Goal: Task Accomplishment & Management: Use online tool/utility

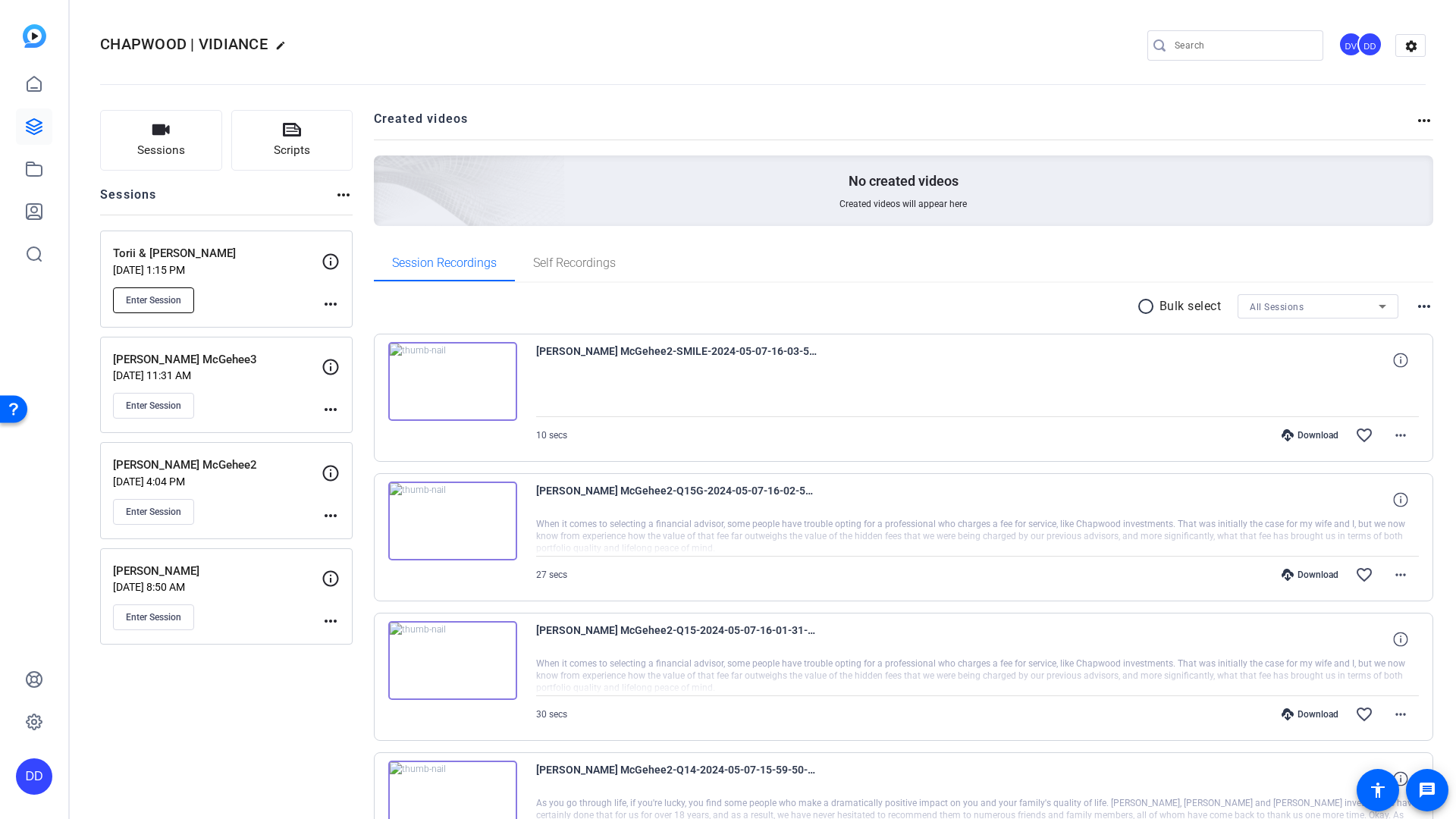
click at [153, 303] on span "Enter Session" at bounding box center [153, 300] width 55 height 12
click at [147, 292] on button "Enter Session" at bounding box center [153, 300] width 81 height 26
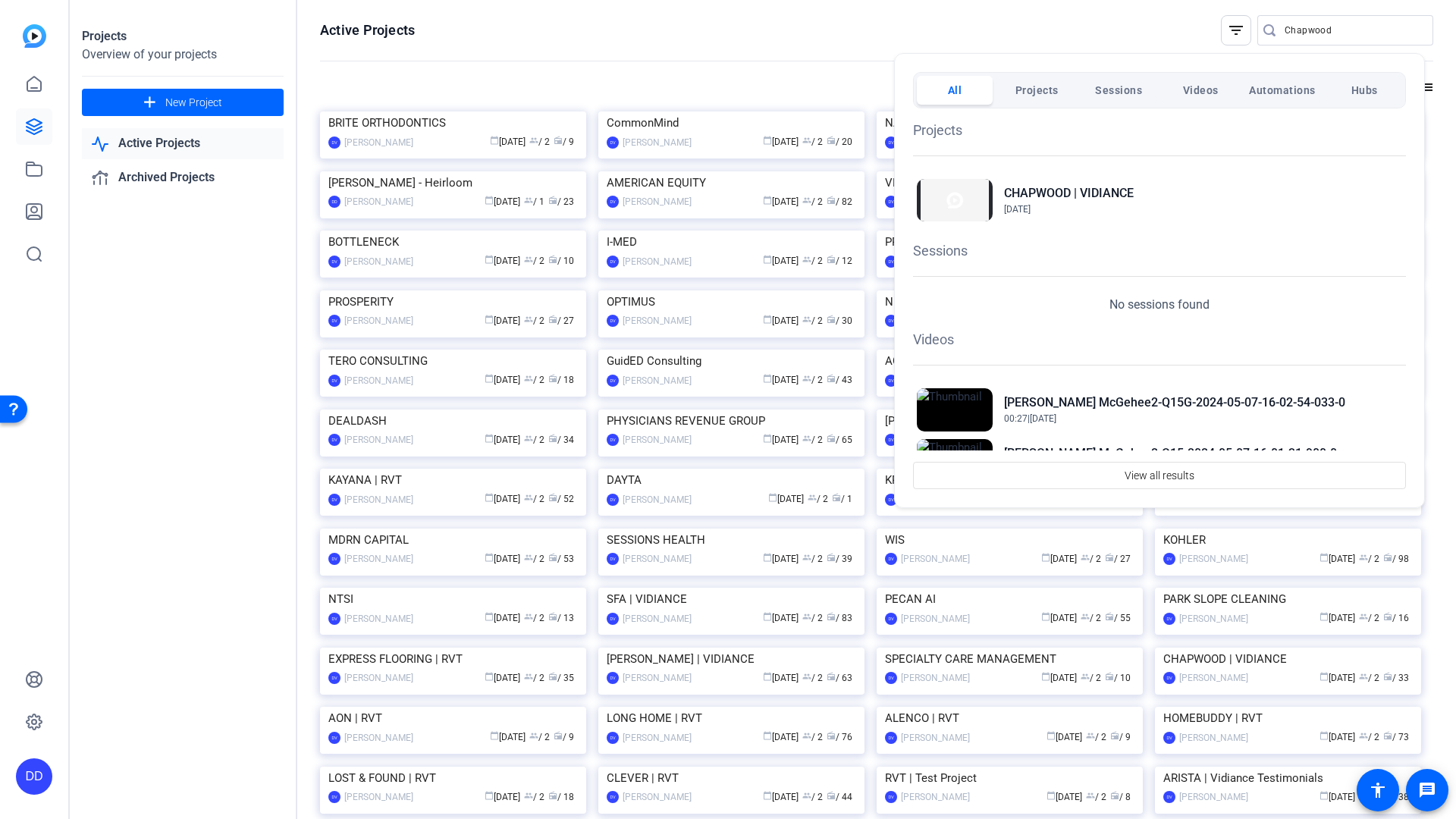
click at [885, 39] on div at bounding box center [728, 410] width 1456 height 819
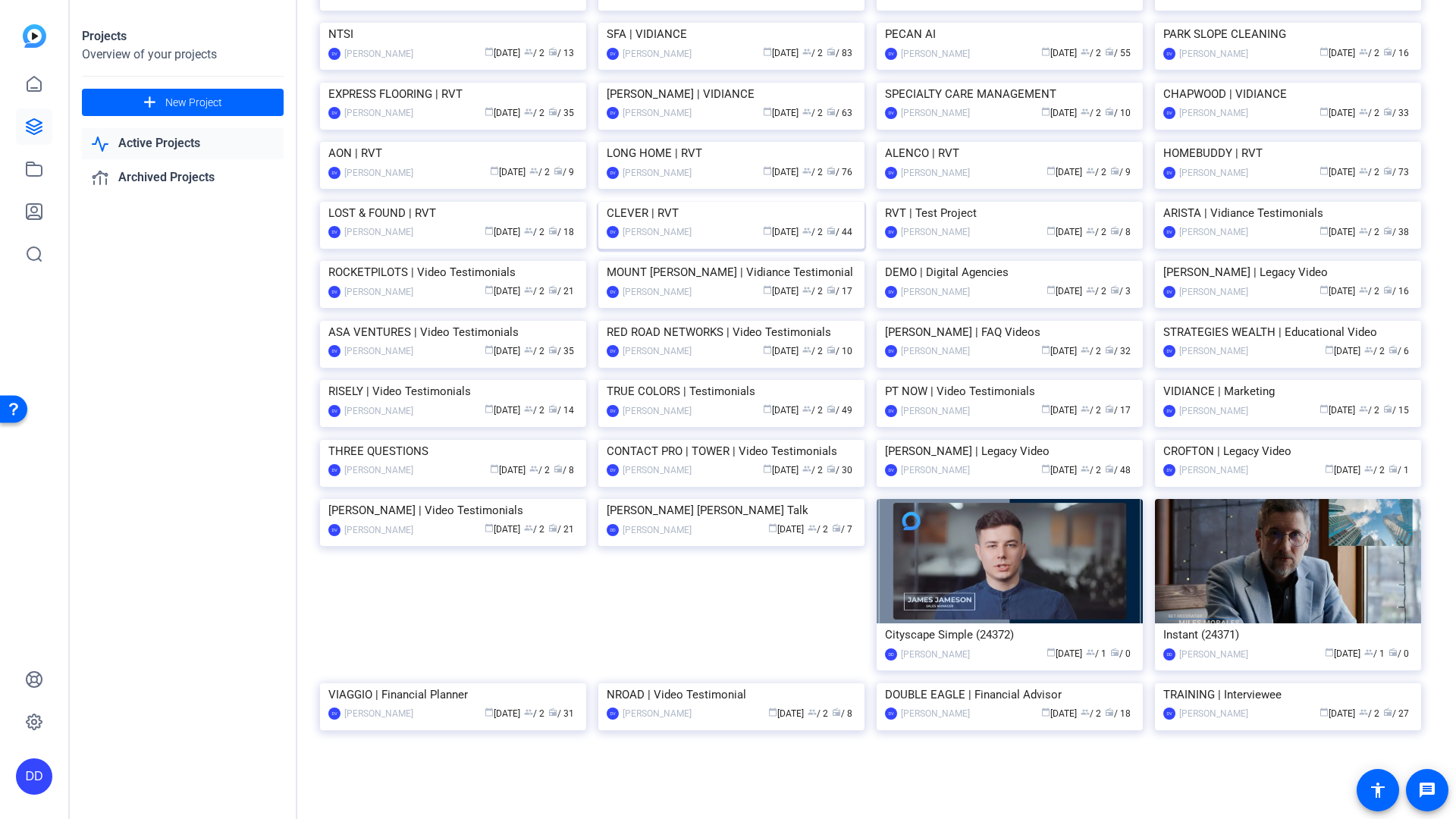
scroll to position [1964, 0]
click at [741, 260] on img at bounding box center [731, 260] width 266 height 0
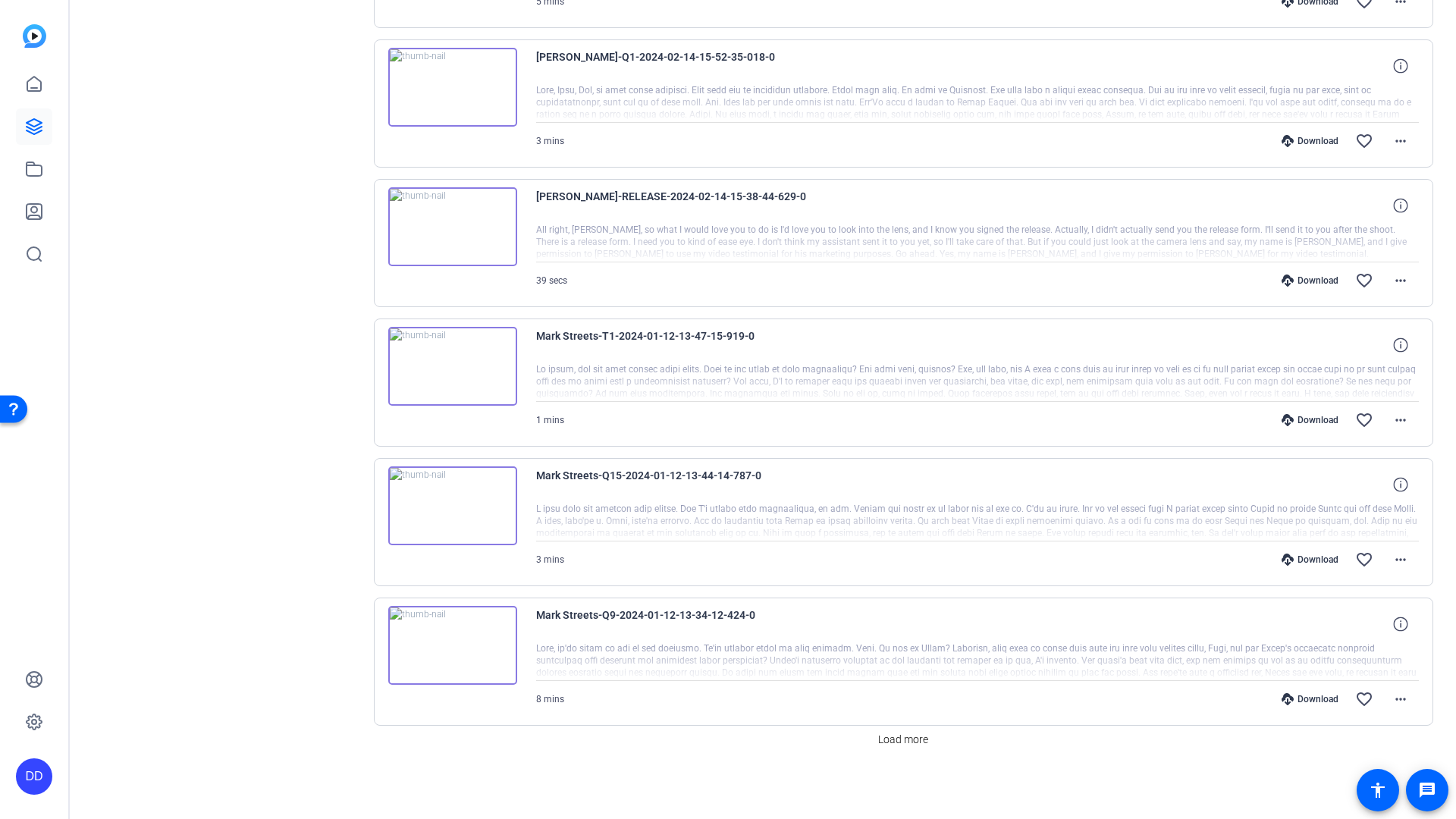
scroll to position [993, 0]
click at [436, 338] on img at bounding box center [452, 364] width 129 height 79
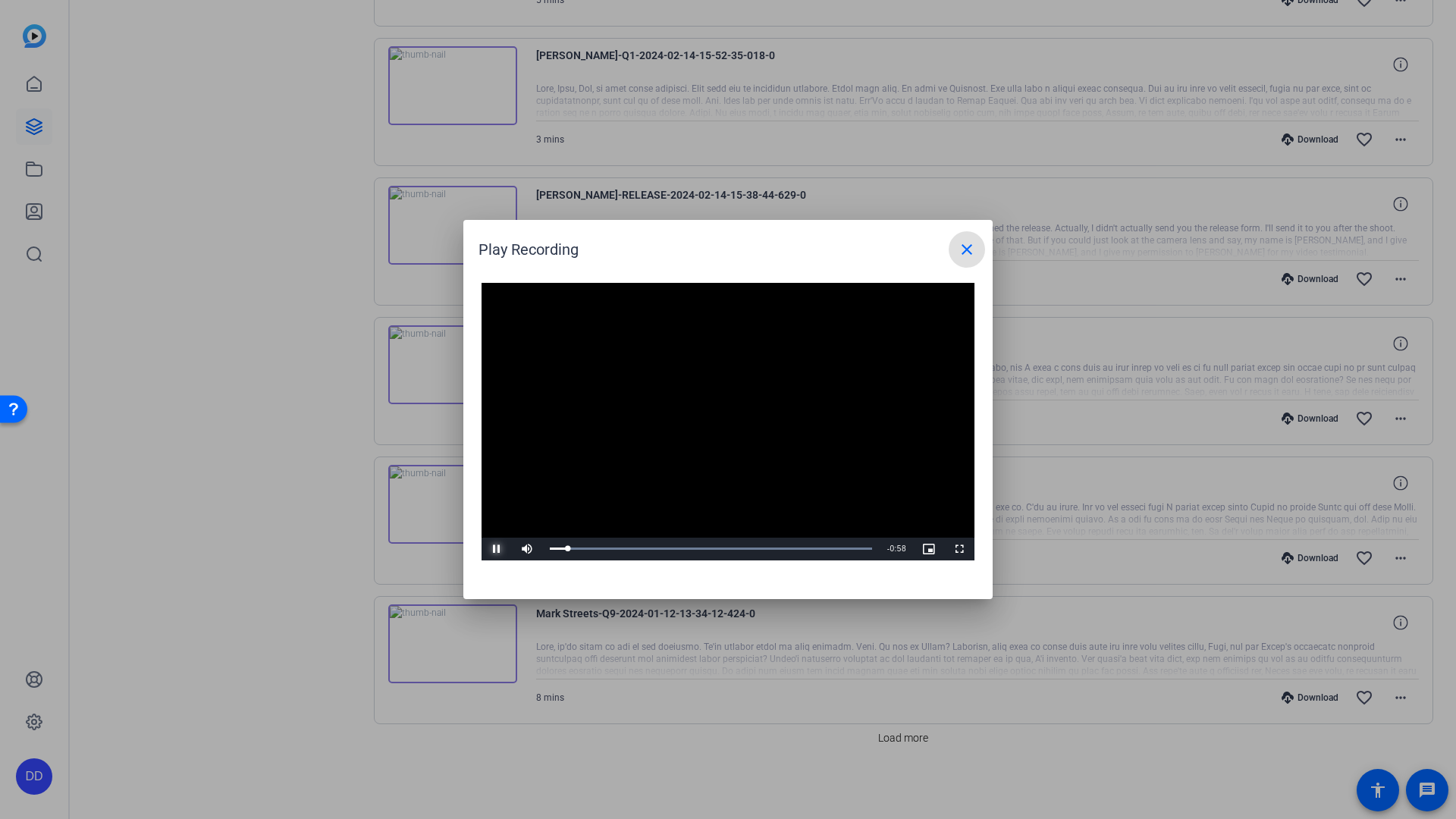
click at [500, 549] on span "Video Player" at bounding box center [497, 549] width 30 height 0
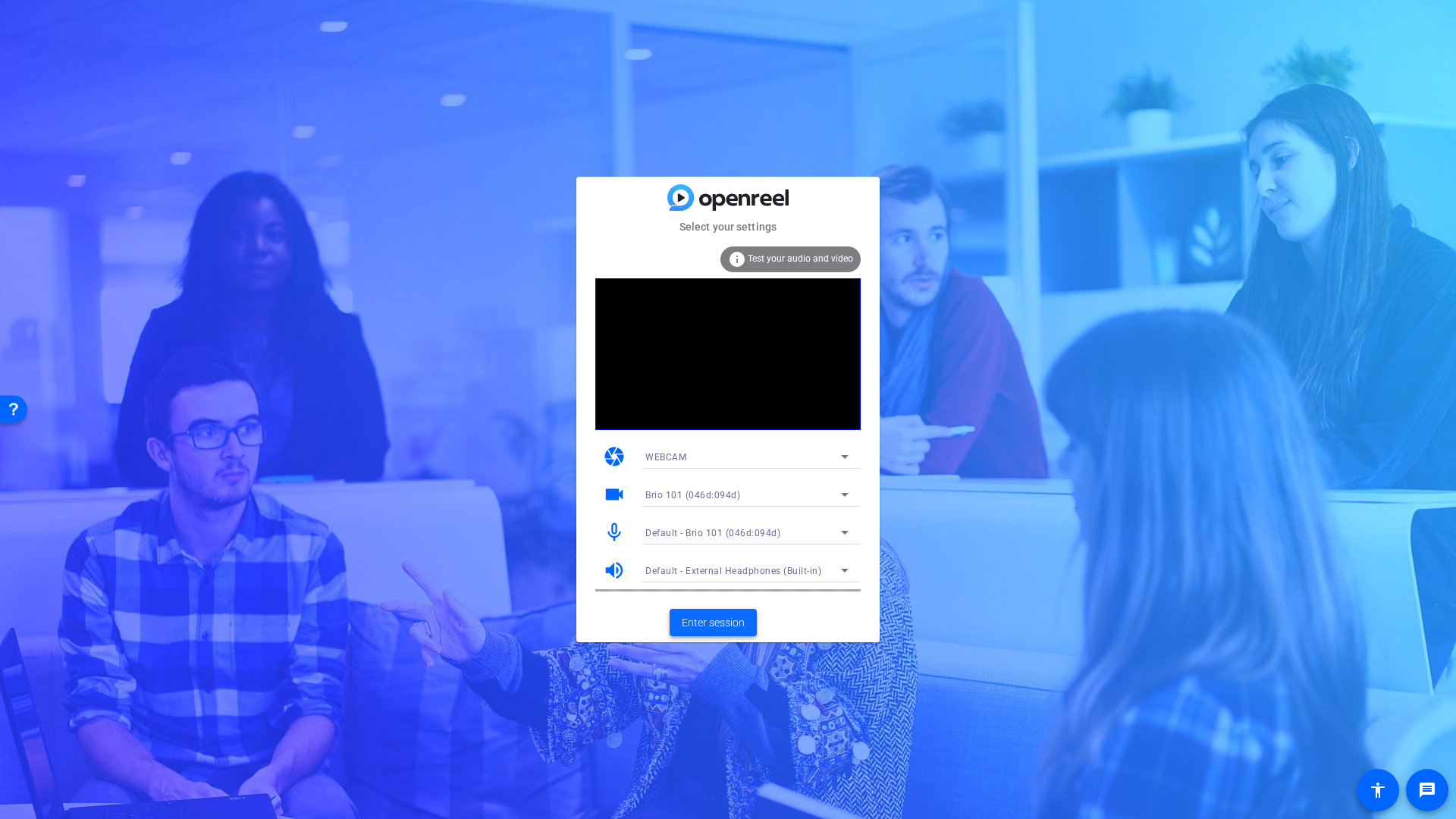
click at [713, 625] on span "Enter session" at bounding box center [713, 622] width 63 height 16
click at [720, 624] on span "Enter session" at bounding box center [713, 622] width 63 height 16
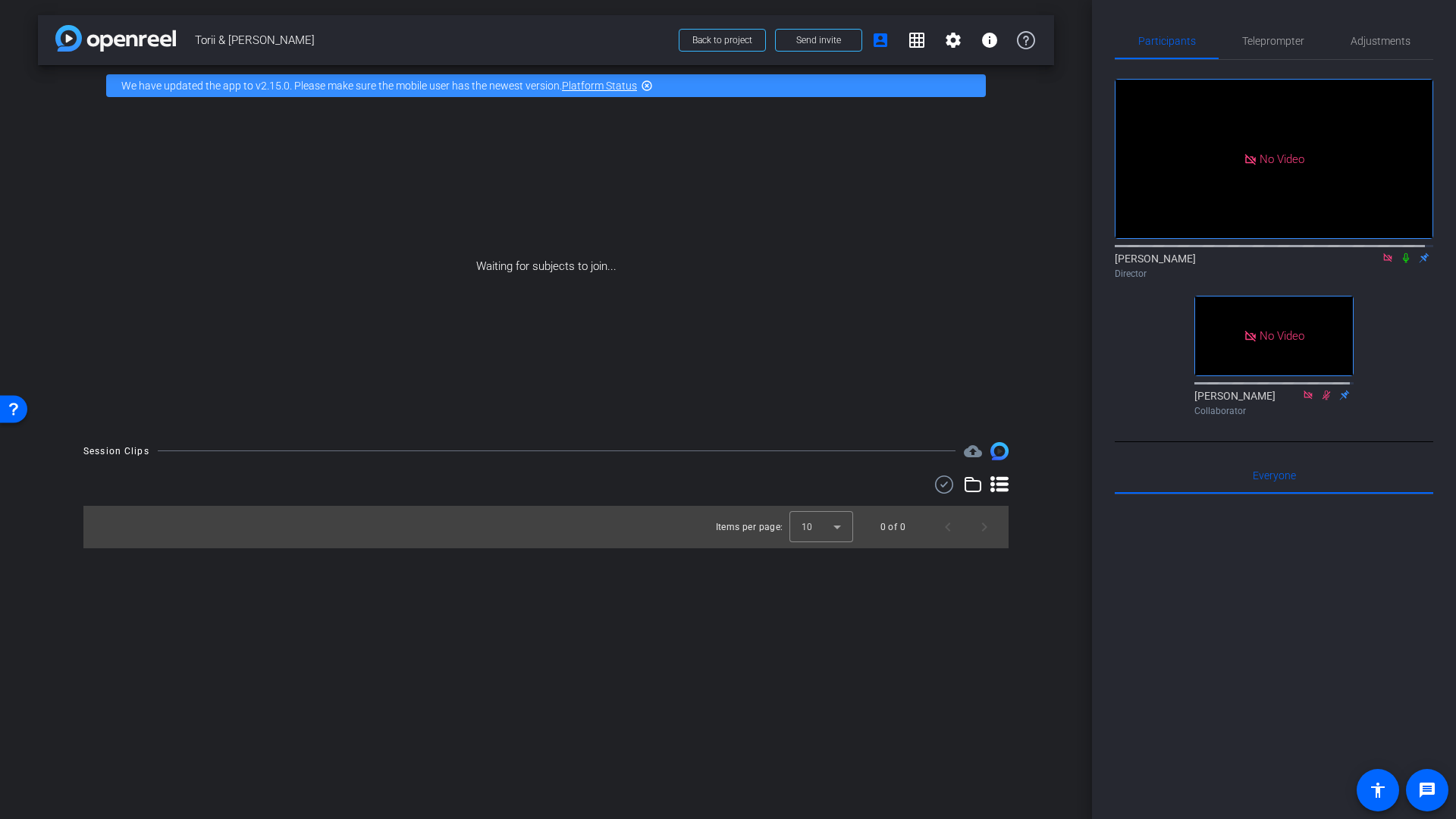
click at [1400, 263] on icon at bounding box center [1406, 257] width 12 height 11
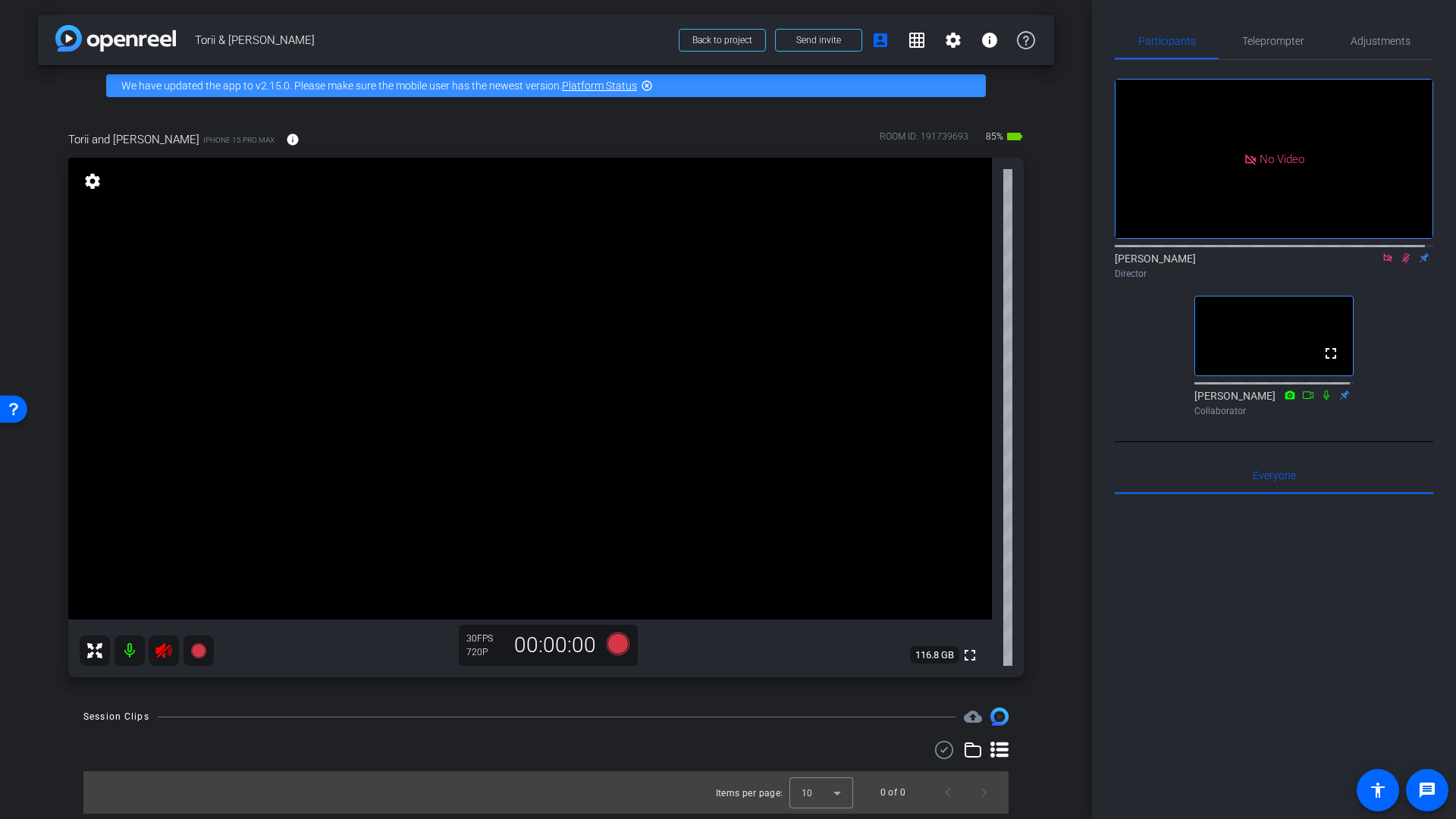
click at [166, 657] on icon at bounding box center [164, 651] width 18 height 18
click at [1402, 263] on icon at bounding box center [1406, 257] width 12 height 11
click at [1381, 263] on icon at bounding box center [1387, 257] width 12 height 11
click at [286, 142] on mat-icon "info" at bounding box center [292, 139] width 13 height 13
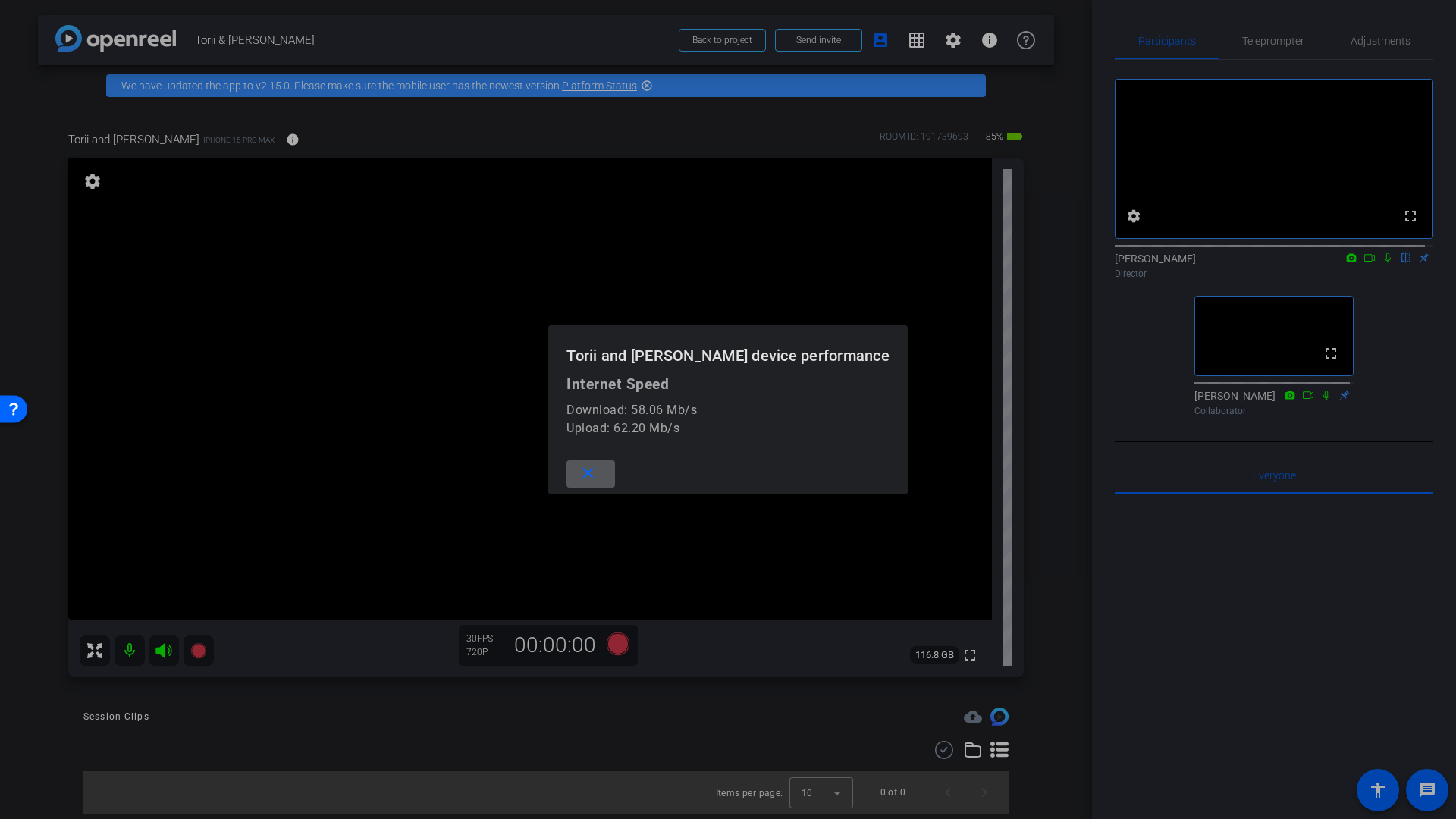
click at [349, 132] on div at bounding box center [728, 410] width 1456 height 819
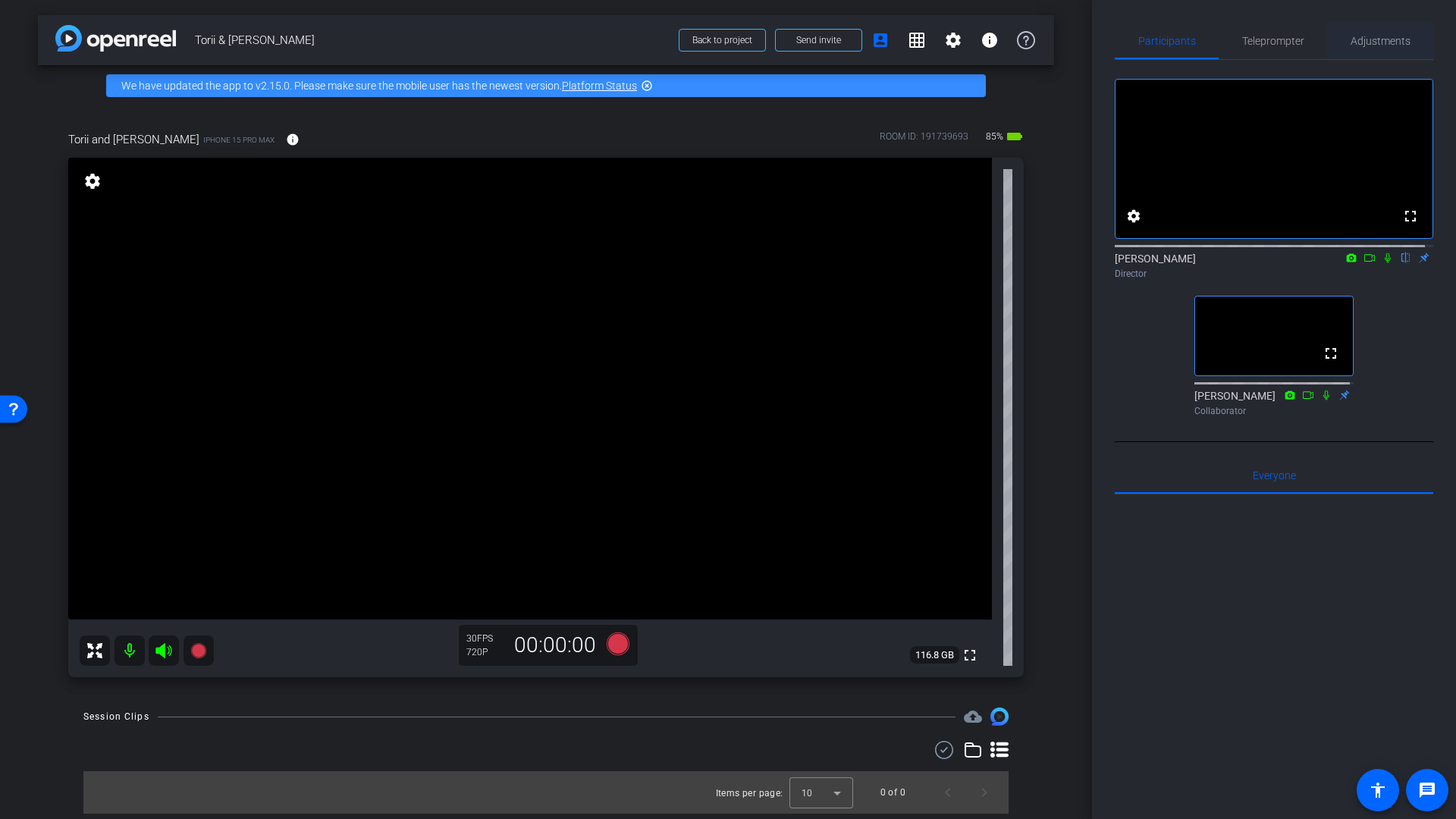
click at [1366, 44] on span "Adjustments" at bounding box center [1381, 41] width 60 height 11
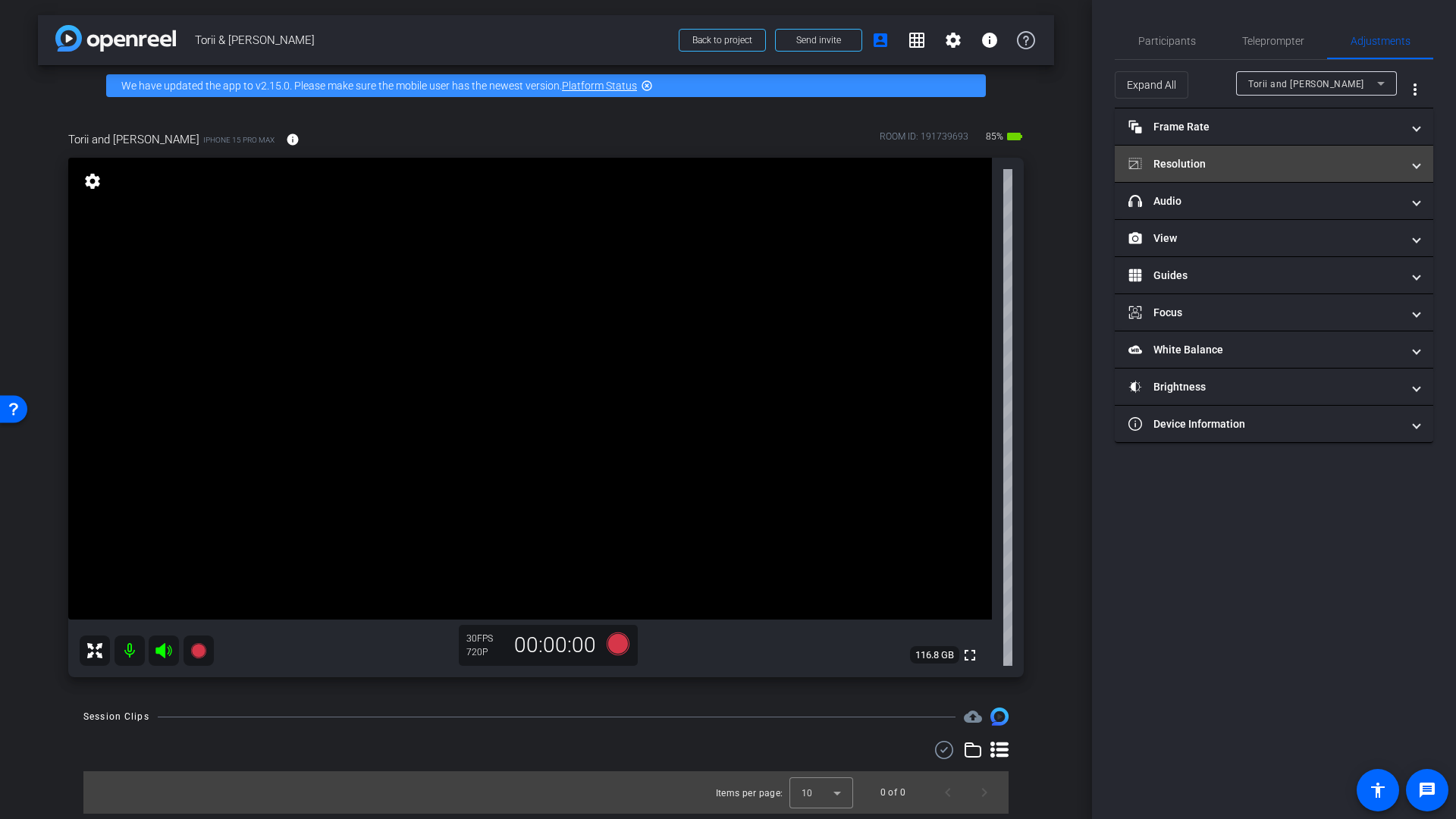
click at [1206, 164] on mat-panel-title "Resolution" at bounding box center [1265, 163] width 273 height 16
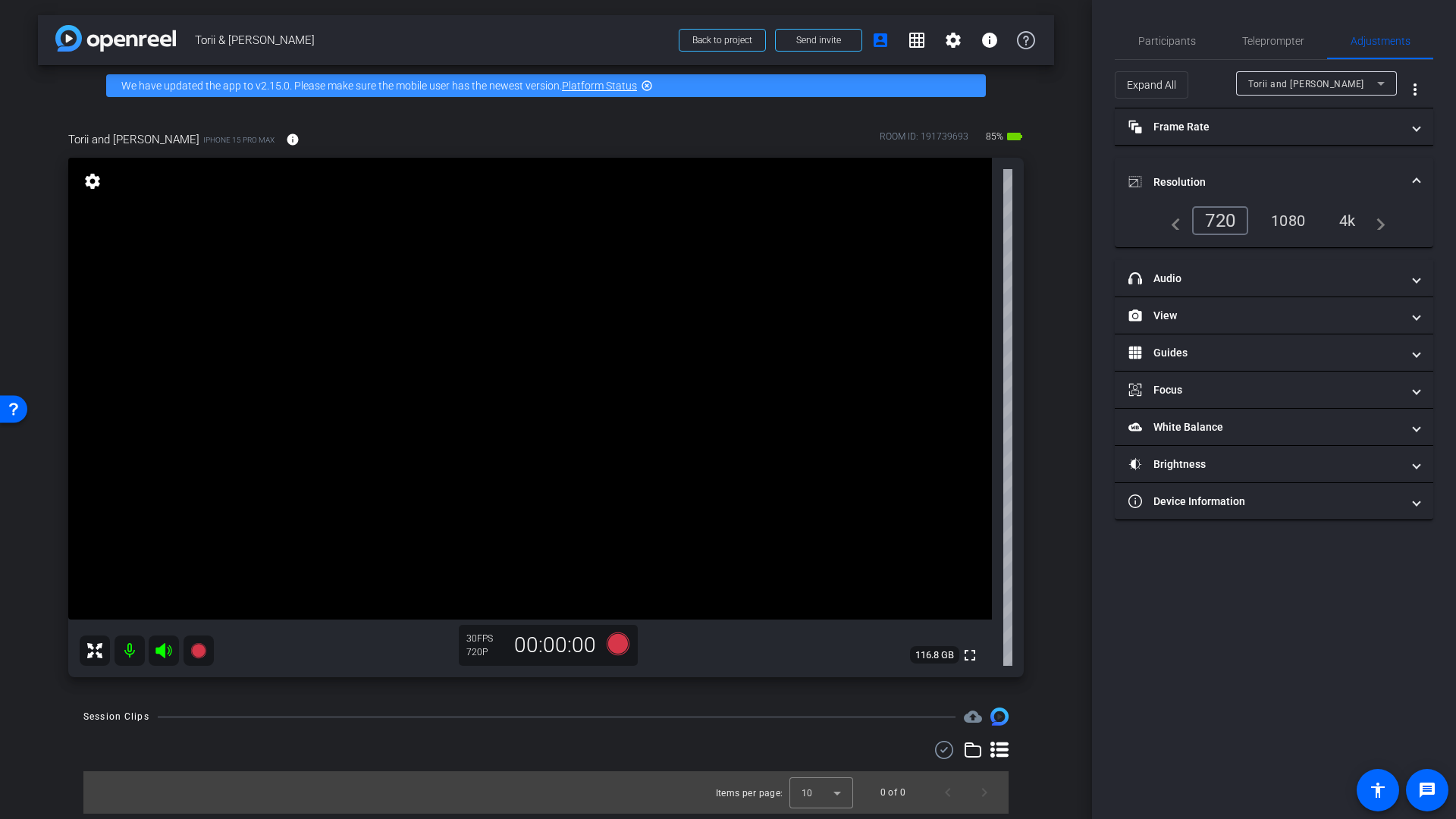
click at [1350, 219] on div "4k" at bounding box center [1347, 220] width 39 height 26
click at [1186, 44] on span "Participants" at bounding box center [1167, 41] width 58 height 11
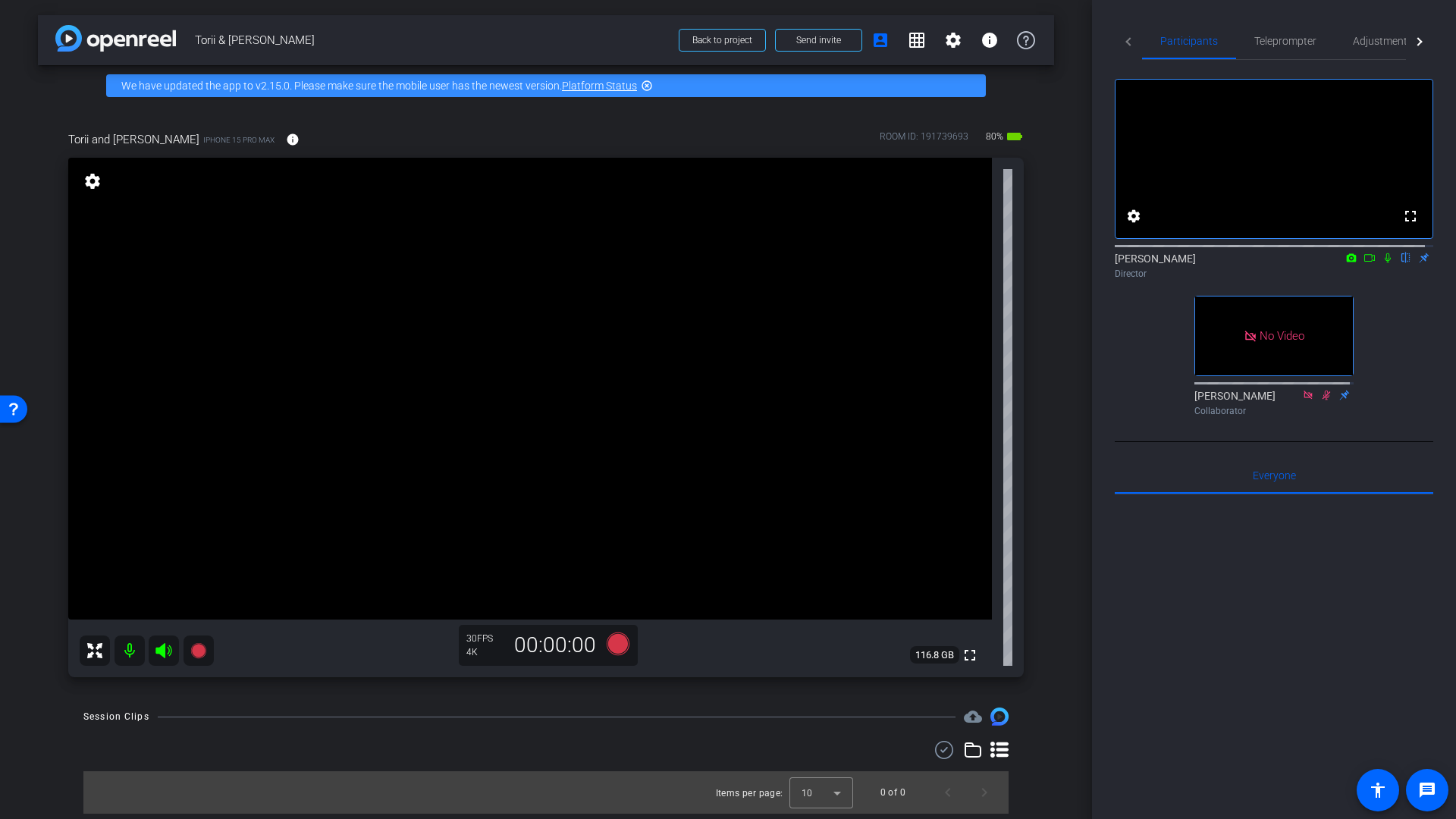
click at [1130, 3] on div "Participants Teleprompter Adjustments fullscreen settings dave delk flip Direct…" at bounding box center [1274, 410] width 364 height 819
click at [1366, 43] on span "Adjustments" at bounding box center [1383, 41] width 60 height 11
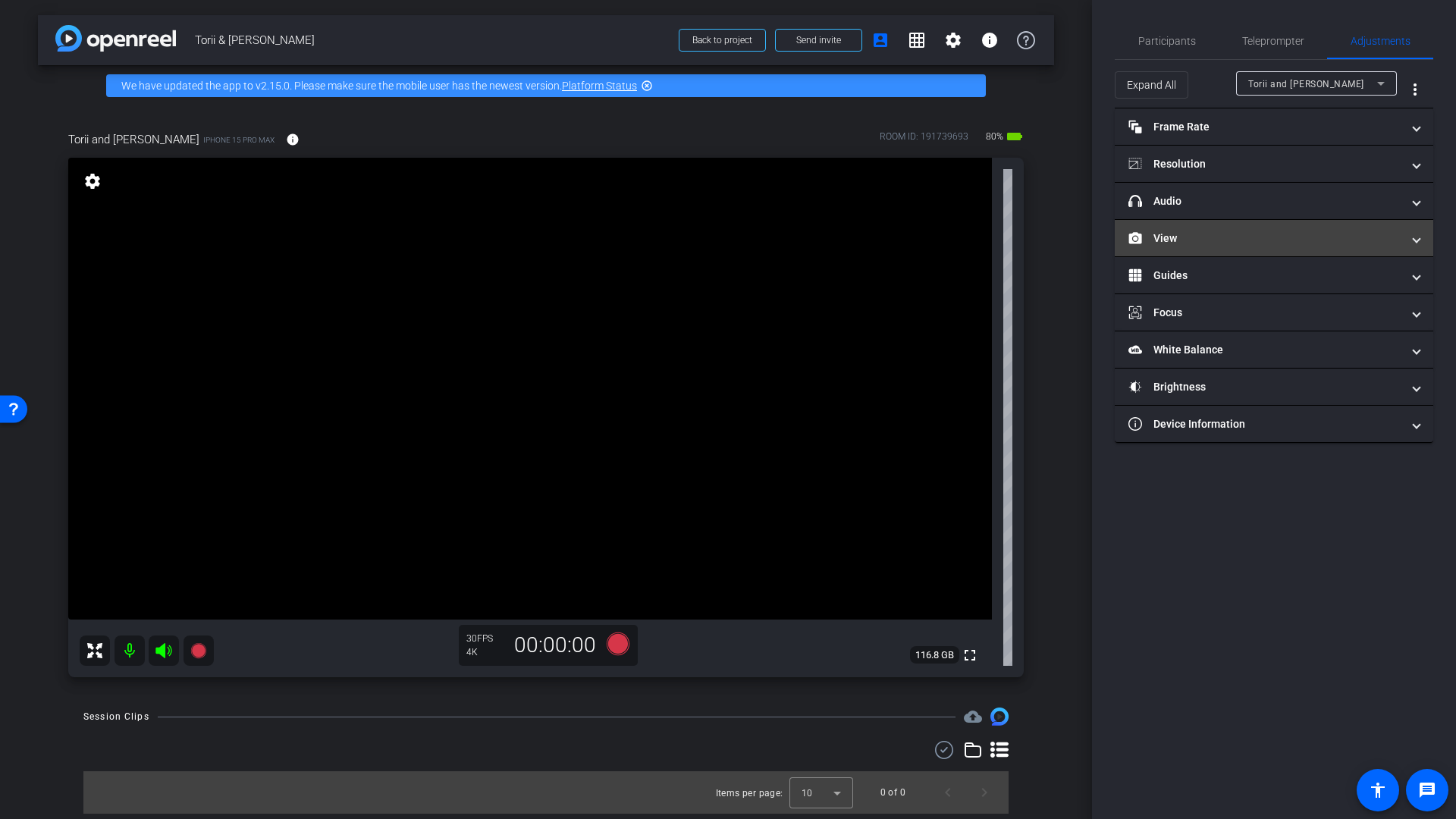
click at [1206, 246] on mat-expansion-panel-header "View" at bounding box center [1274, 238] width 318 height 36
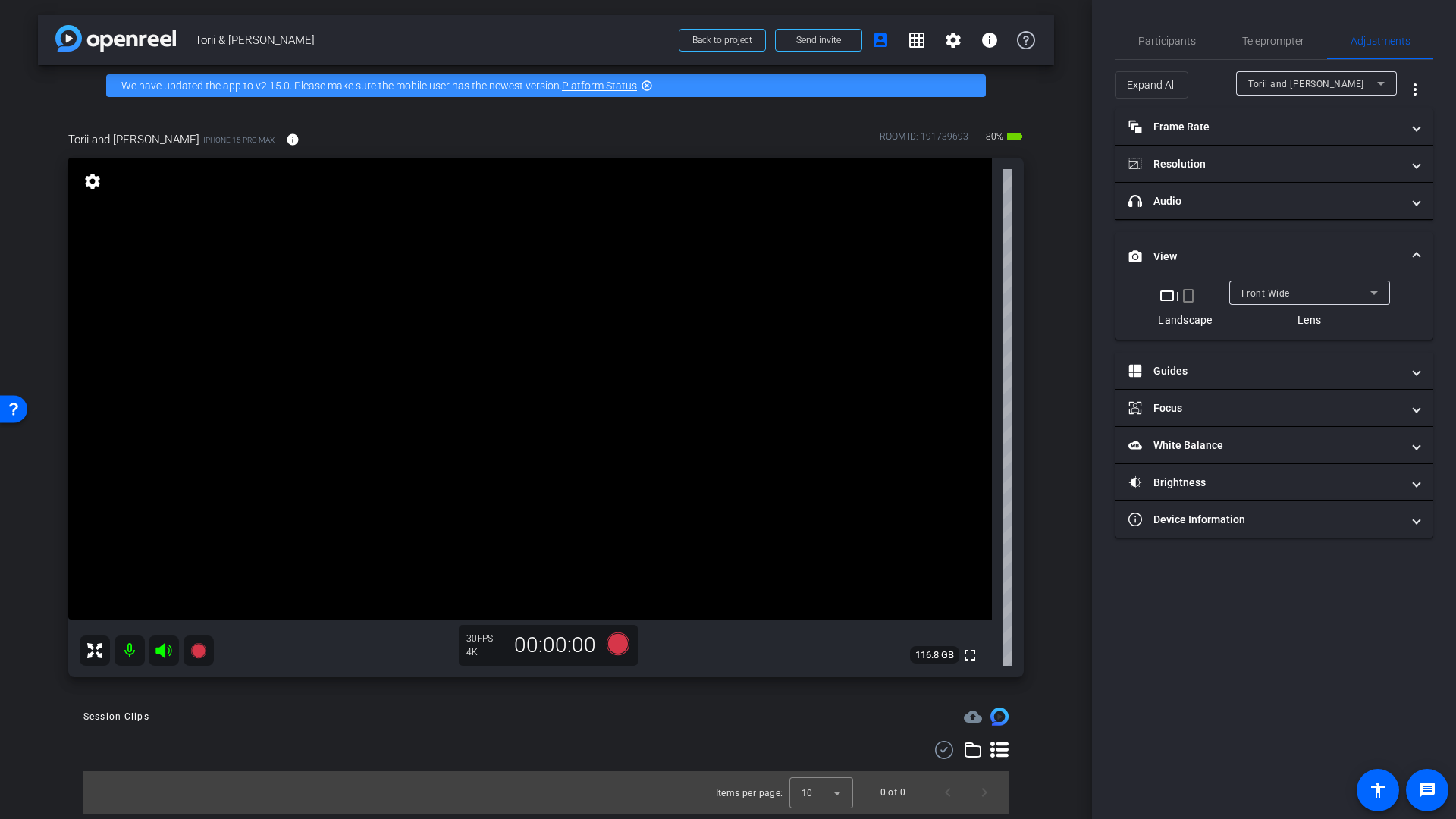
click at [1273, 286] on div "Front Wide" at bounding box center [1306, 293] width 129 height 19
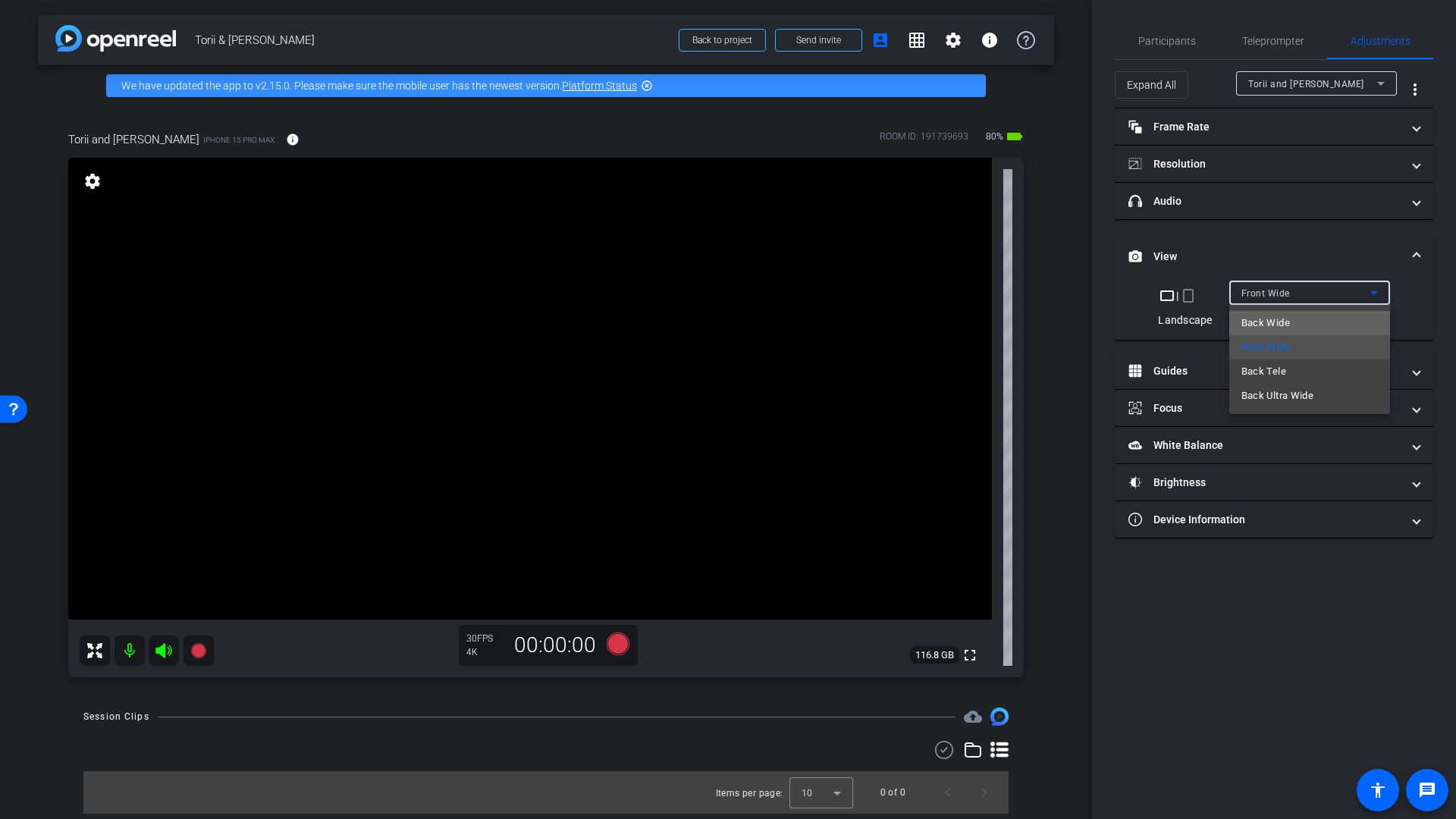
click at [1271, 325] on span "Back Wide" at bounding box center [1266, 323] width 49 height 18
click at [1297, 295] on div "Back Wide" at bounding box center [1306, 293] width 129 height 19
click at [1282, 350] on span "Front Wide" at bounding box center [1266, 348] width 49 height 18
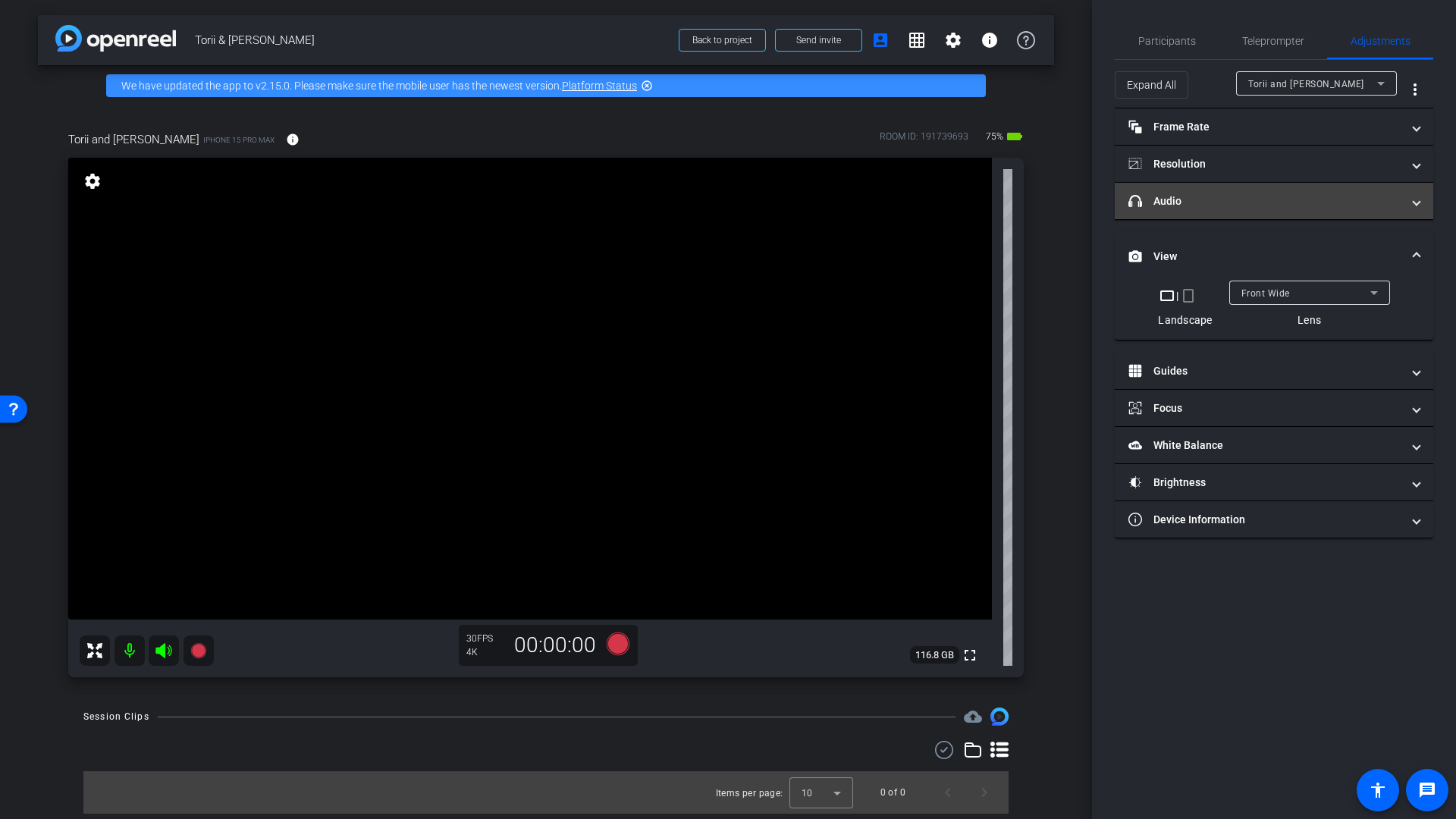
click at [1216, 210] on mat-expansion-panel-header "headphone icon Audio" at bounding box center [1274, 200] width 318 height 36
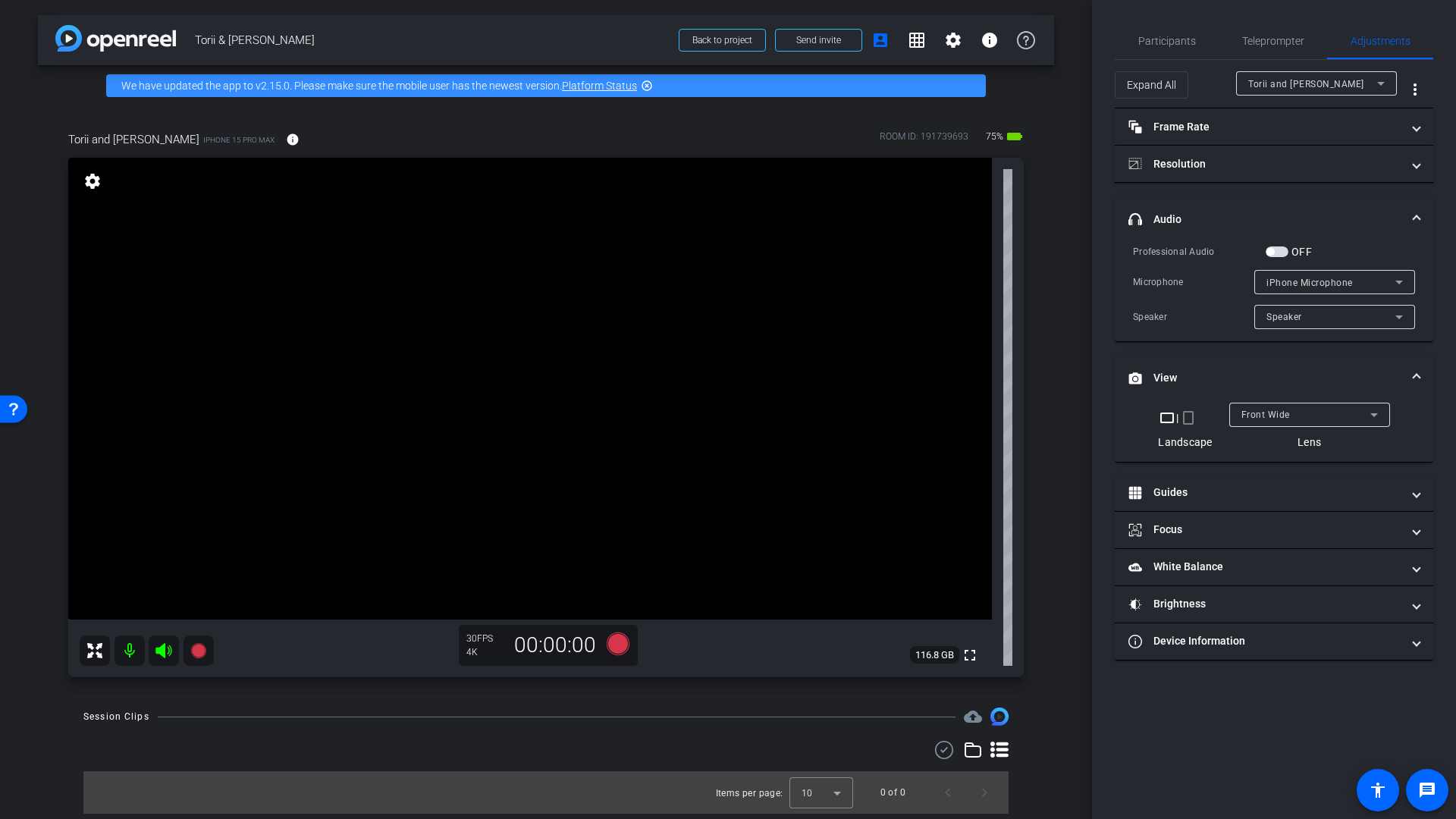
click at [1276, 255] on span "button" at bounding box center [1277, 251] width 23 height 11
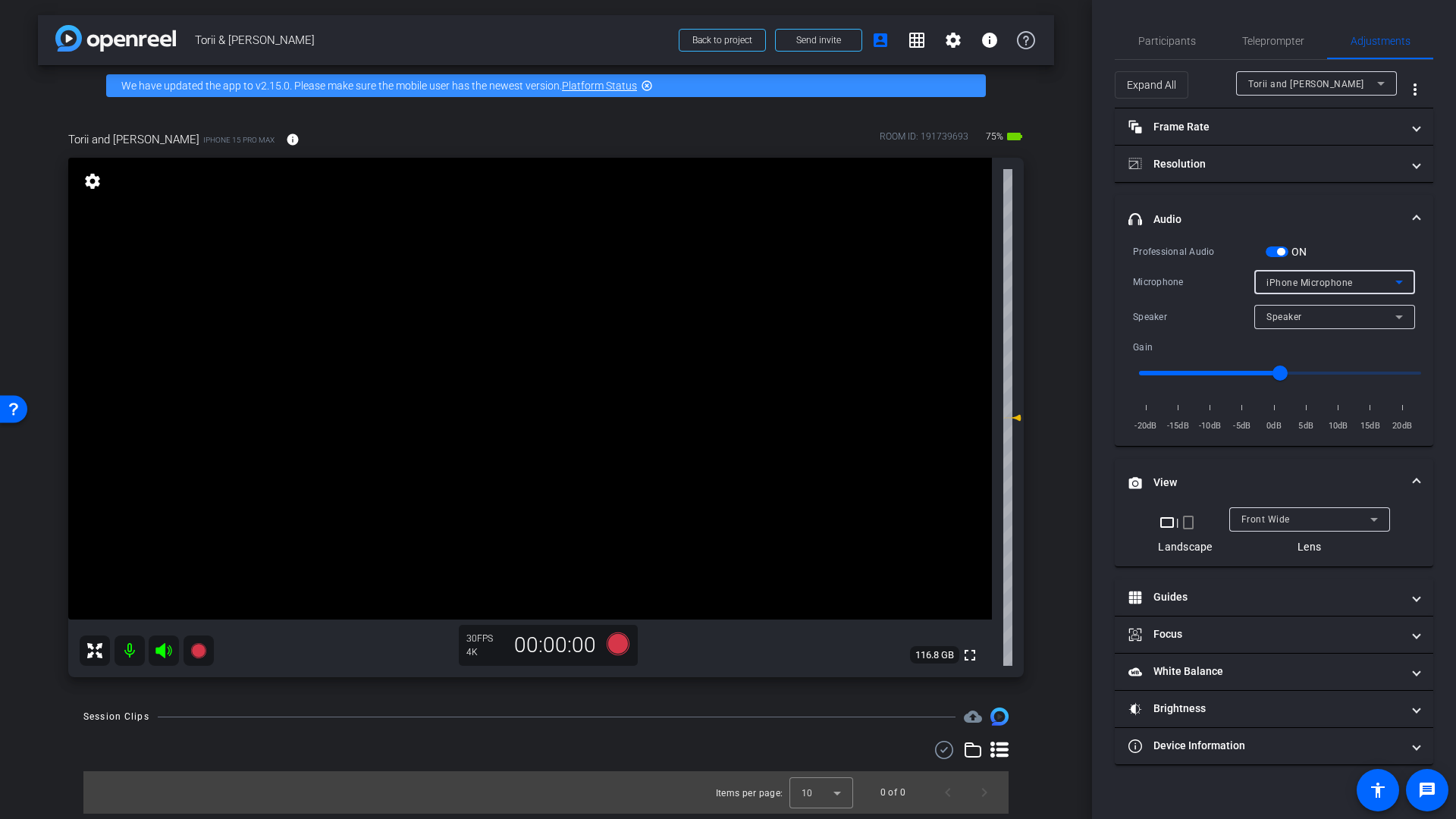
click at [1310, 286] on span "iPhone Microphone" at bounding box center [1309, 282] width 86 height 11
click at [1302, 334] on span "USBAudio1.0" at bounding box center [1296, 337] width 59 height 18
click at [614, 643] on icon at bounding box center [617, 643] width 23 height 23
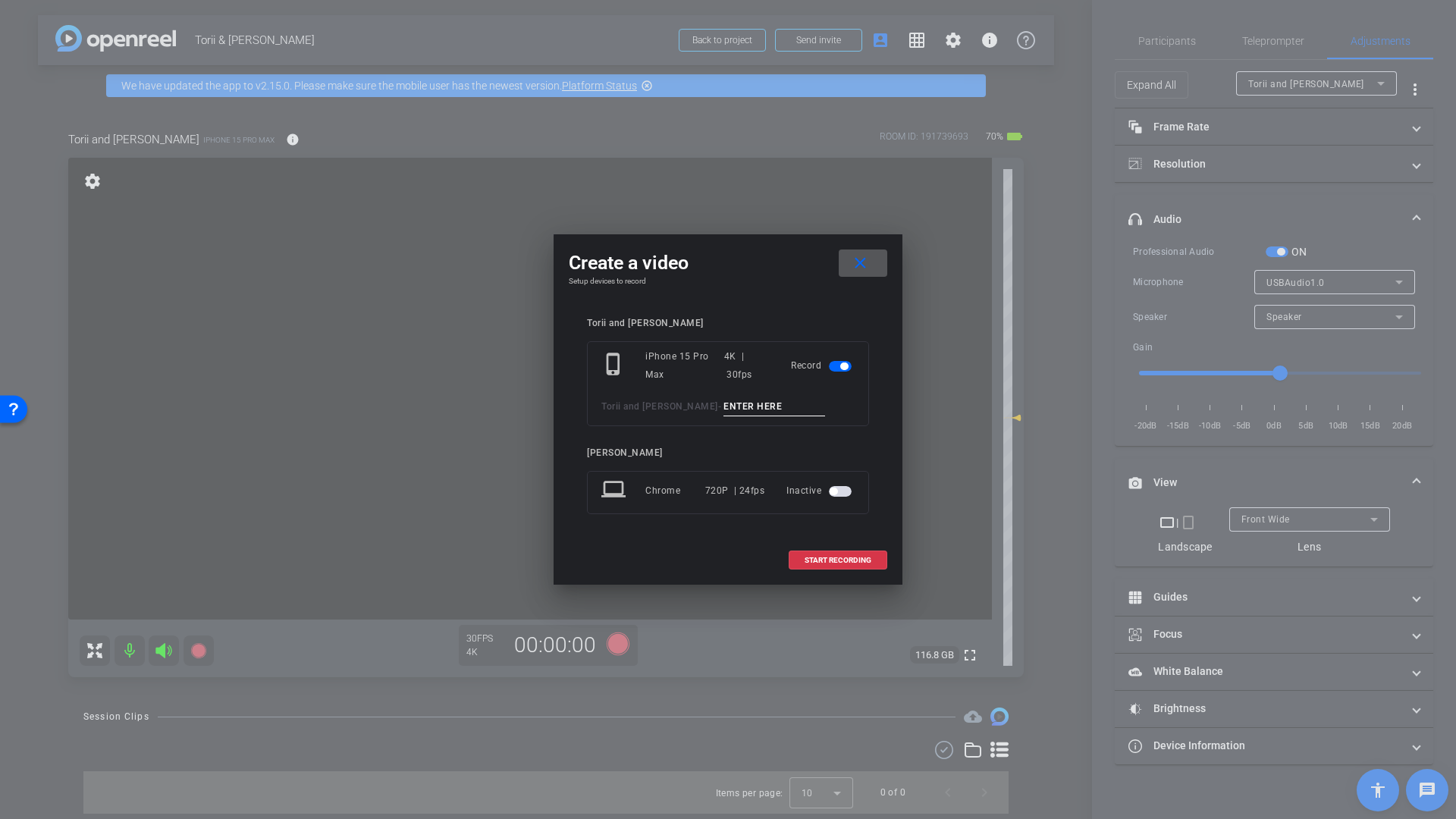
click at [731, 404] on input at bounding box center [774, 406] width 101 height 19
click at [732, 409] on input at bounding box center [774, 406] width 101 height 19
type input "Mic Check"
click at [843, 560] on span "START RECORDING" at bounding box center [838, 559] width 67 height 8
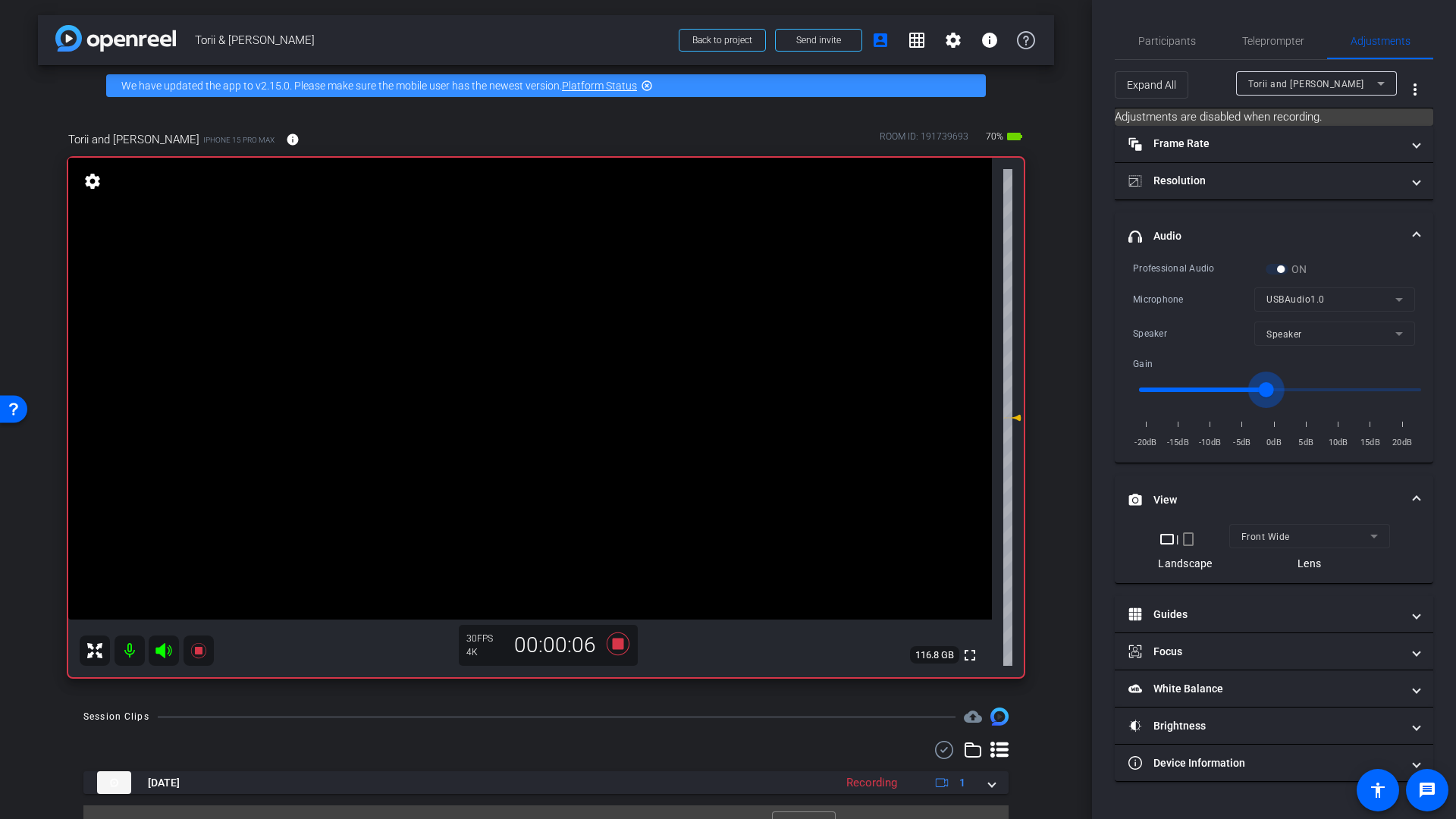
drag, startPoint x: 1280, startPoint y: 389, endPoint x: 1268, endPoint y: 394, distance: 13.0
click at [1268, 394] on input "range" at bounding box center [1280, 389] width 314 height 33
drag, startPoint x: 1271, startPoint y: 388, endPoint x: 1287, endPoint y: 384, distance: 16.5
type input "1"
click at [1287, 384] on input "range" at bounding box center [1280, 389] width 314 height 33
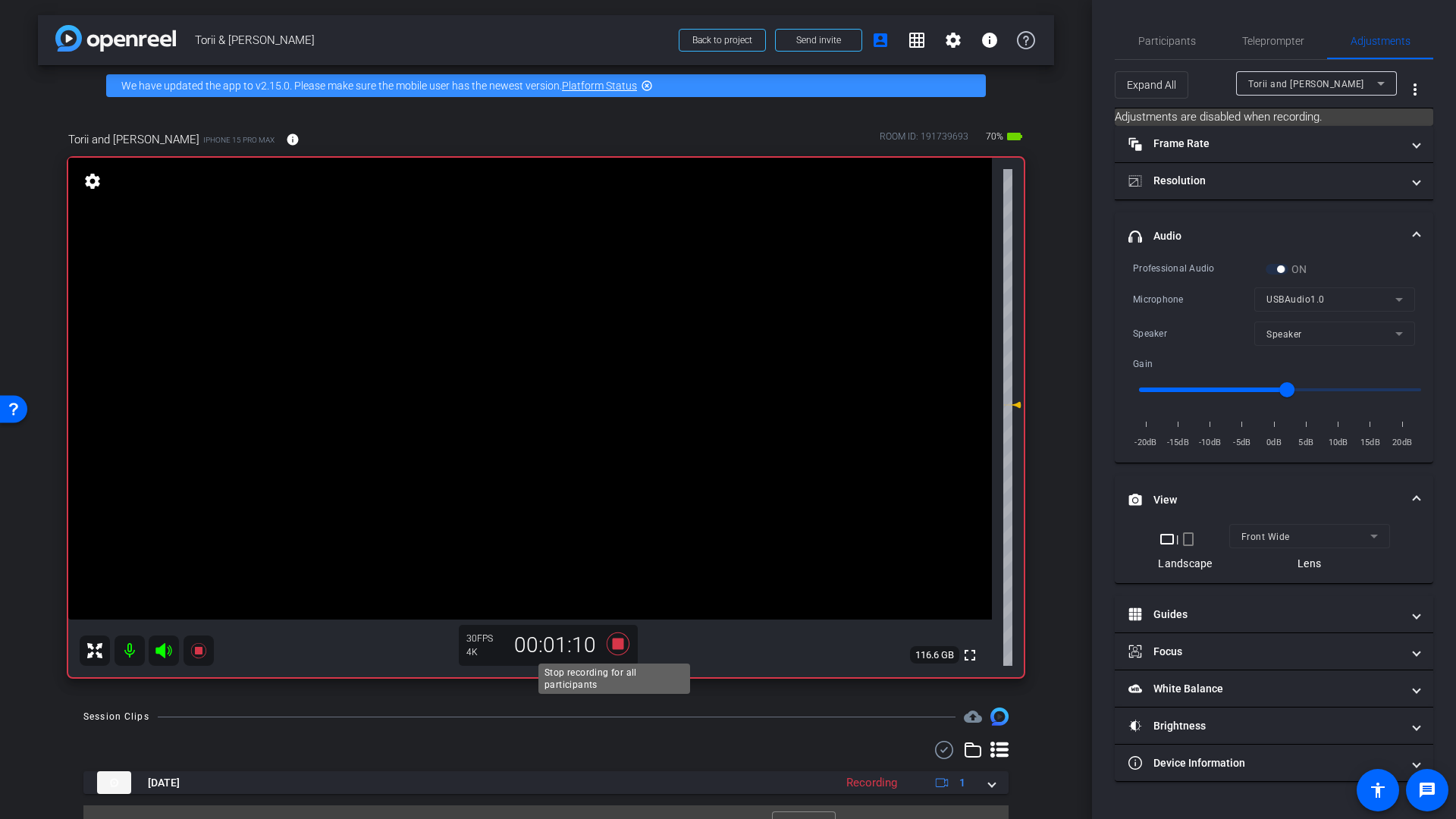
click at [614, 644] on icon at bounding box center [617, 643] width 23 height 23
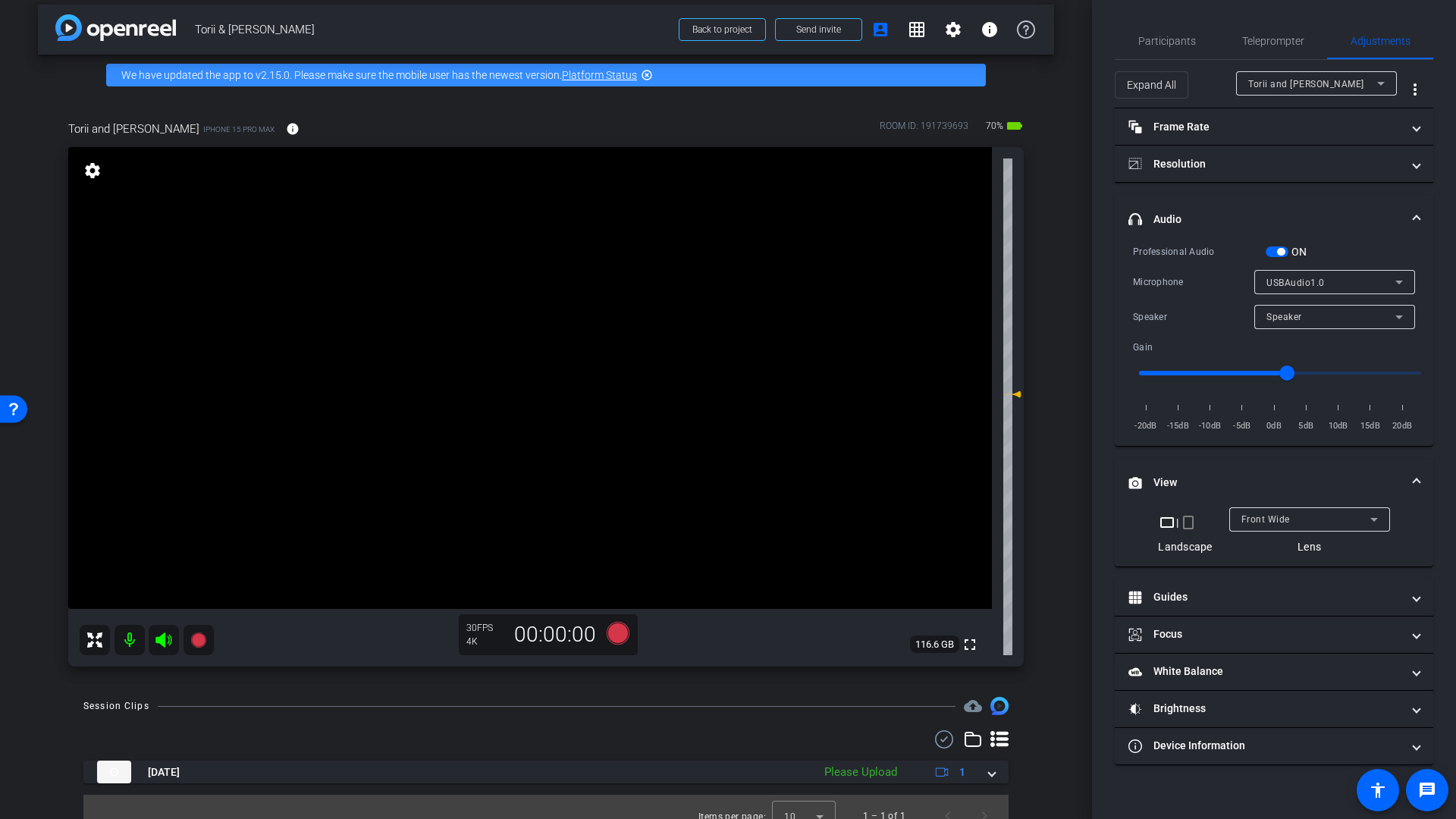
scroll to position [28, 0]
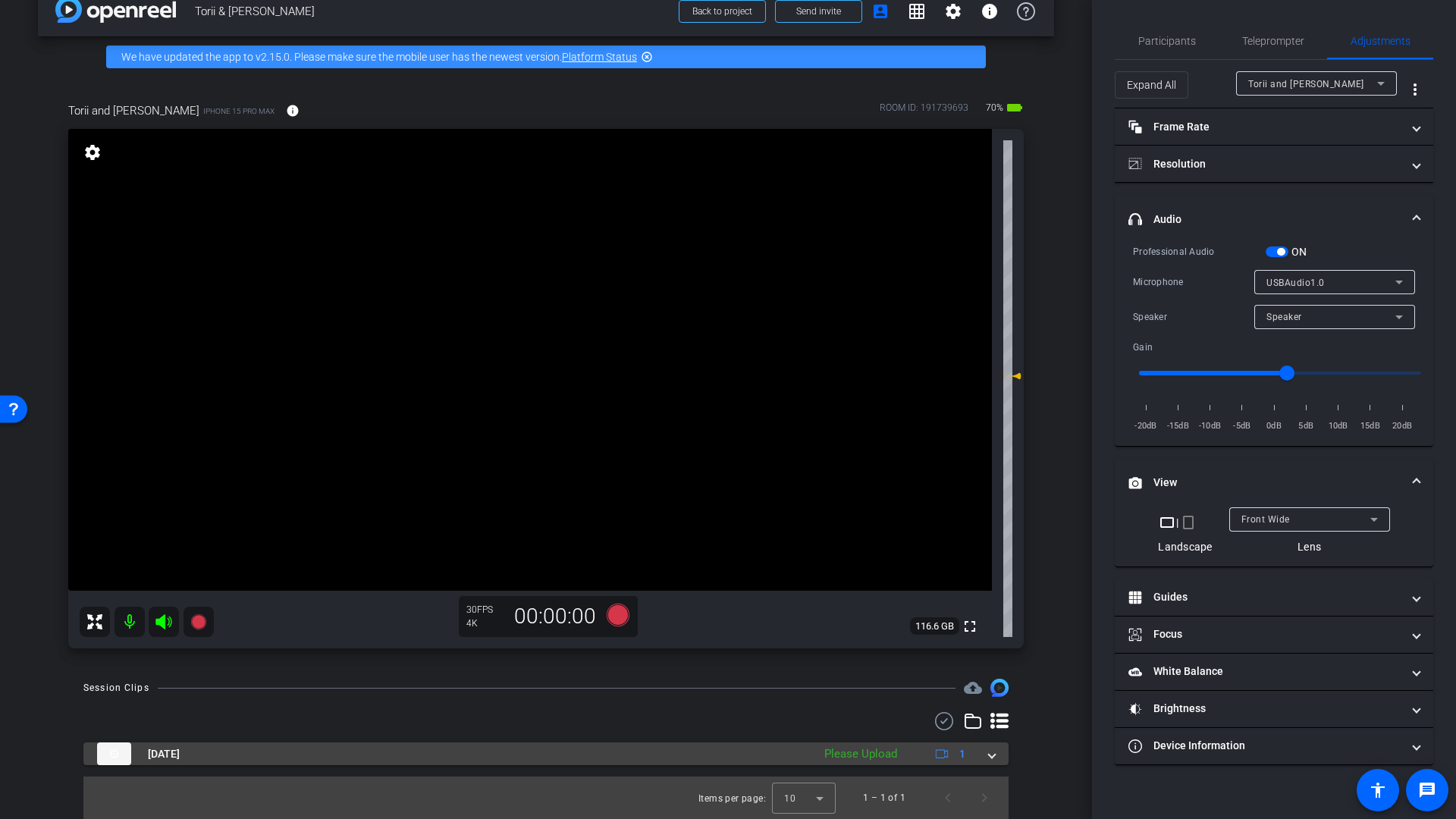
click at [989, 760] on span at bounding box center [991, 754] width 6 height 16
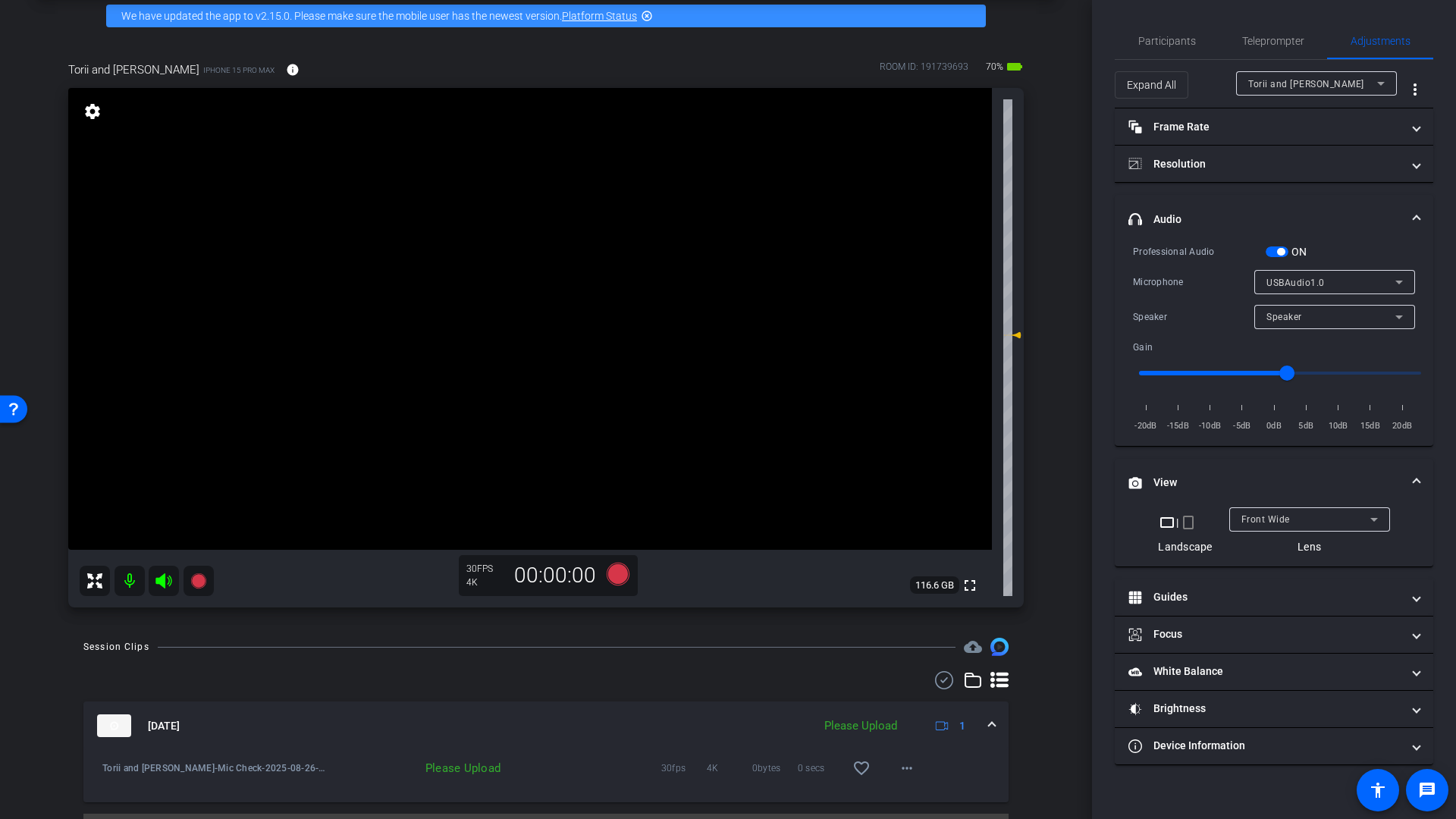
scroll to position [107, 0]
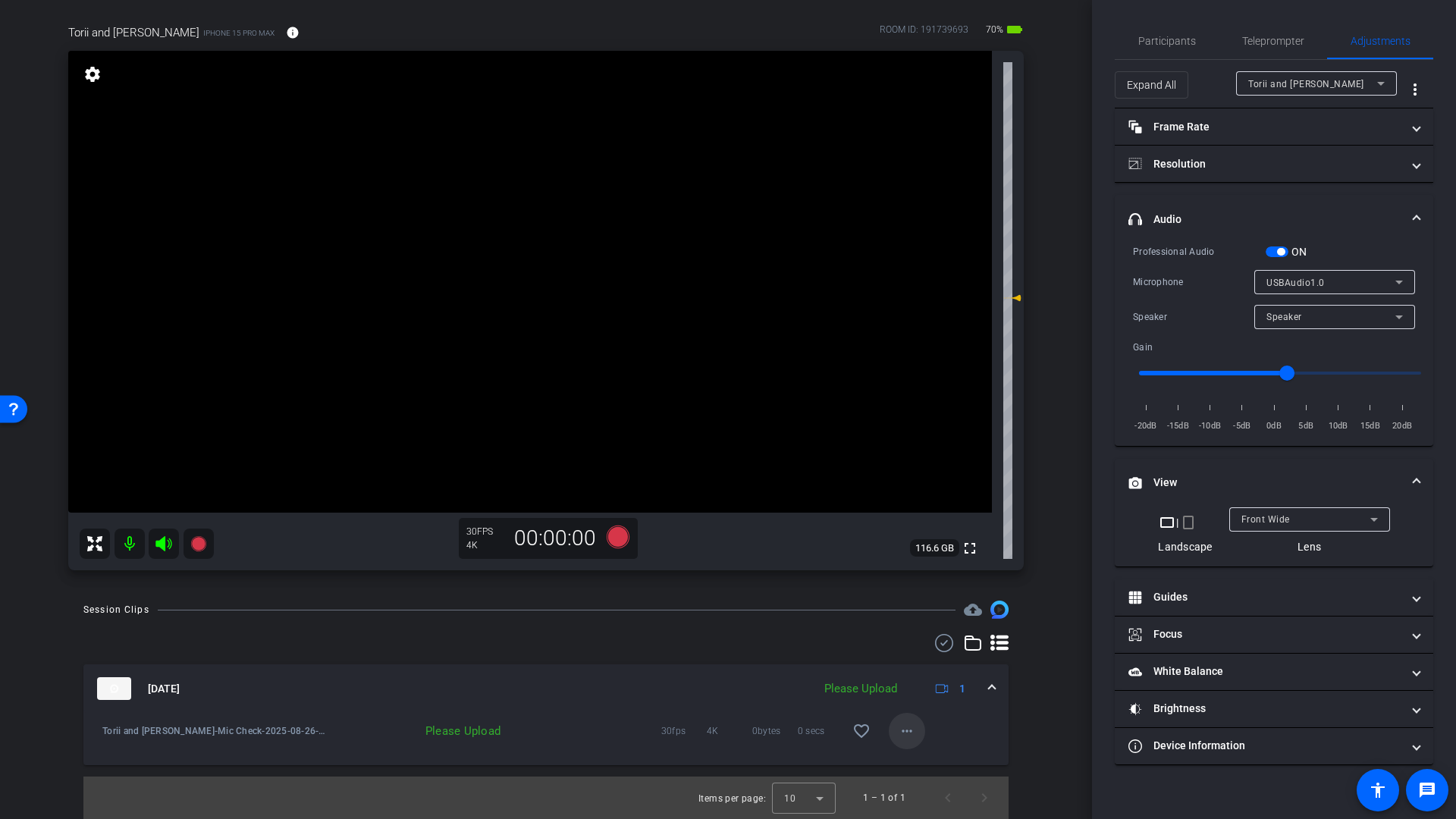
click at [901, 731] on mat-icon "more_horiz" at bounding box center [907, 731] width 18 height 18
drag, startPoint x: 915, startPoint y: 762, endPoint x: 931, endPoint y: 762, distance: 16.0
click at [916, 762] on span "Upload" at bounding box center [923, 763] width 60 height 18
click at [1163, 42] on span "Participants" at bounding box center [1167, 41] width 58 height 11
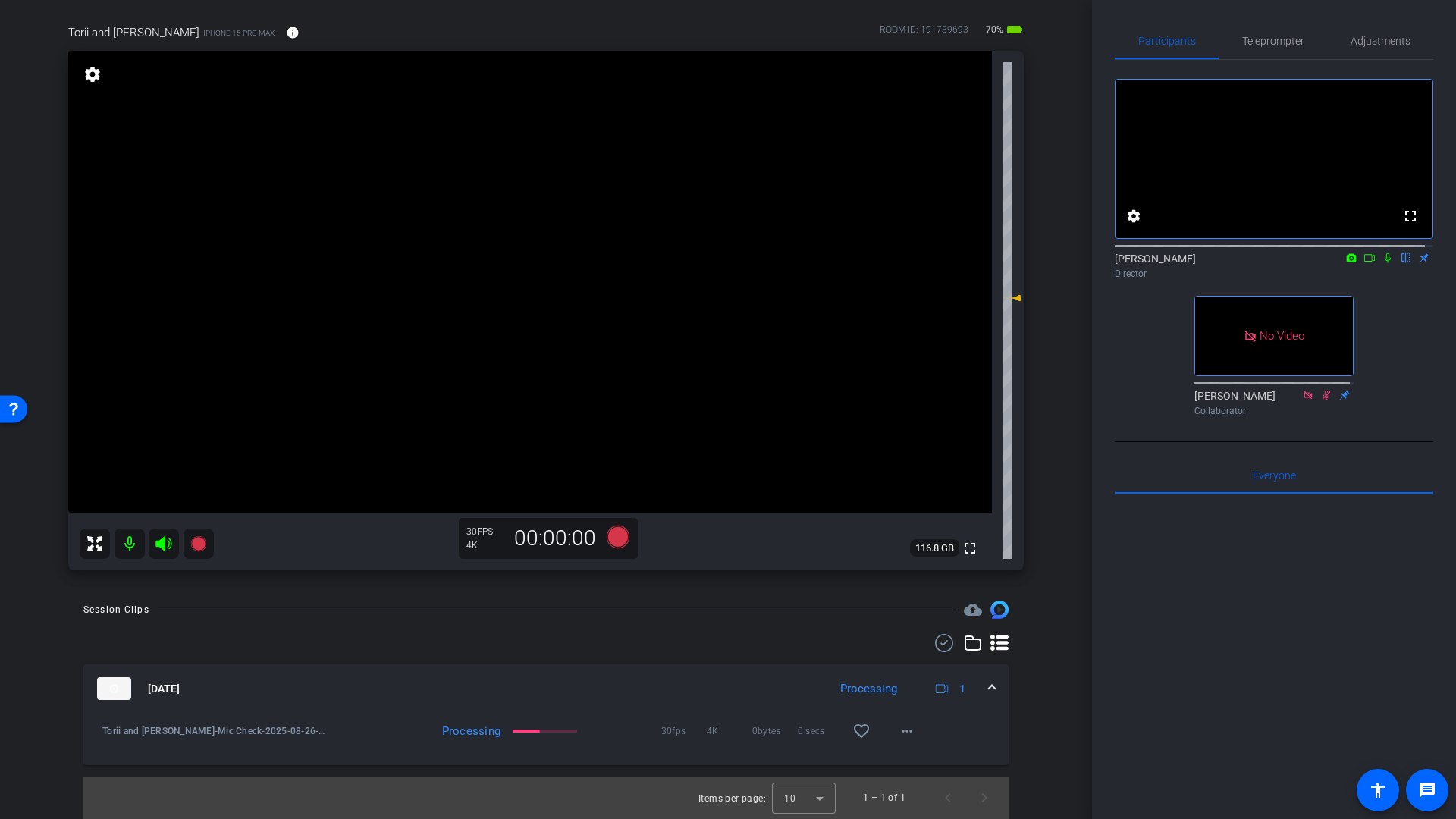
click at [1381, 263] on icon at bounding box center [1387, 257] width 12 height 11
click at [128, 539] on mat-icon at bounding box center [130, 543] width 30 height 30
click at [163, 548] on icon at bounding box center [163, 543] width 16 height 15
drag, startPoint x: 1364, startPoint y: 265, endPoint x: 1363, endPoint y: 276, distance: 11.0
click at [1363, 265] on mat-icon at bounding box center [1370, 258] width 18 height 13
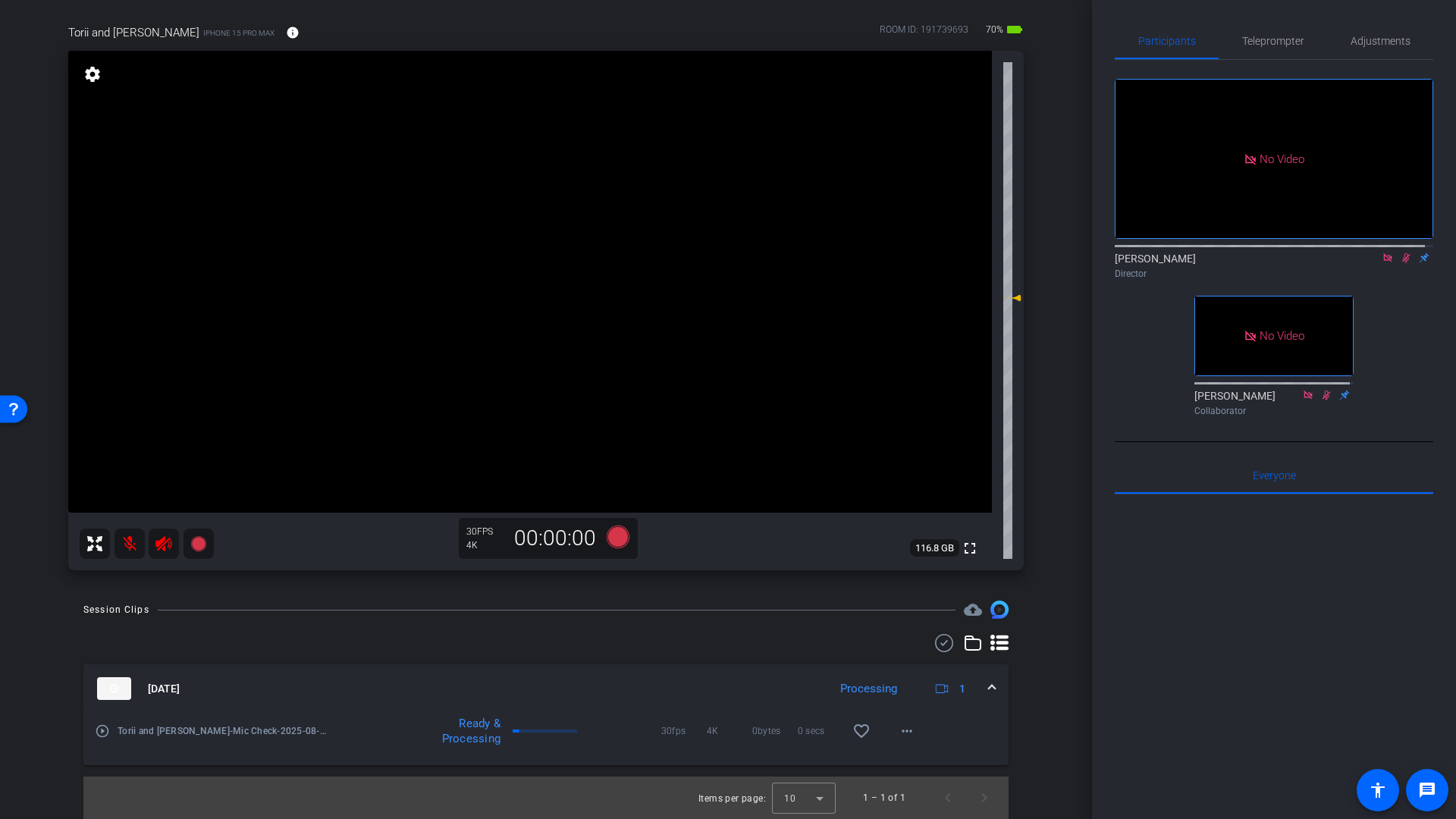
click at [103, 732] on mat-icon "play_circle_outline" at bounding box center [102, 731] width 15 height 15
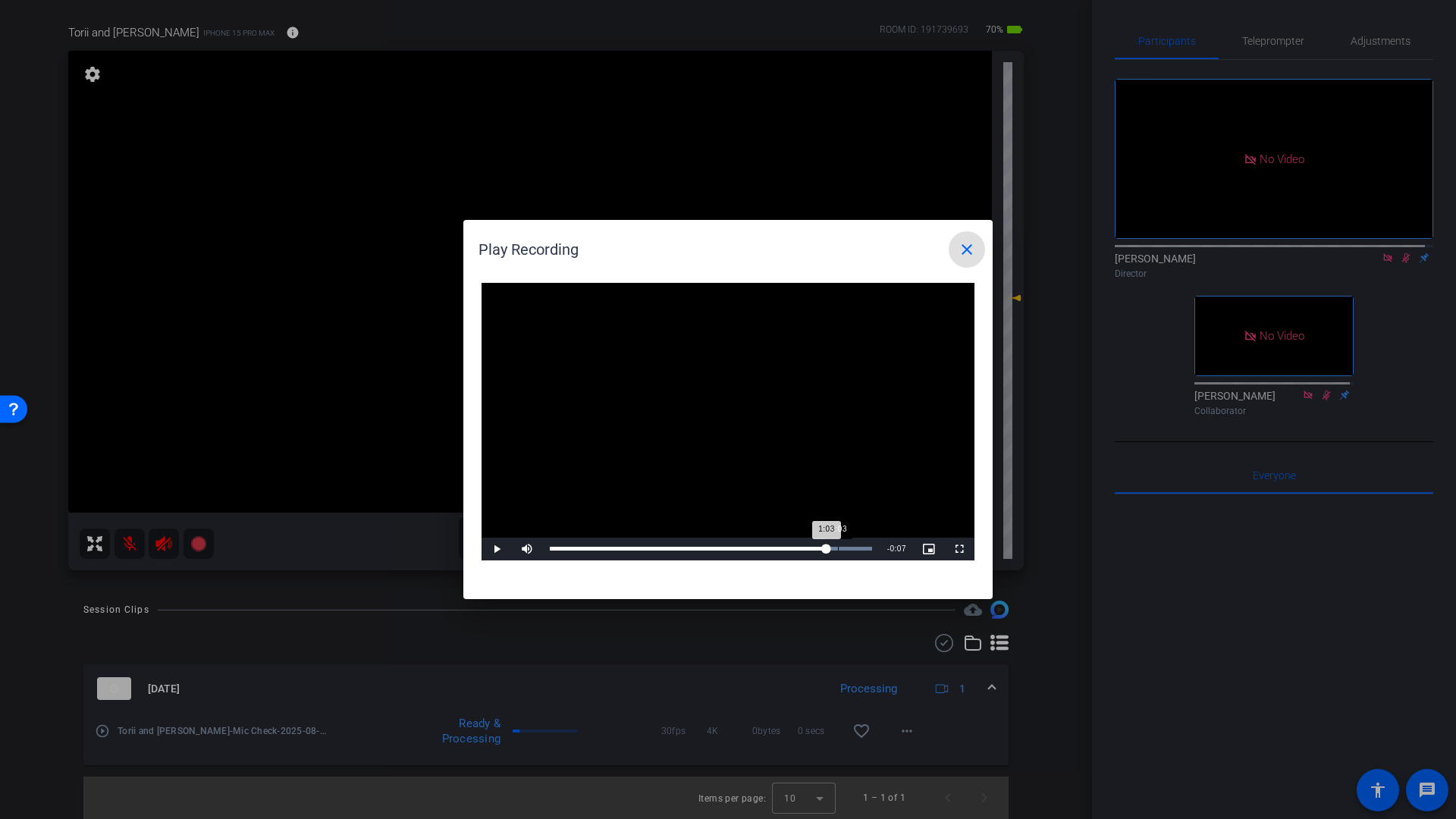
drag, startPoint x: 576, startPoint y: 548, endPoint x: 836, endPoint y: 543, distance: 260.0
click at [827, 547] on div "1:03" at bounding box center [688, 549] width 276 height 4
drag, startPoint x: 499, startPoint y: 548, endPoint x: 696, endPoint y: 478, distance: 209.1
click at [506, 549] on span "Video Player" at bounding box center [497, 549] width 30 height 0
click at [966, 252] on mat-icon "close" at bounding box center [967, 250] width 18 height 18
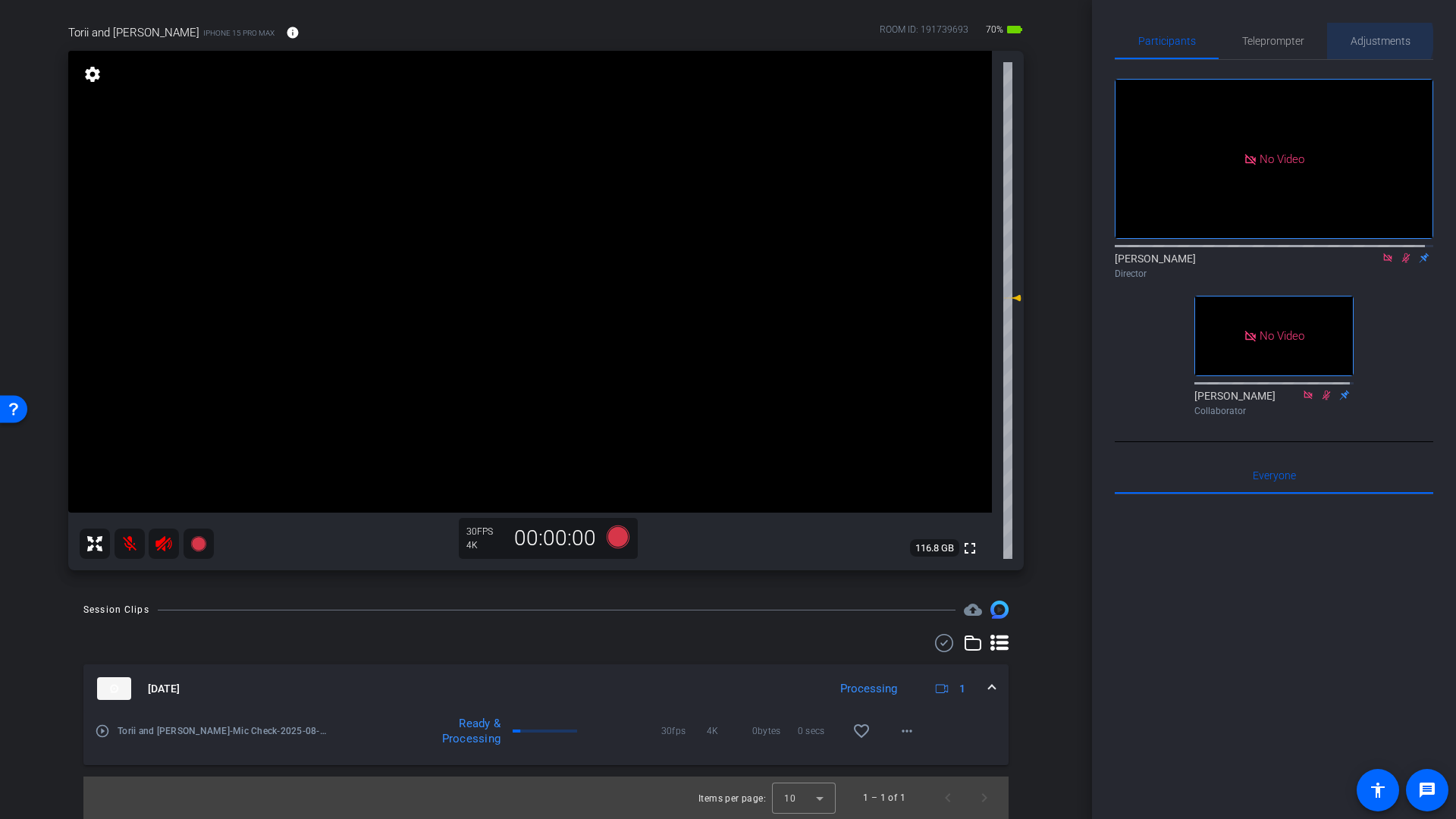
click at [1368, 44] on span "Adjustments" at bounding box center [1381, 41] width 60 height 11
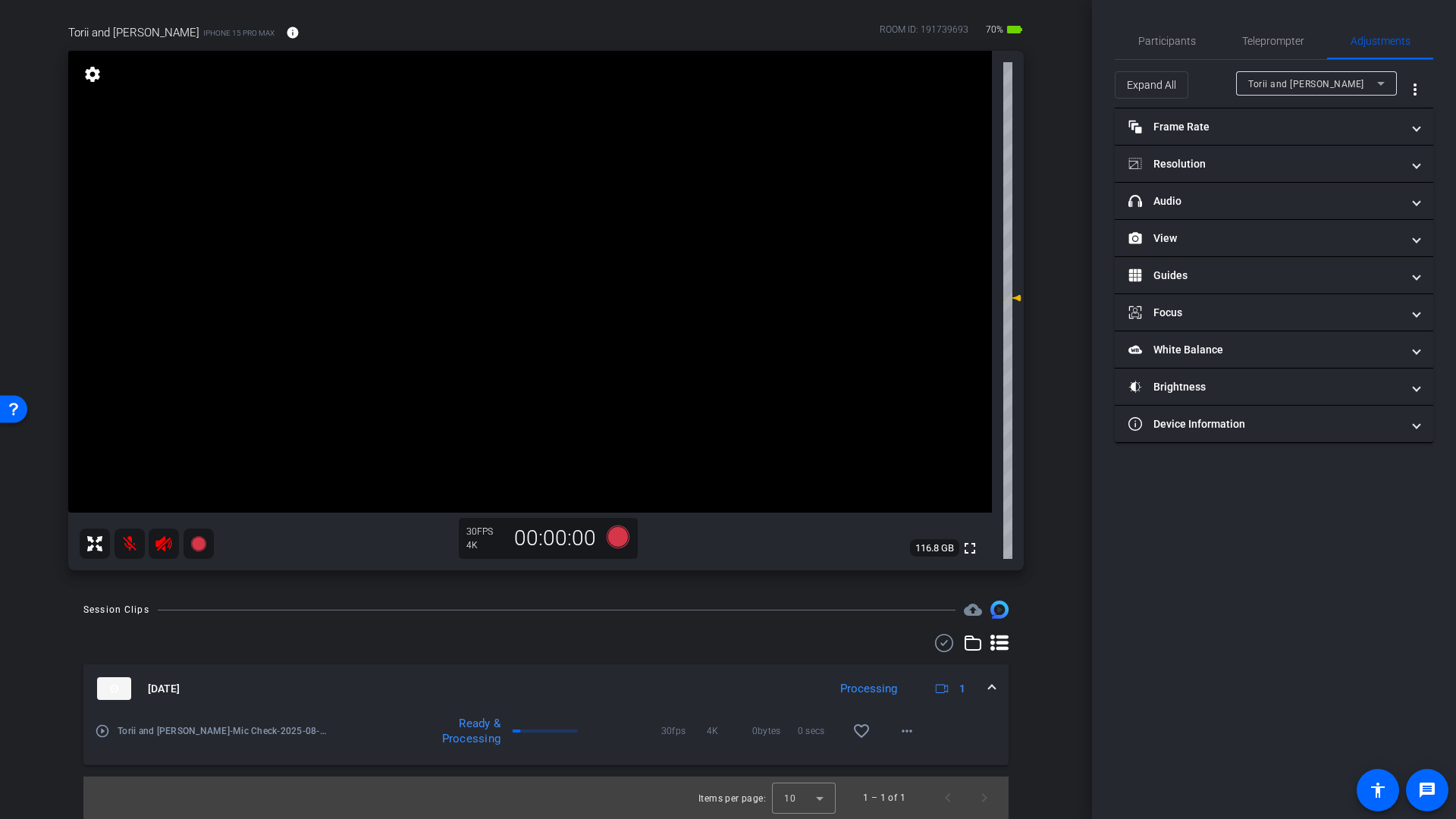
drag, startPoint x: 1164, startPoint y: 41, endPoint x: 1365, endPoint y: 232, distance: 277.3
click at [1164, 41] on span "Participants" at bounding box center [1167, 41] width 58 height 11
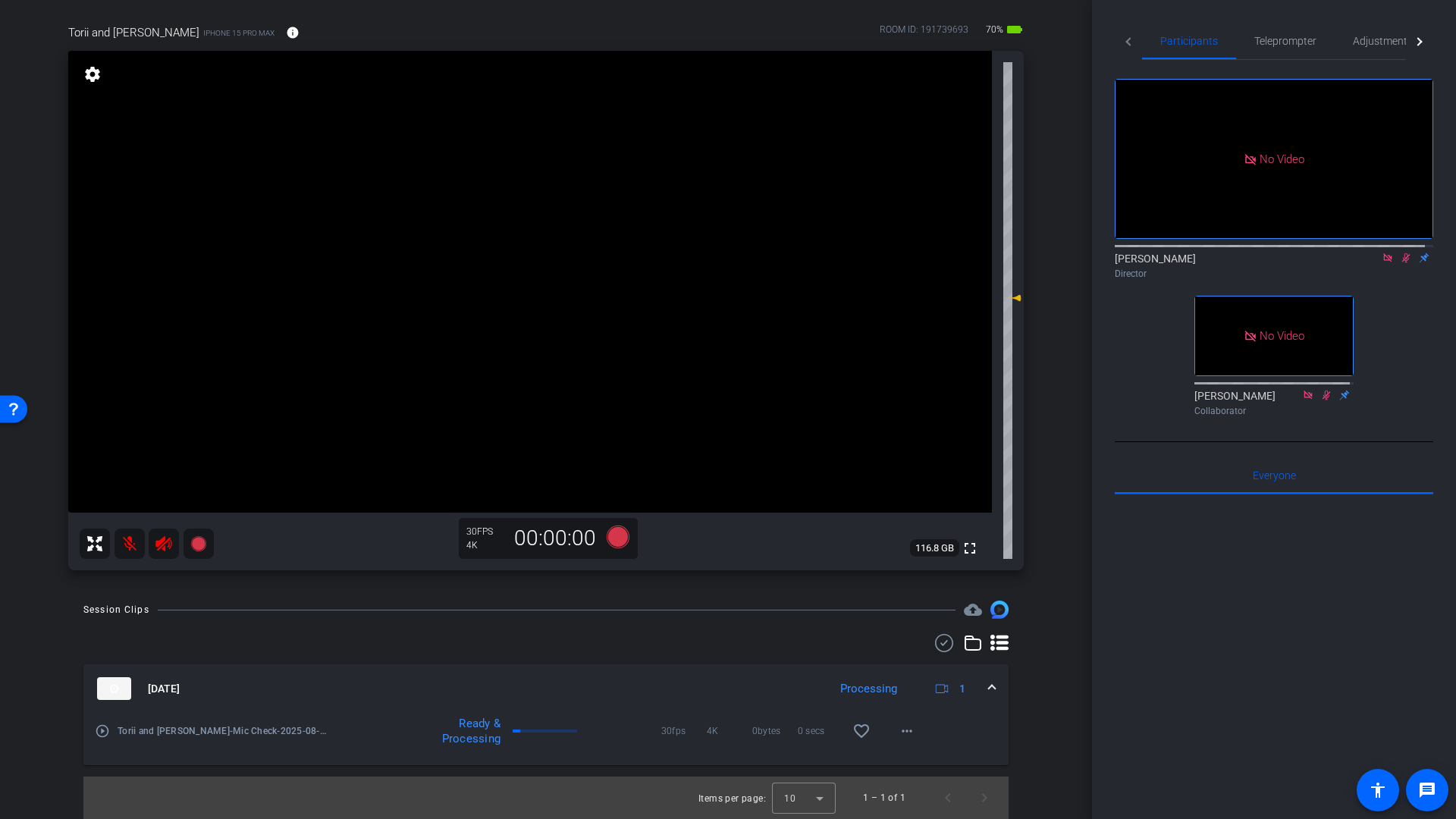
click at [1400, 252] on icon at bounding box center [1406, 257] width 12 height 11
click at [1384, 252] on icon at bounding box center [1387, 257] width 12 height 11
click at [131, 536] on mat-icon at bounding box center [130, 543] width 30 height 30
click at [164, 548] on icon at bounding box center [163, 543] width 16 height 15
click at [612, 536] on icon at bounding box center [617, 536] width 23 height 23
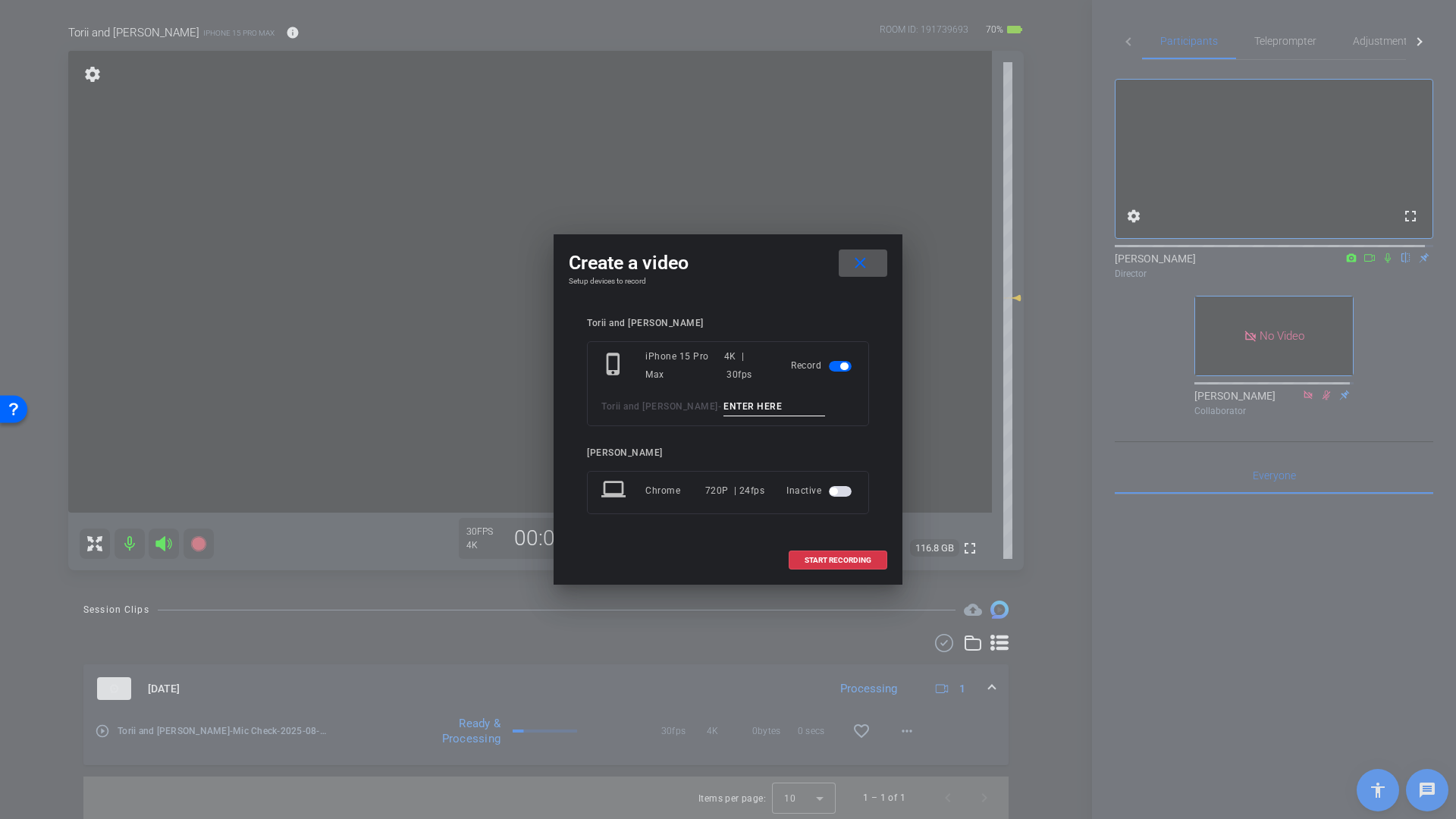
click at [739, 399] on input at bounding box center [774, 406] width 101 height 19
type input "Mic 2"
click at [829, 564] on span at bounding box center [838, 559] width 97 height 36
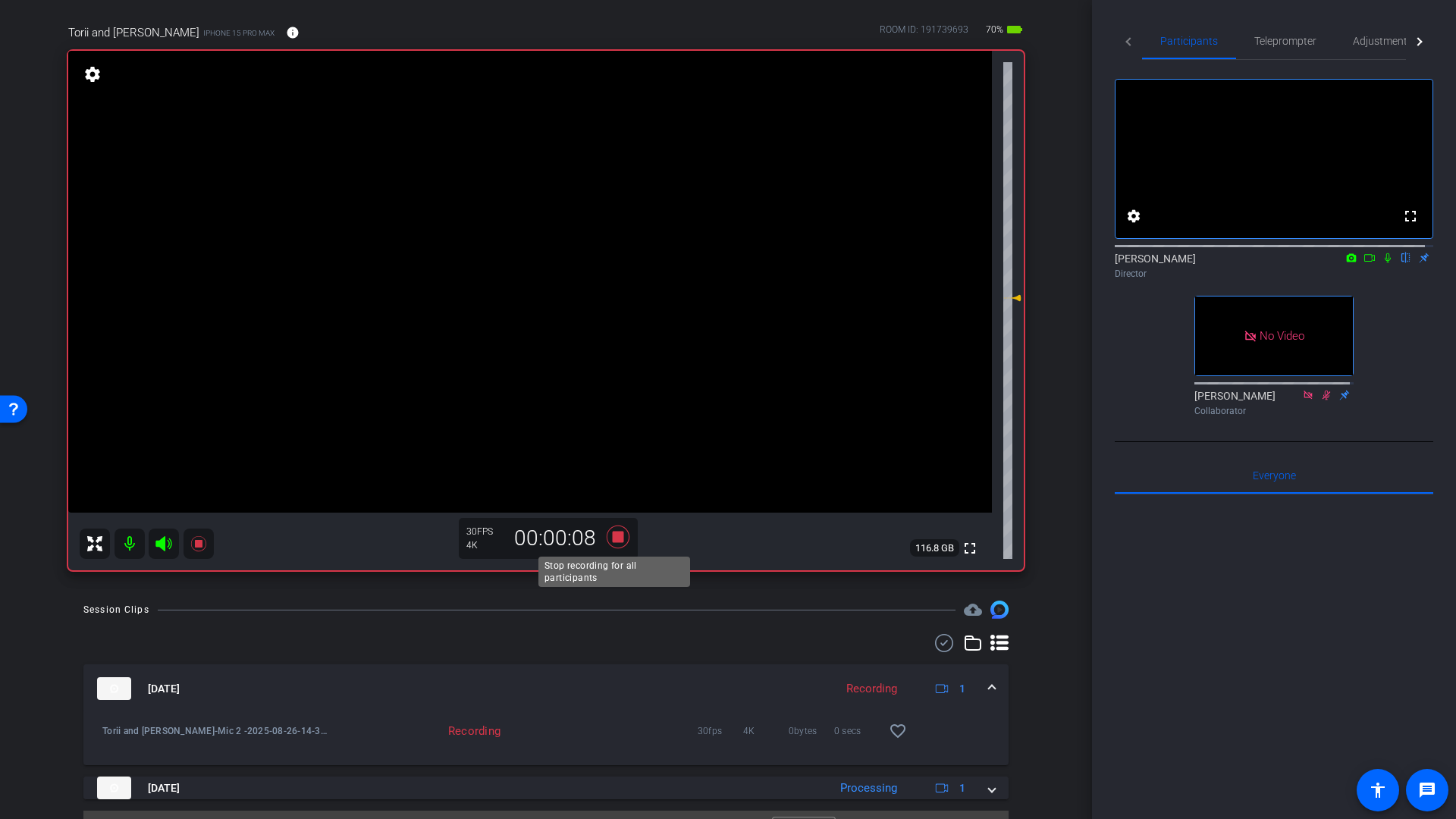
click at [614, 539] on icon at bounding box center [617, 536] width 23 height 23
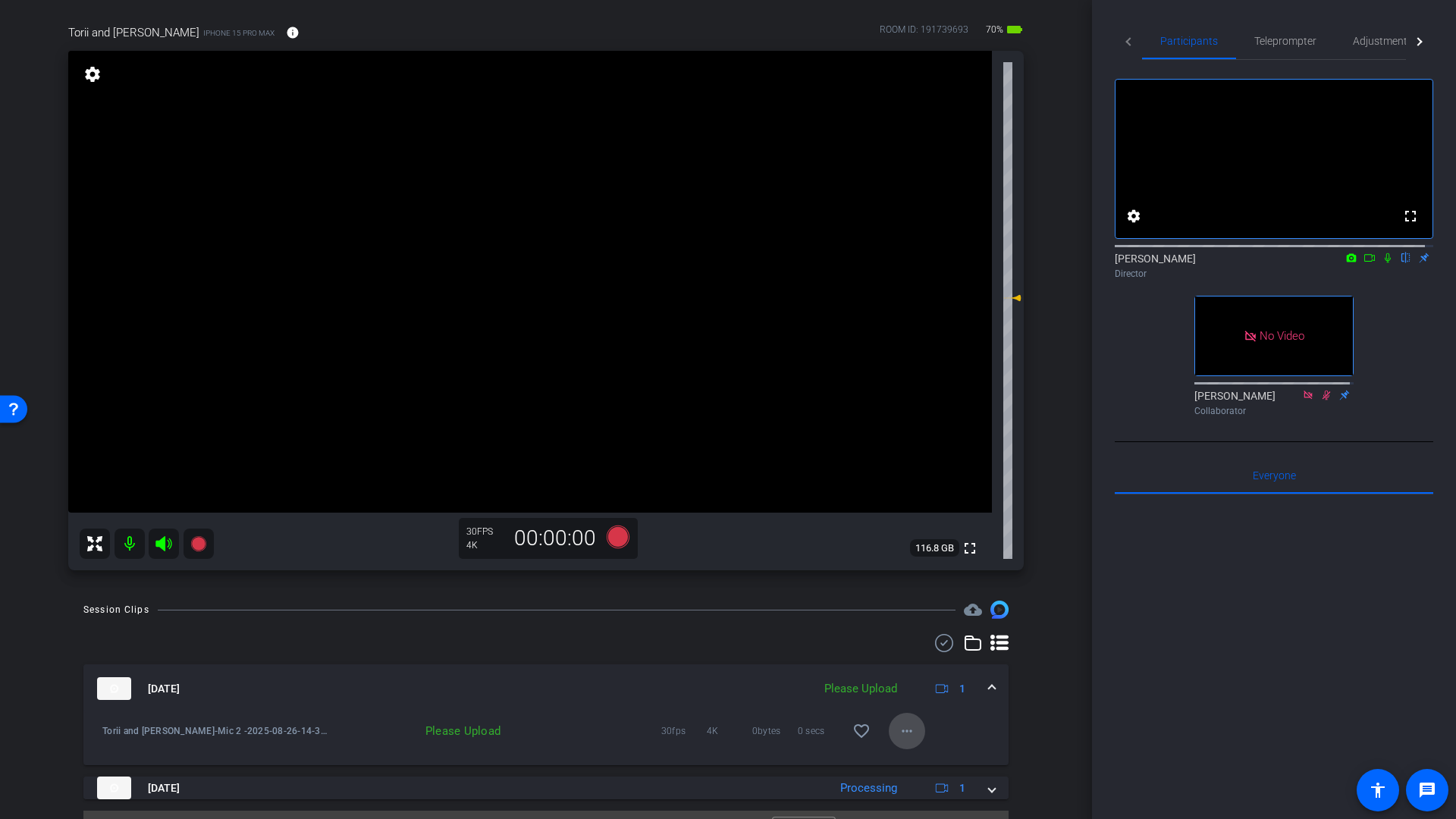
click at [898, 736] on mat-icon "more_horiz" at bounding box center [907, 731] width 18 height 18
click at [909, 765] on span "Upload" at bounding box center [923, 763] width 60 height 18
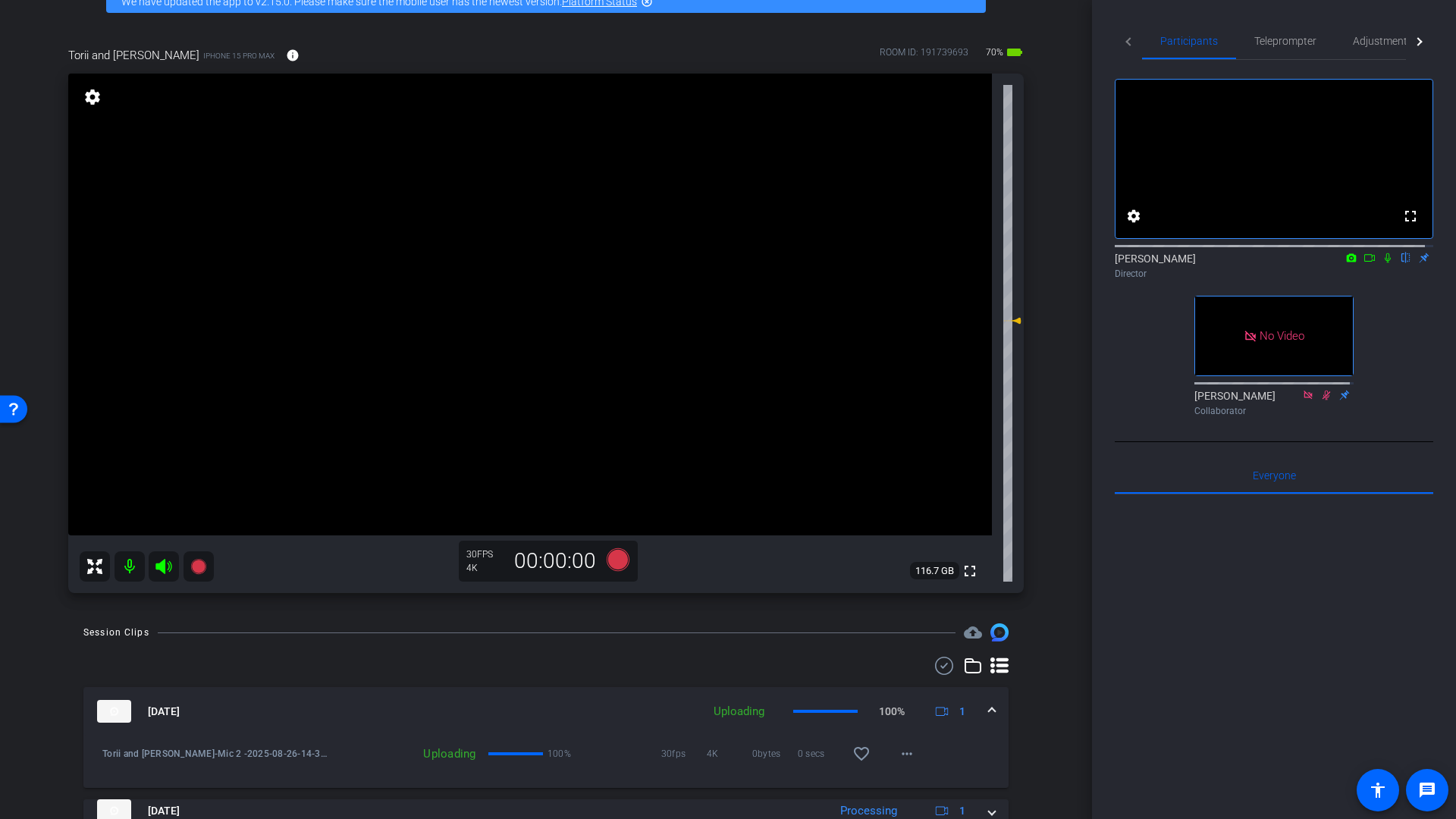
scroll to position [82, 0]
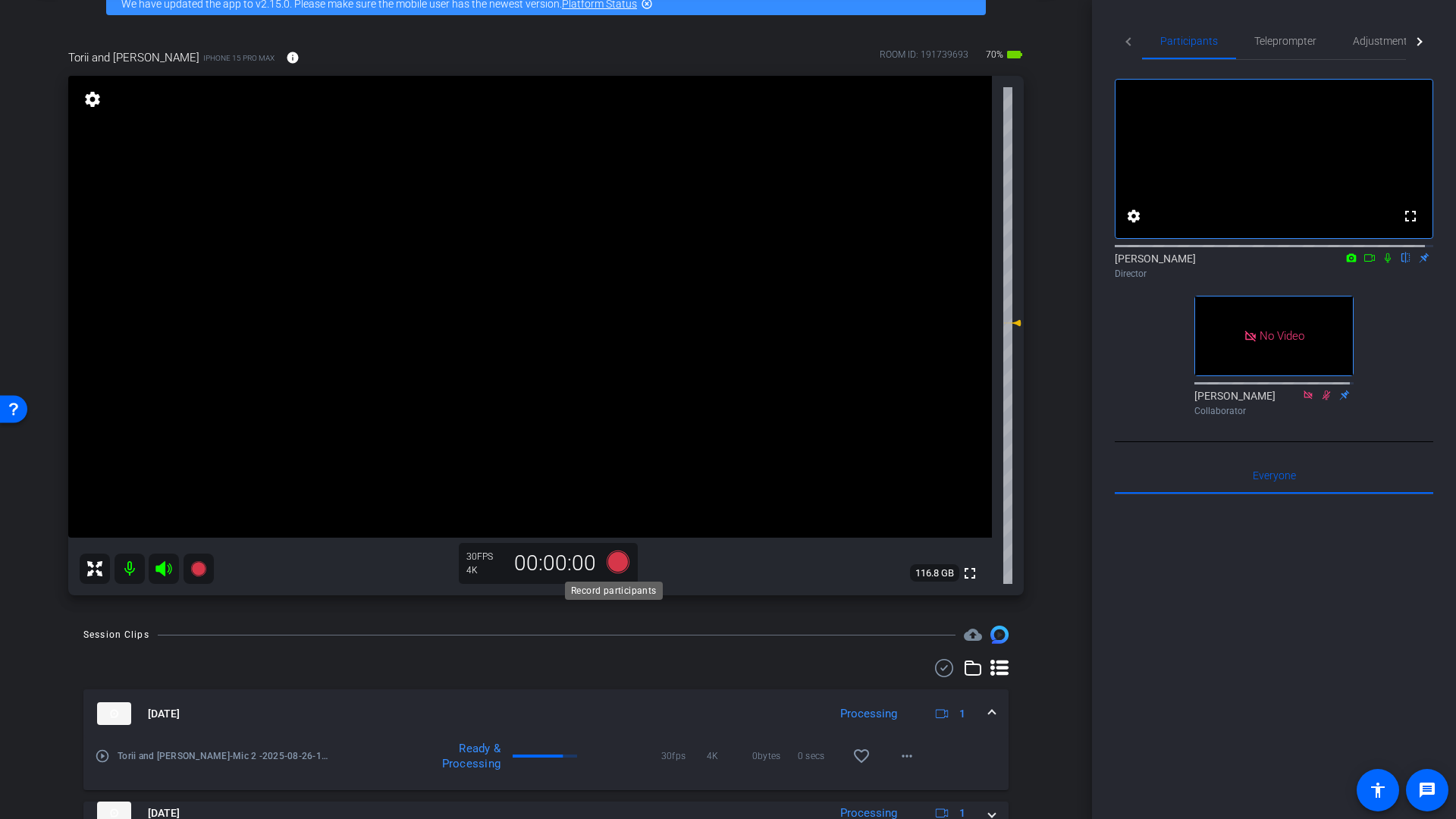
click at [618, 564] on icon at bounding box center [617, 561] width 23 height 23
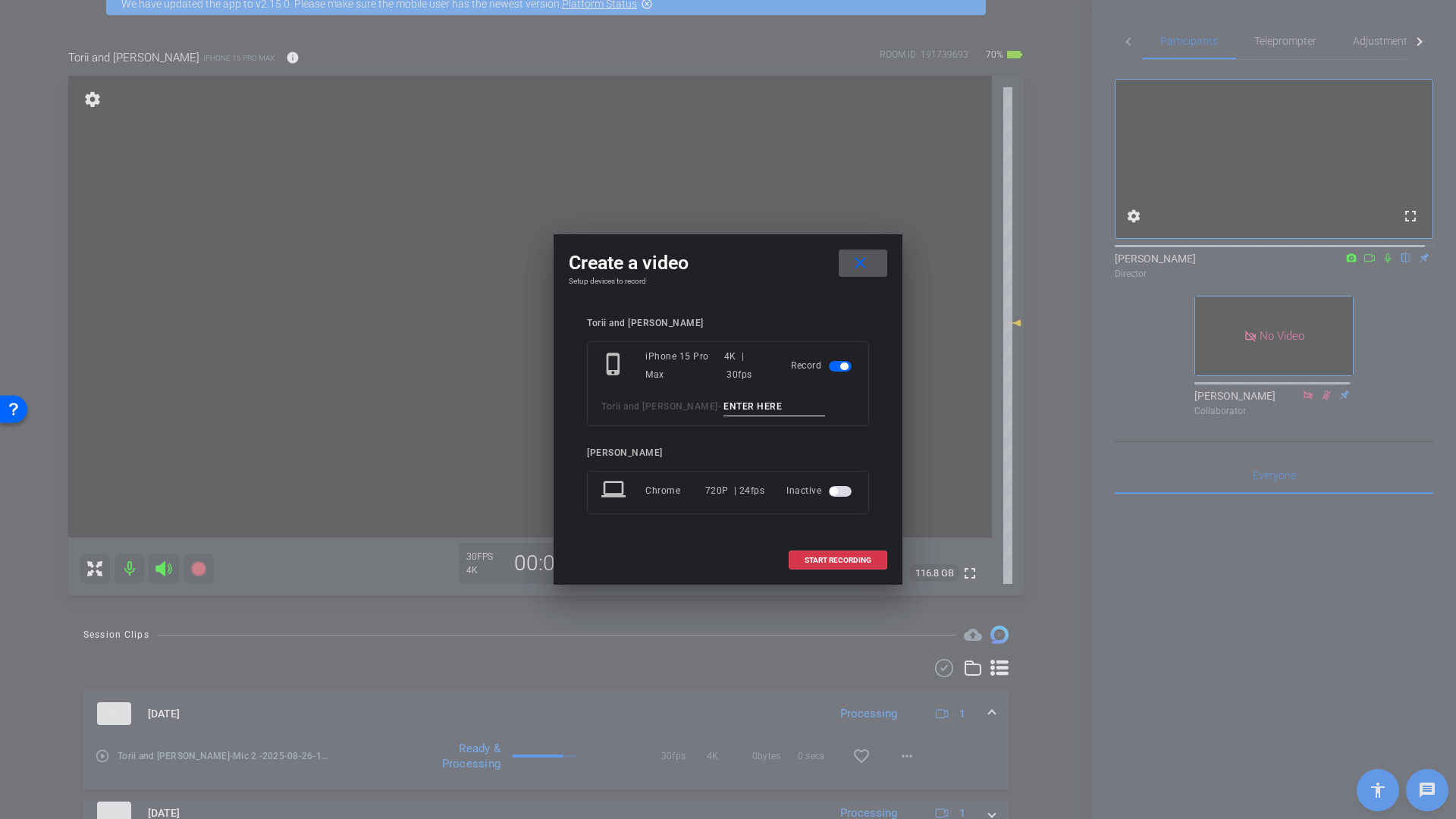
click at [735, 404] on input at bounding box center [774, 406] width 101 height 19
click at [762, 412] on input at bounding box center [774, 406] width 101 height 19
type input "Smile"
click at [818, 558] on span "START RECORDING" at bounding box center [838, 559] width 67 height 8
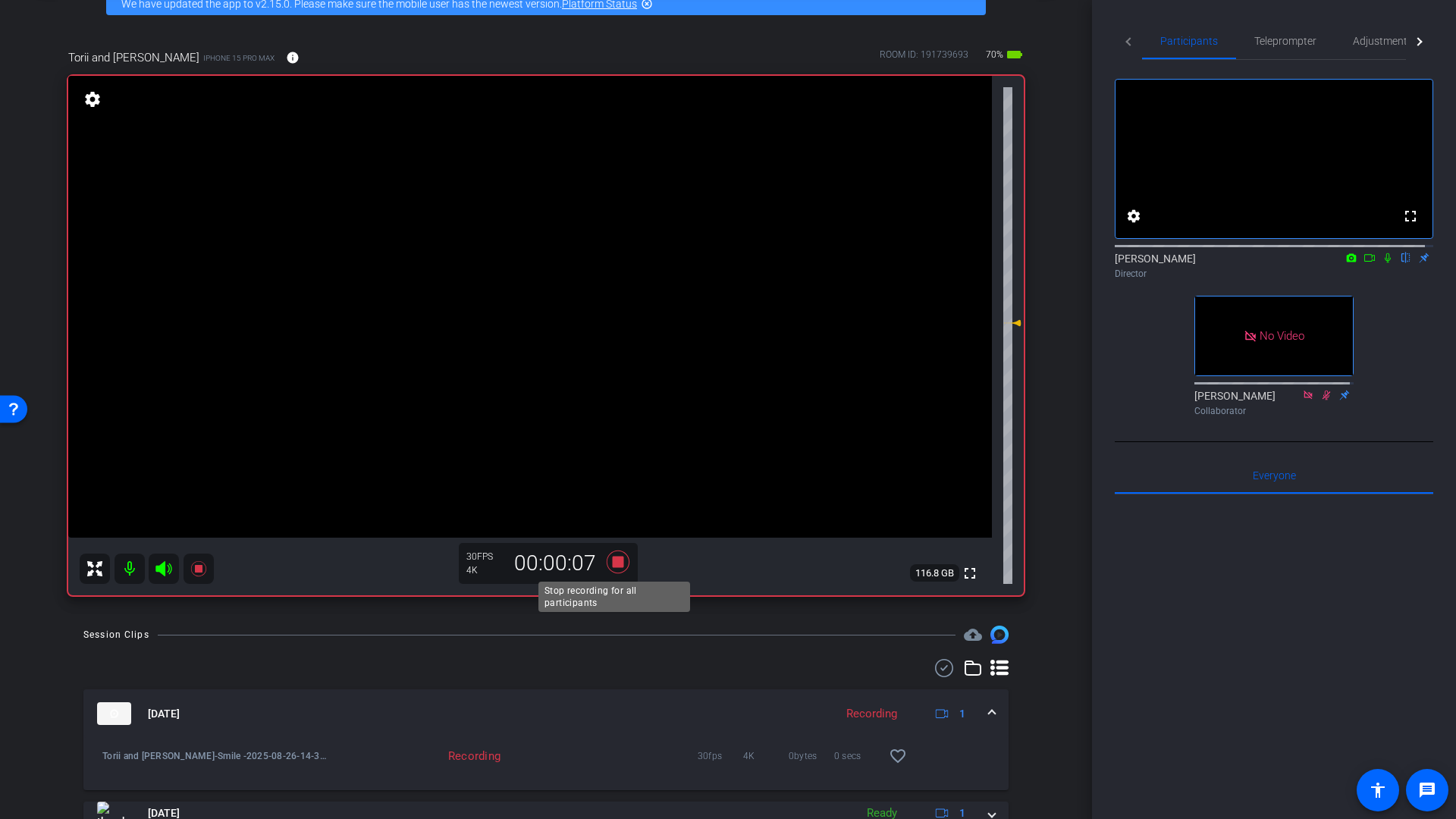
click at [618, 564] on icon at bounding box center [617, 561] width 23 height 23
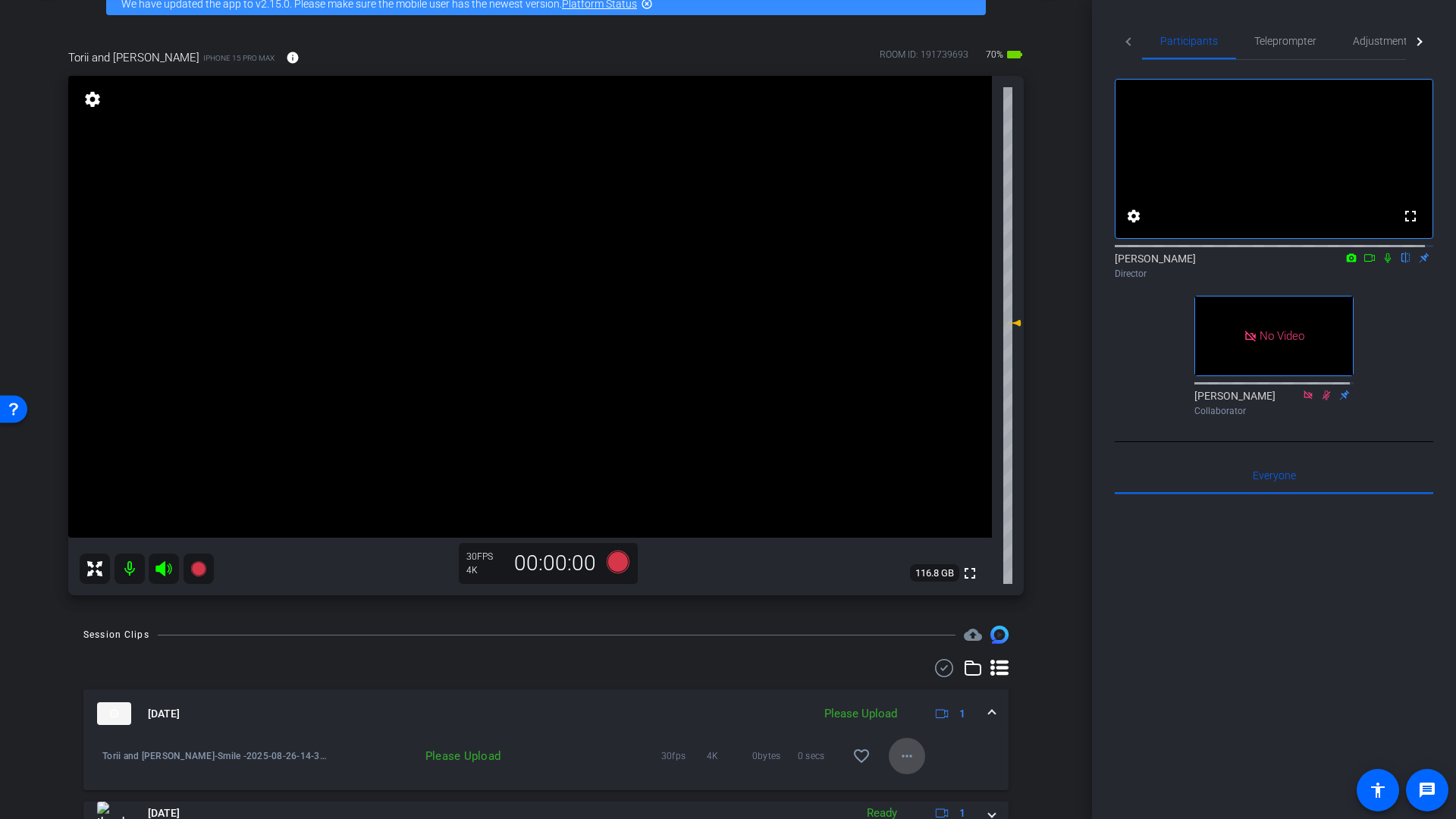
click at [901, 756] on mat-icon "more_horiz" at bounding box center [907, 756] width 18 height 18
click at [914, 679] on span "Upload" at bounding box center [923, 687] width 60 height 18
click at [609, 559] on icon at bounding box center [617, 561] width 23 height 23
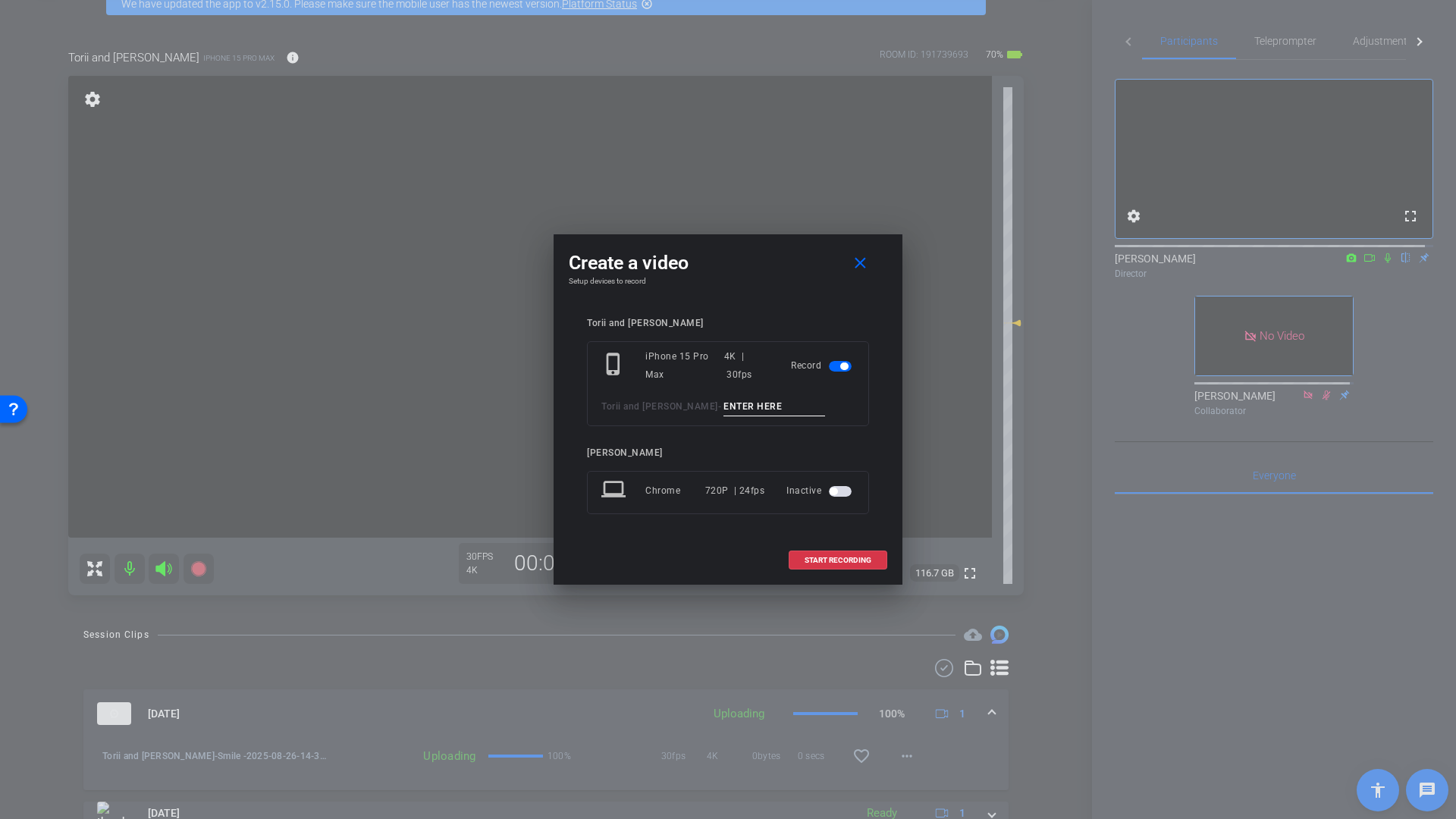
click at [741, 405] on input at bounding box center [774, 406] width 101 height 19
type input "Q1"
click at [829, 559] on span "START RECORDING" at bounding box center [838, 559] width 67 height 8
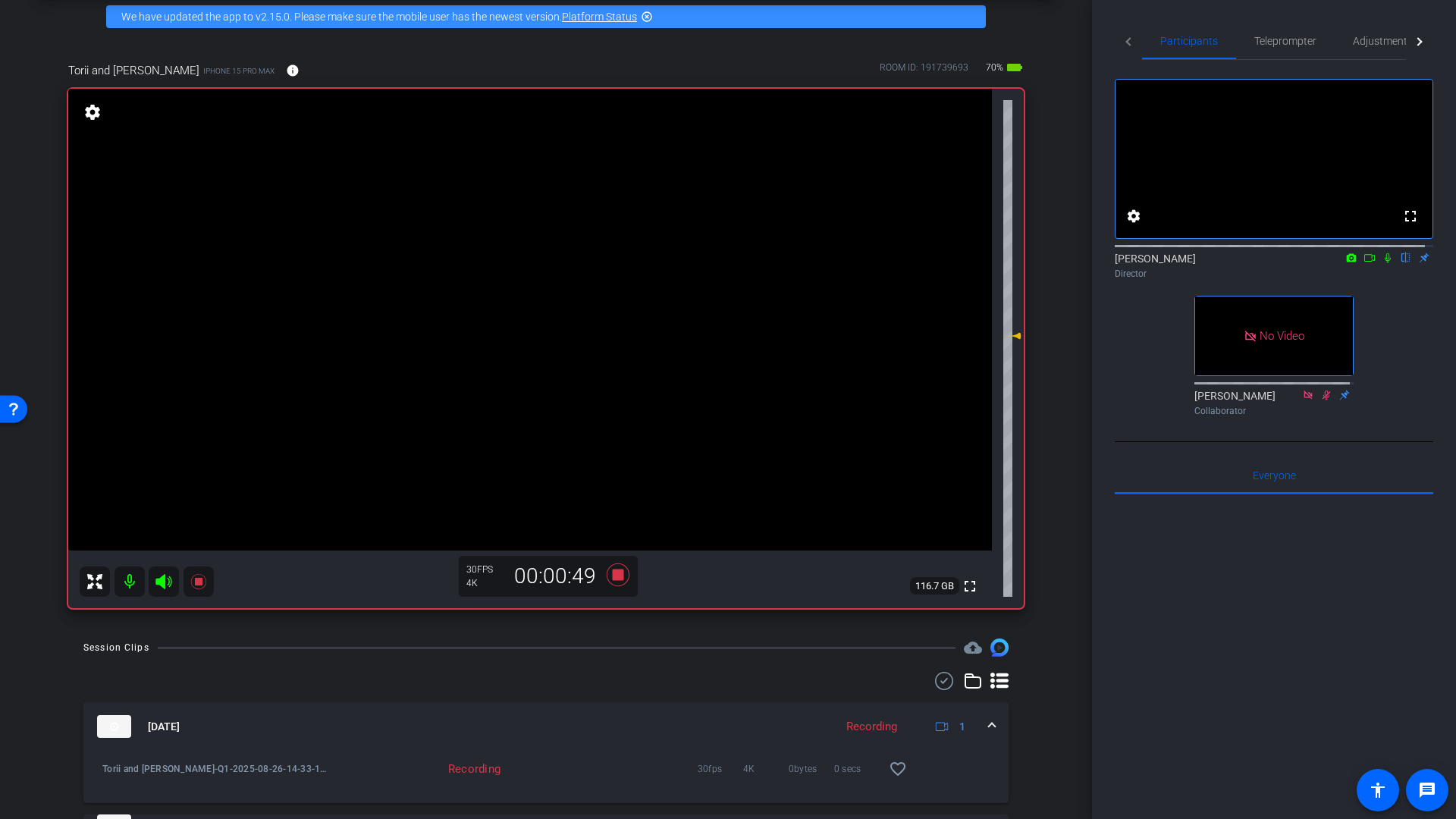
scroll to position [66, 0]
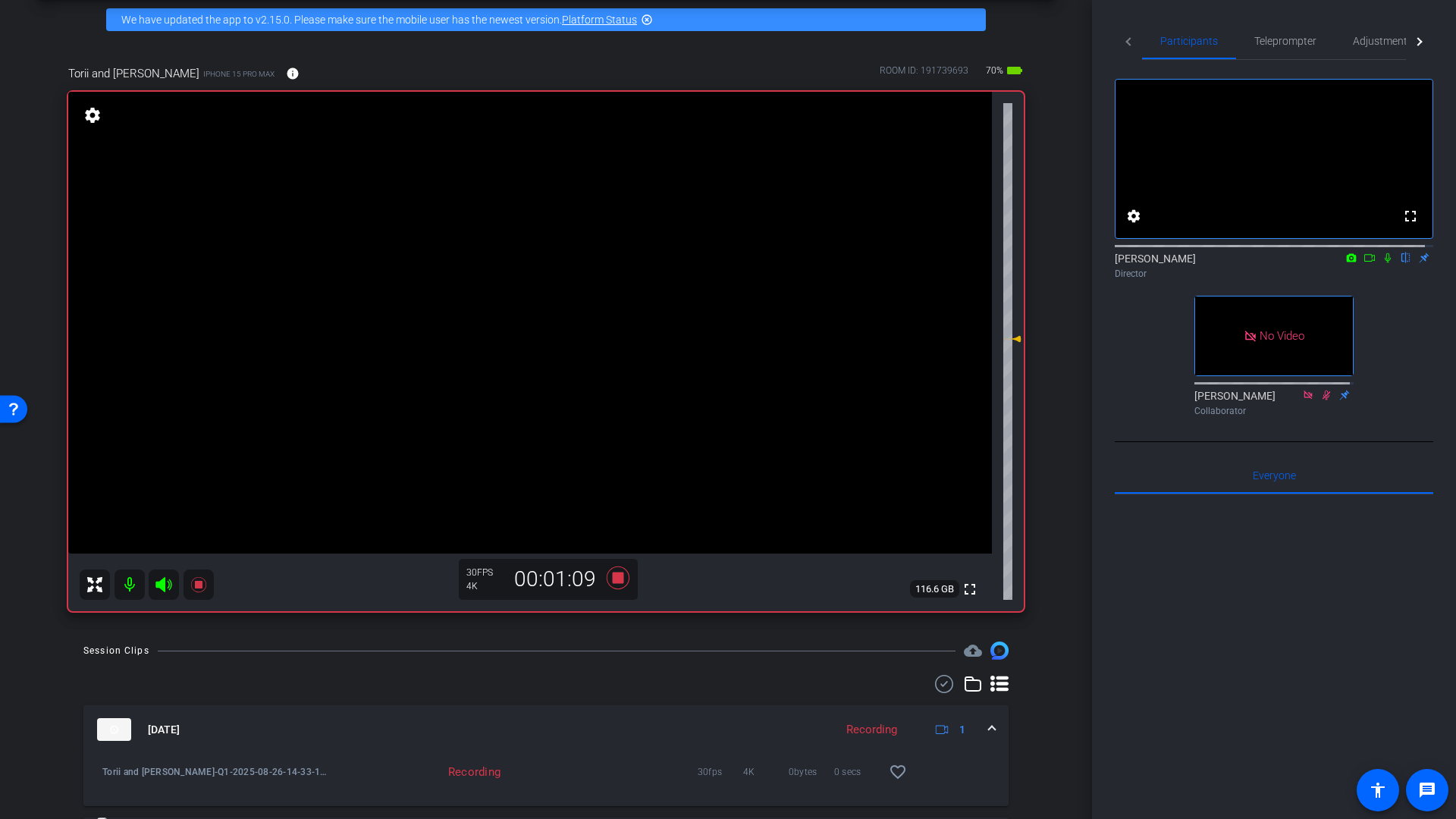
click at [1364, 263] on icon at bounding box center [1370, 257] width 12 height 11
click at [1377, 45] on span "Adjustments" at bounding box center [1383, 41] width 60 height 11
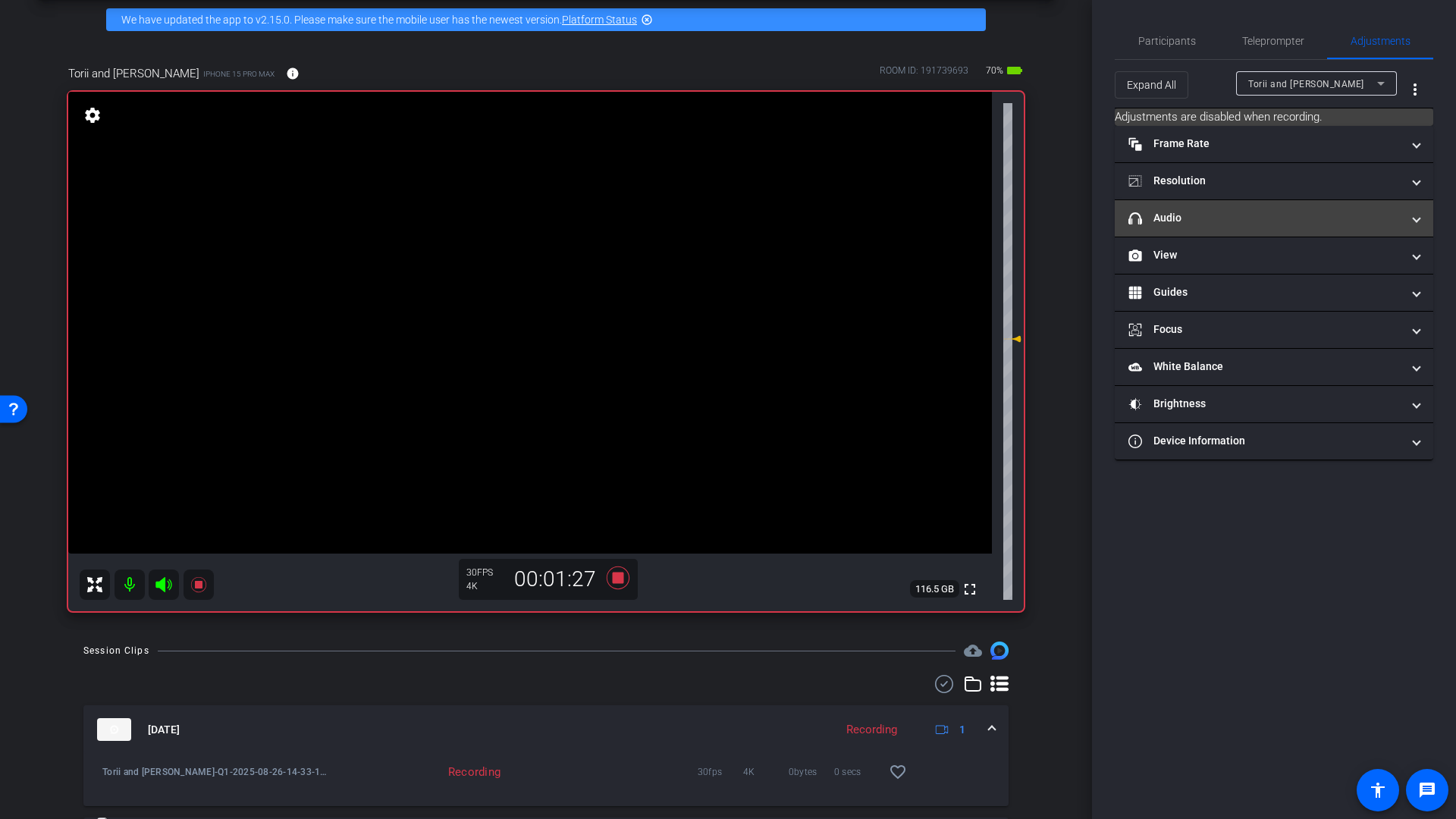
click at [1183, 220] on mat-panel-title "headphone icon Audio" at bounding box center [1265, 218] width 273 height 16
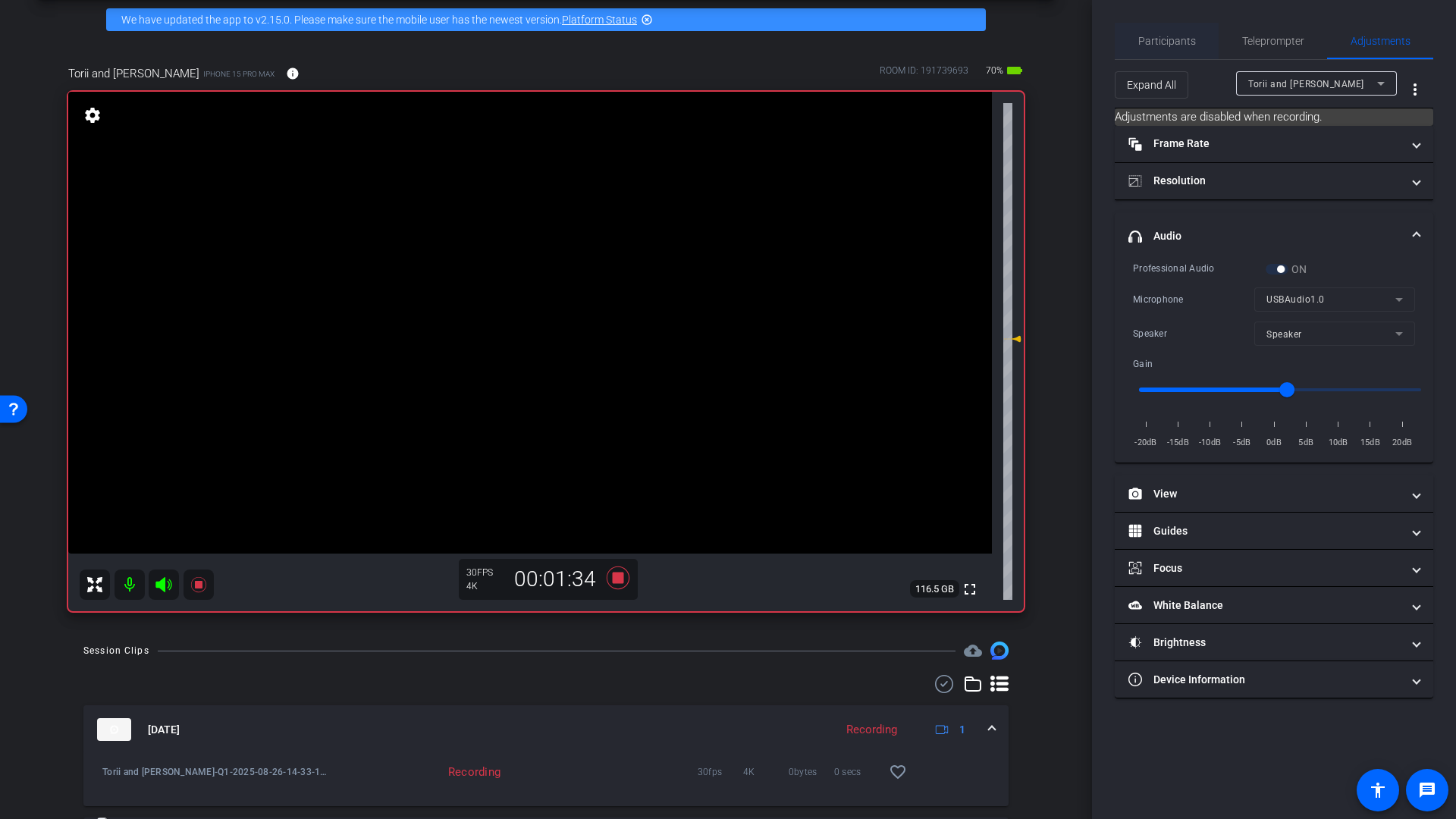
click at [1163, 44] on span "Participants" at bounding box center [1167, 41] width 58 height 11
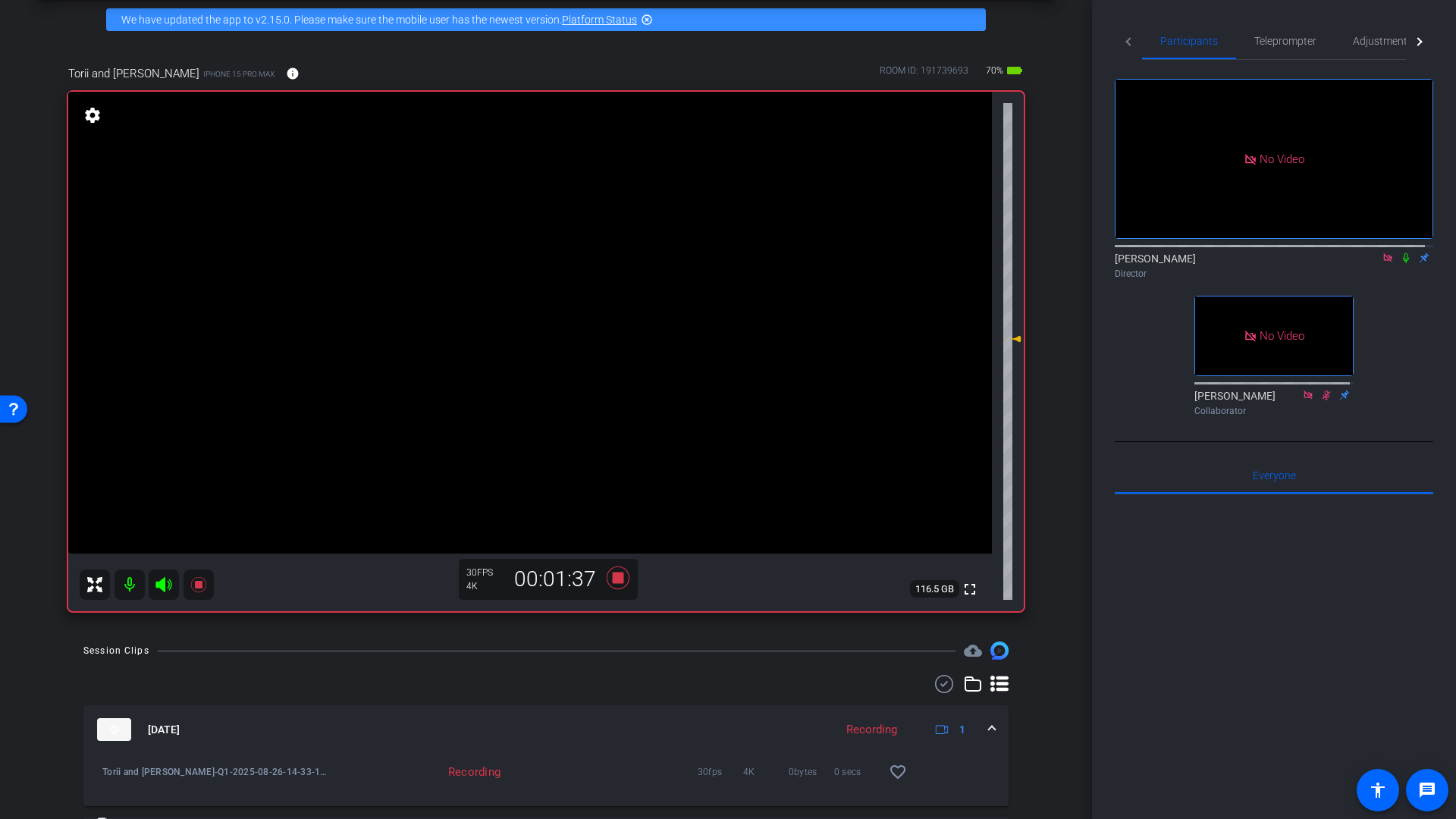
click at [1381, 252] on icon at bounding box center [1387, 257] width 12 height 11
click at [617, 580] on icon at bounding box center [617, 577] width 23 height 23
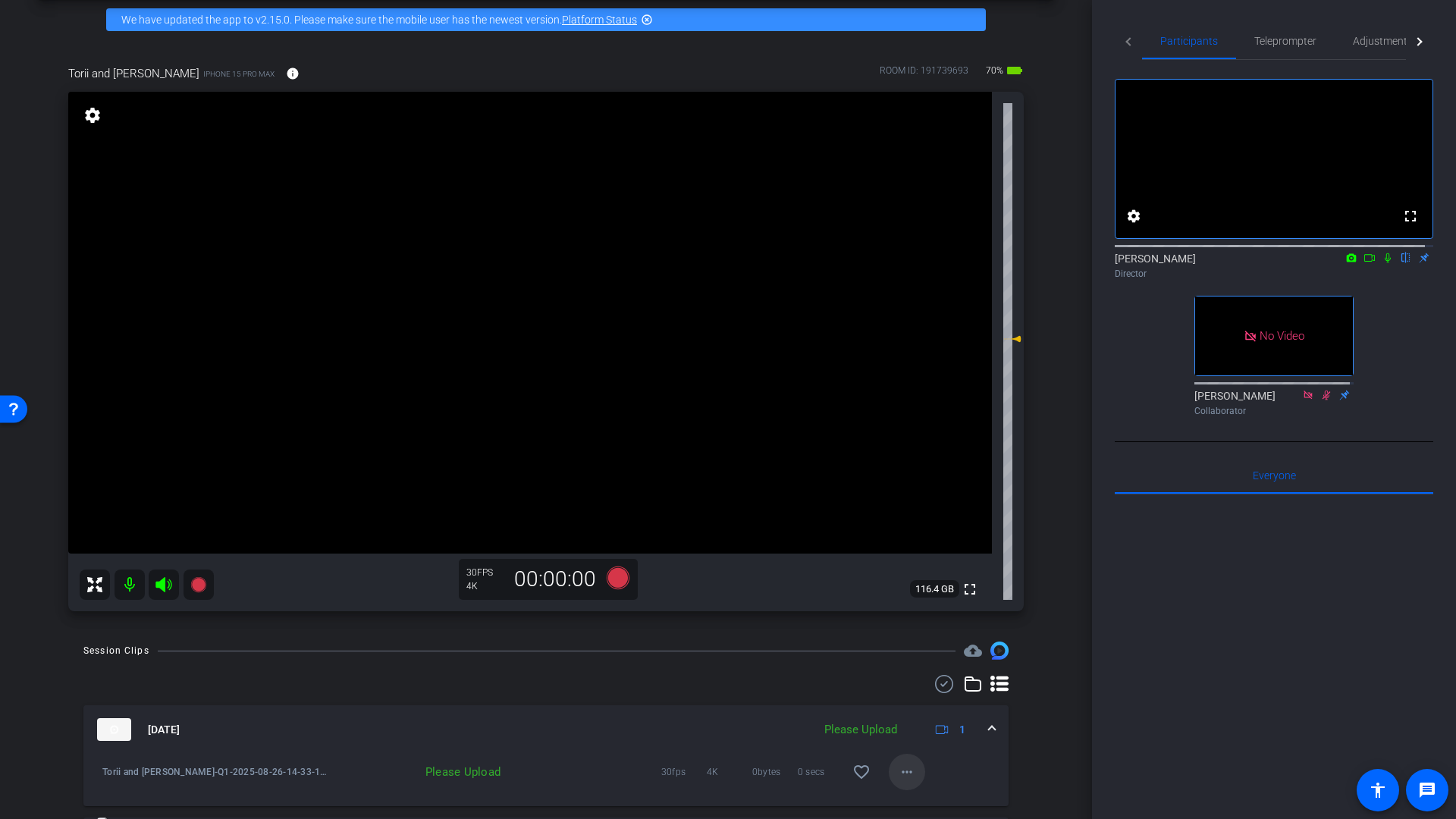
click at [905, 772] on mat-icon "more_horiz" at bounding box center [907, 772] width 18 height 18
click at [912, 704] on span "Upload" at bounding box center [923, 703] width 60 height 18
click at [614, 584] on icon at bounding box center [617, 577] width 23 height 23
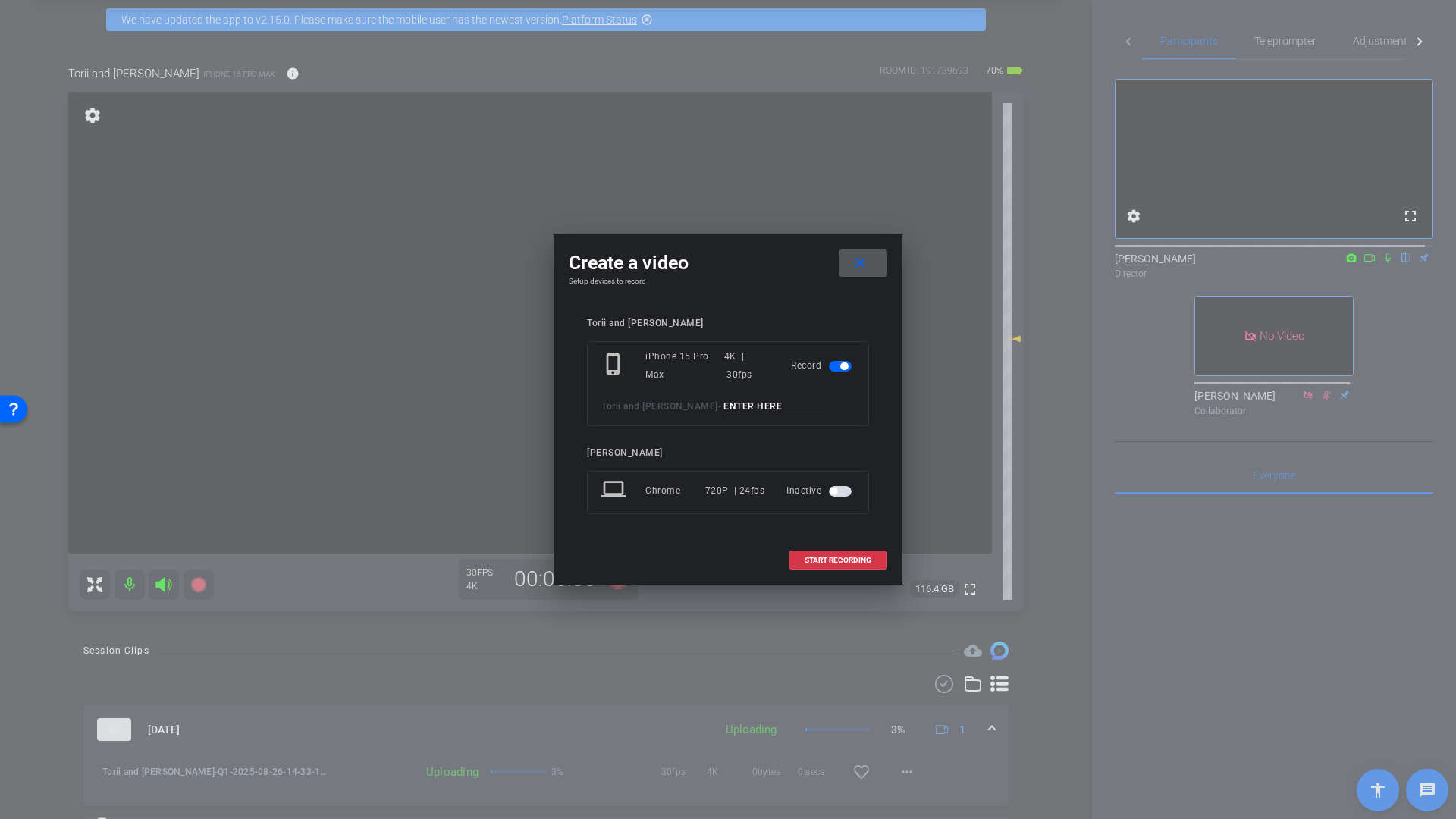
click at [740, 402] on input at bounding box center [774, 406] width 101 height 19
type input "Q2"
click at [836, 564] on span "START RECORDING" at bounding box center [838, 559] width 67 height 8
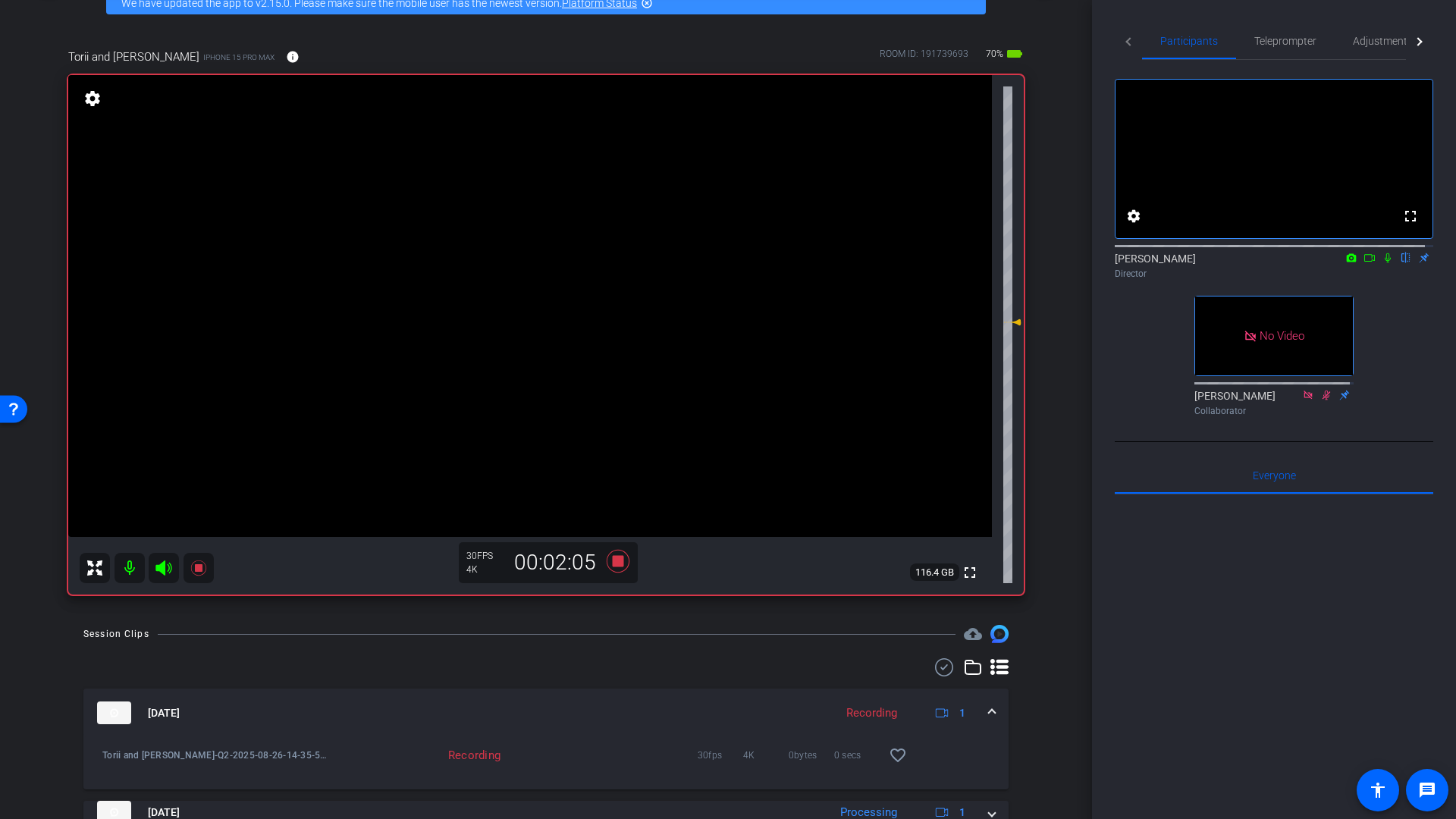
scroll to position [82, 0]
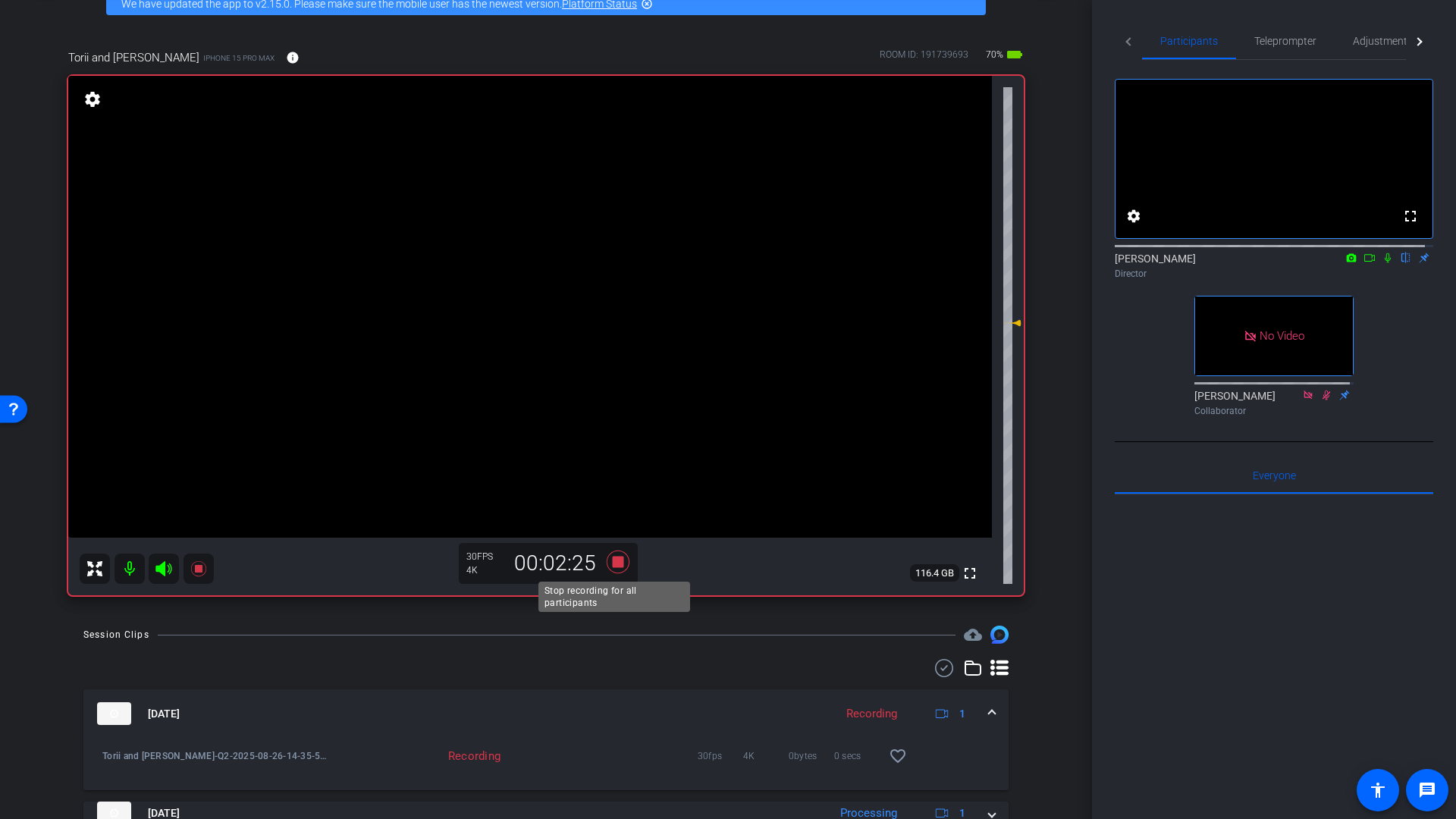
click at [613, 562] on icon at bounding box center [617, 561] width 23 height 23
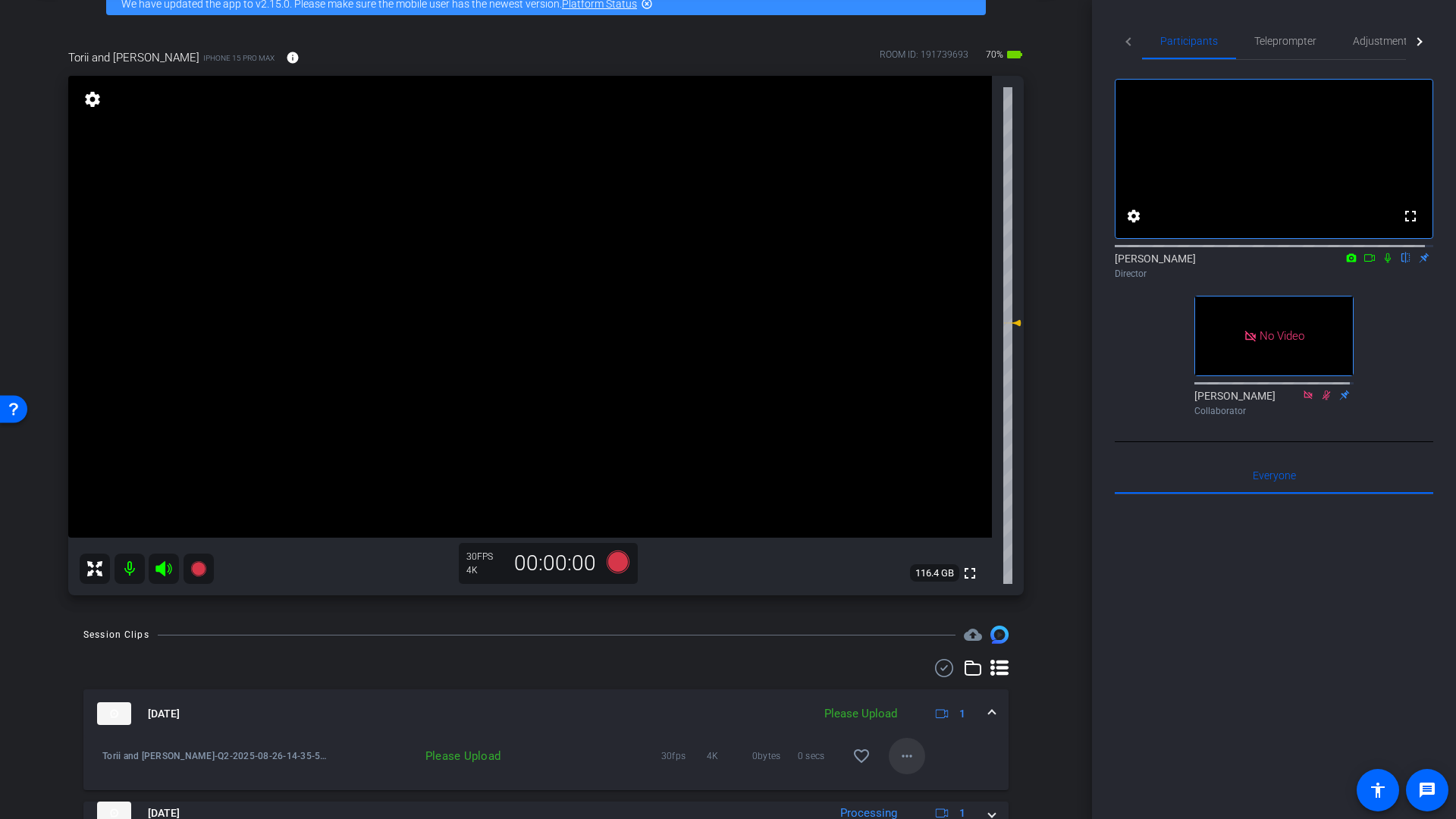
click at [898, 759] on mat-icon "more_horiz" at bounding box center [907, 756] width 18 height 18
click at [917, 684] on span "Upload" at bounding box center [923, 687] width 60 height 18
click at [615, 564] on icon at bounding box center [617, 561] width 23 height 23
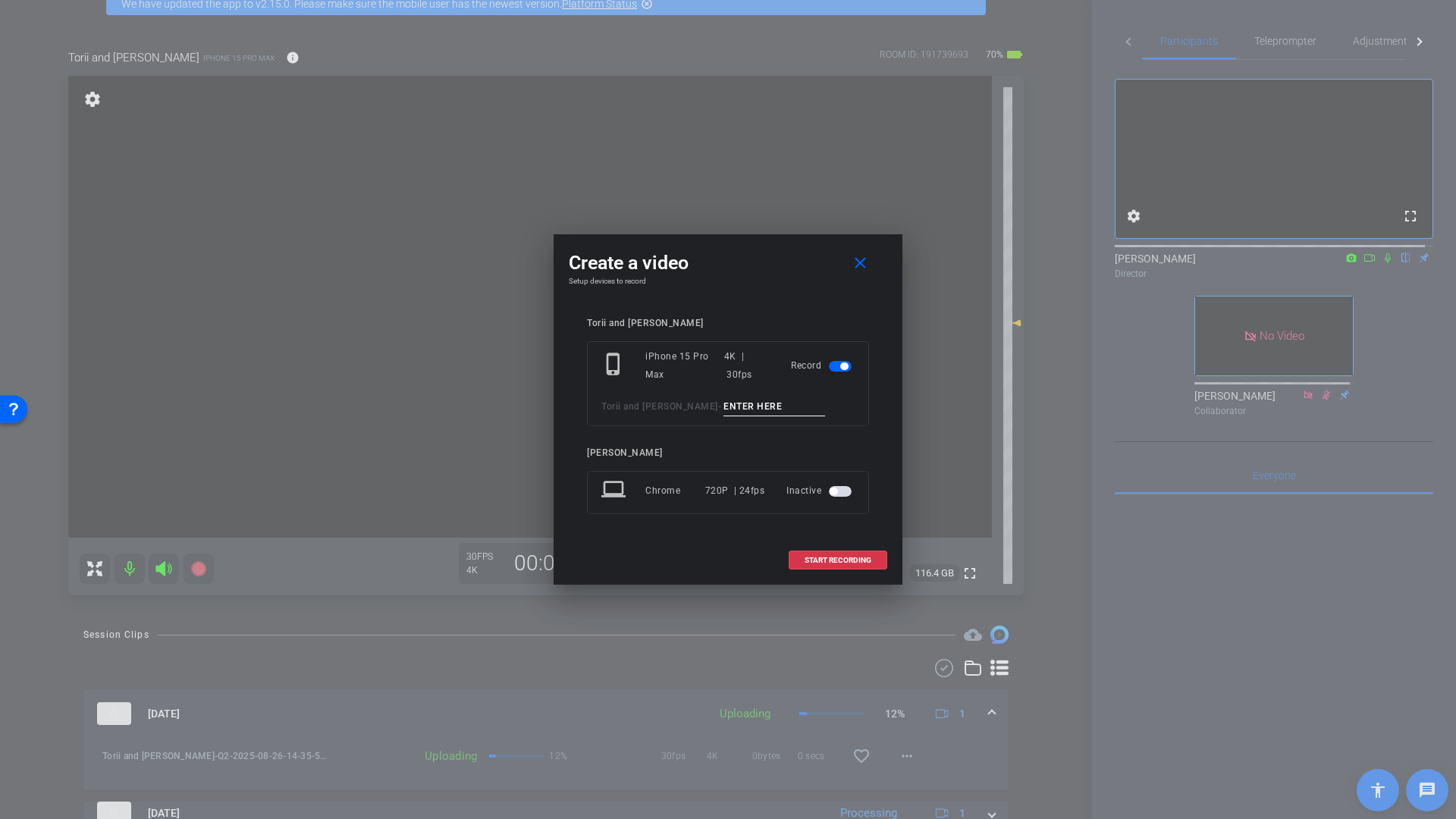
click at [724, 406] on input at bounding box center [774, 406] width 101 height 19
type input "Q3"
click at [826, 553] on span at bounding box center [838, 559] width 97 height 36
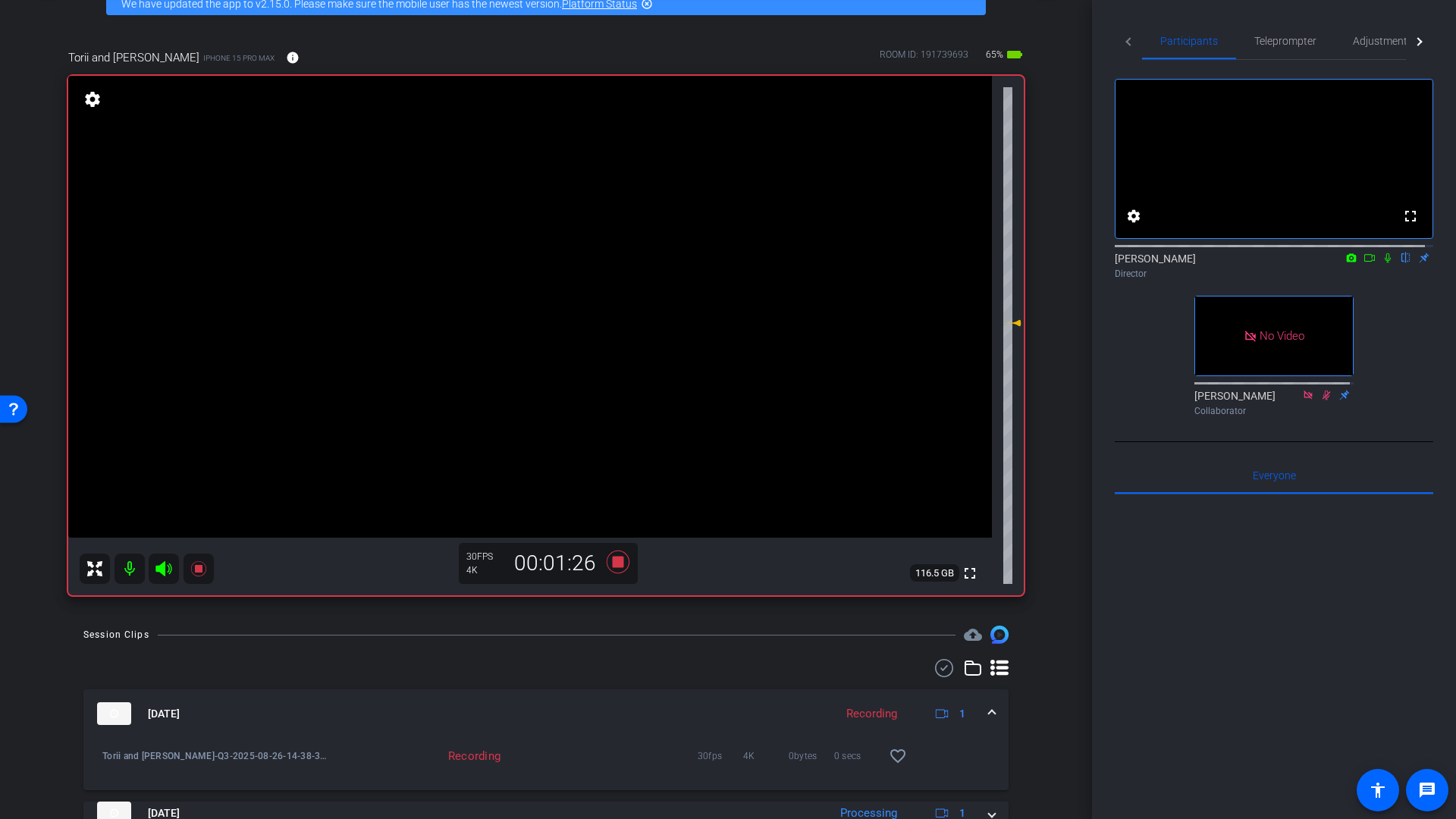
click at [1364, 263] on icon at bounding box center [1370, 257] width 12 height 11
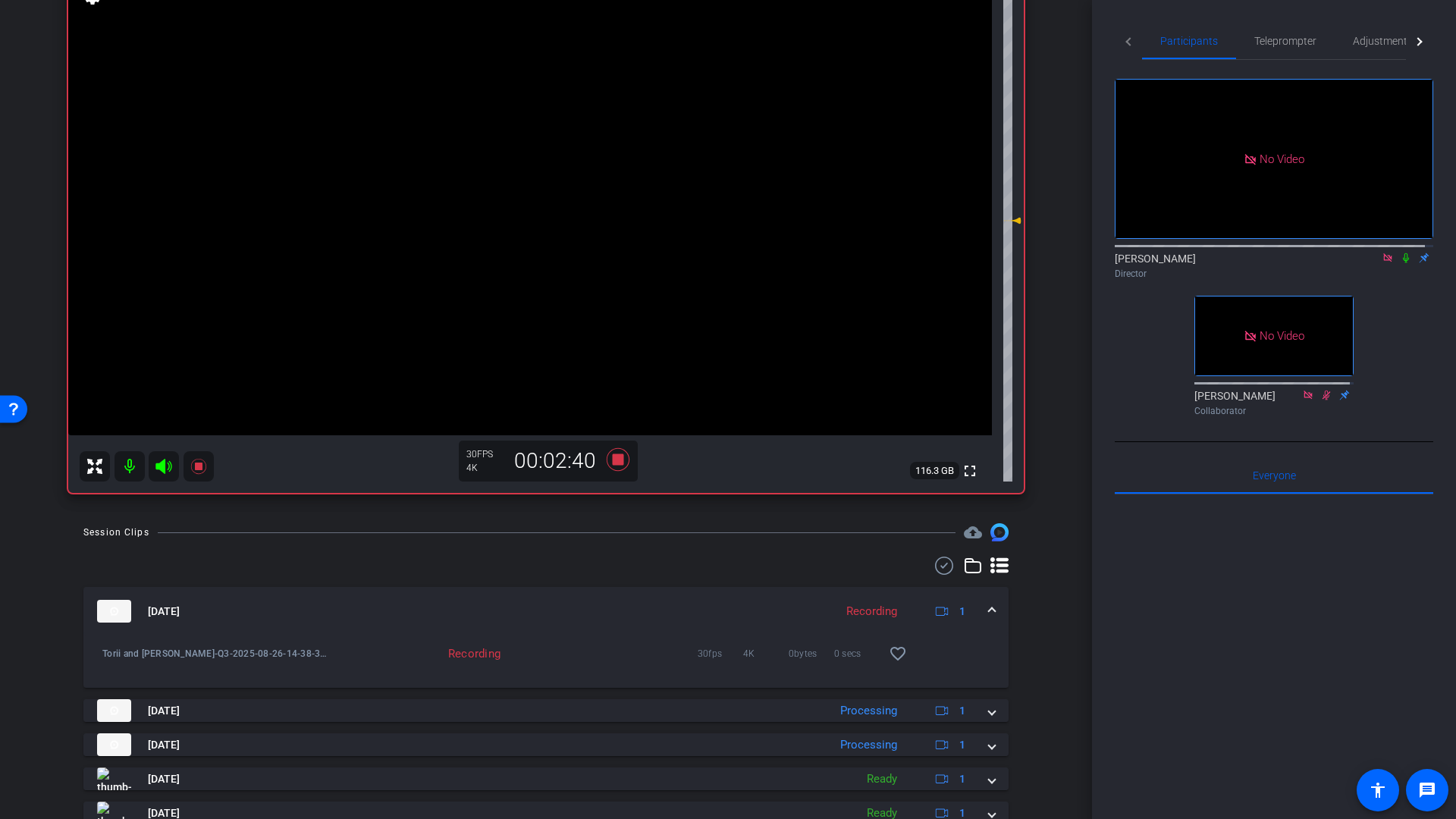
scroll to position [173, 0]
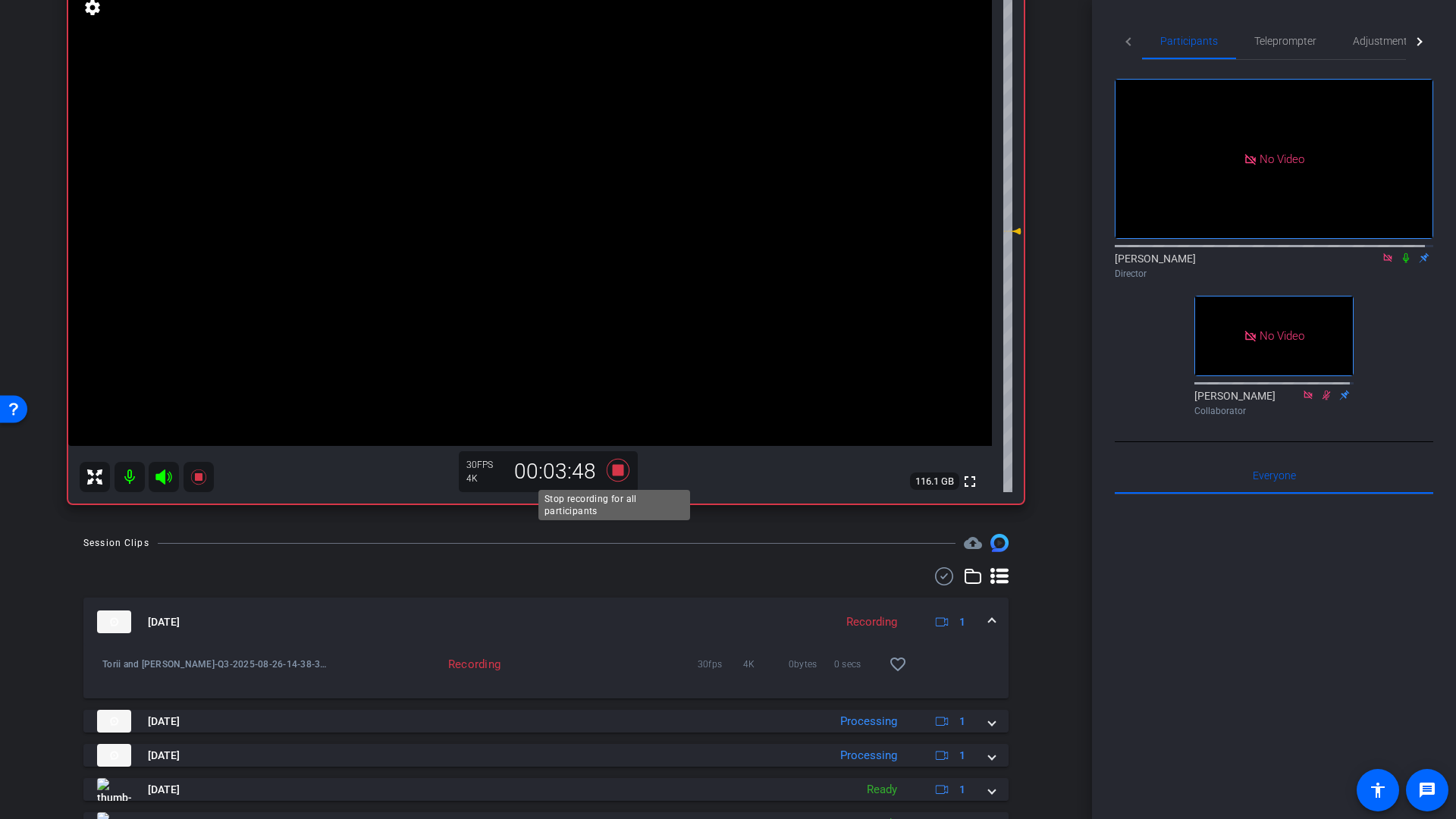
click at [619, 474] on icon at bounding box center [617, 470] width 23 height 23
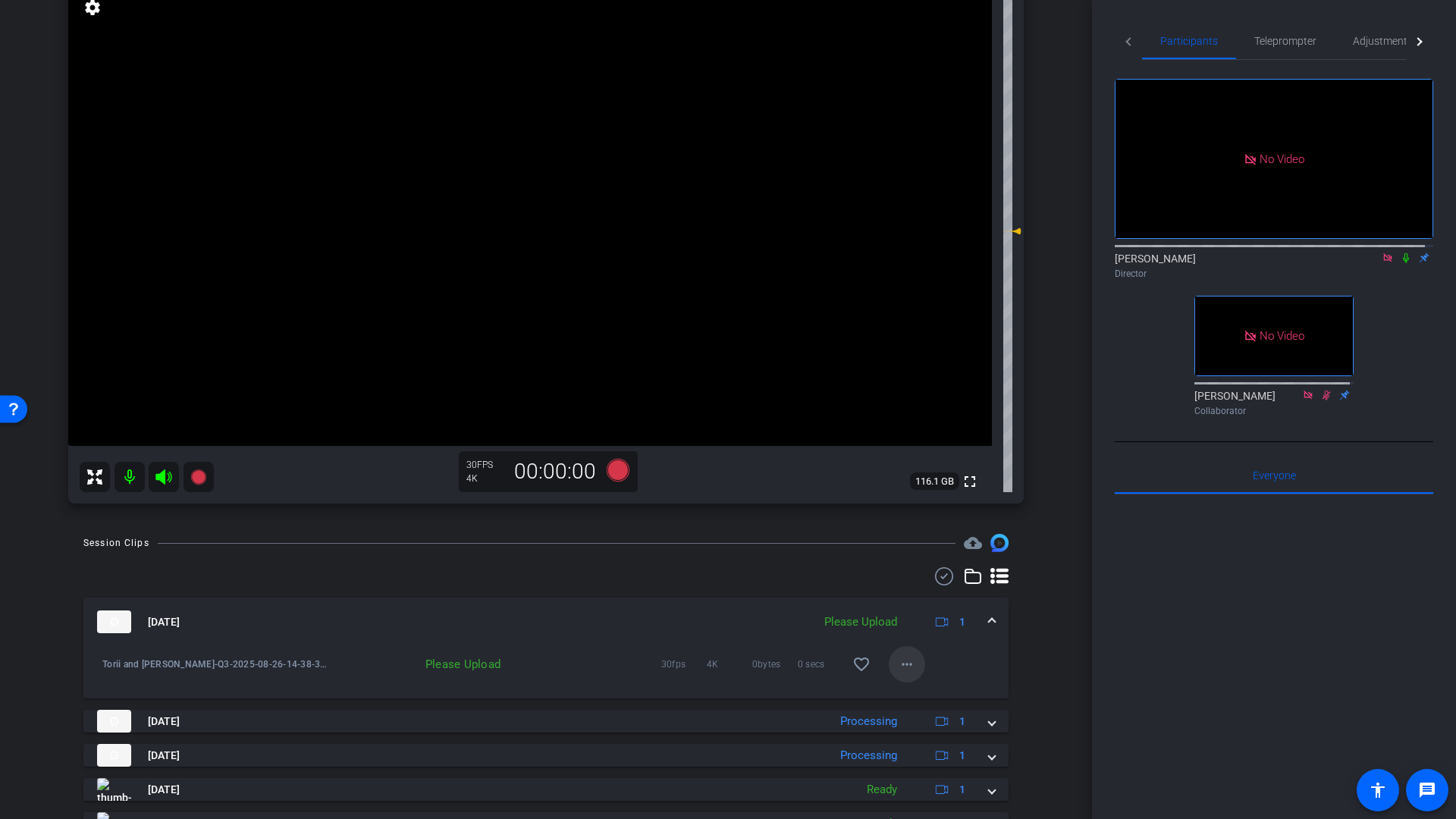
click at [901, 665] on mat-icon "more_horiz" at bounding box center [907, 664] width 18 height 18
click at [910, 693] on span "Upload" at bounding box center [923, 696] width 60 height 18
click at [616, 471] on icon at bounding box center [617, 470] width 23 height 23
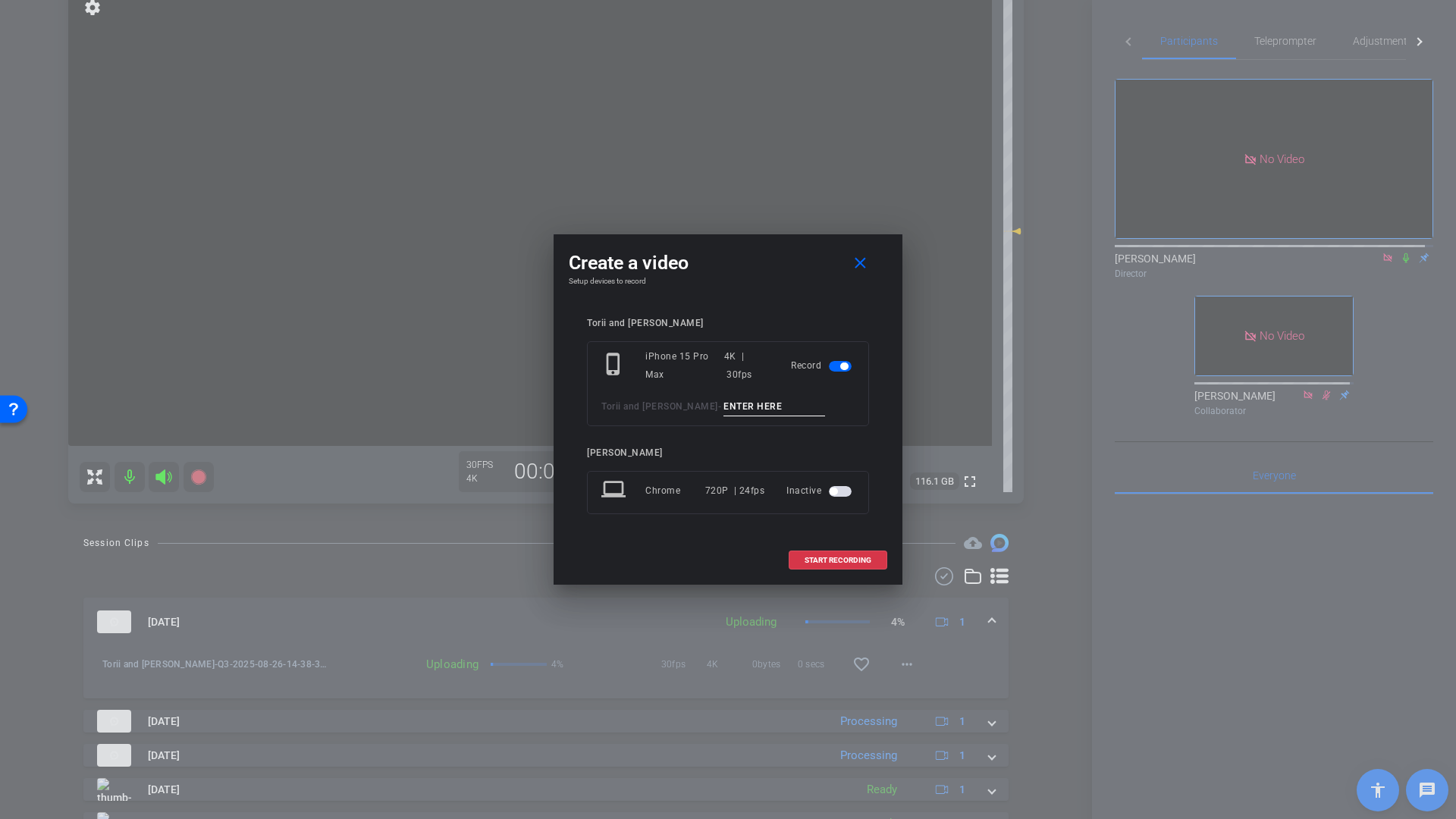
click at [751, 407] on input at bounding box center [774, 406] width 101 height 19
type input "Q5"
click at [827, 559] on span "START RECORDING" at bounding box center [838, 559] width 67 height 8
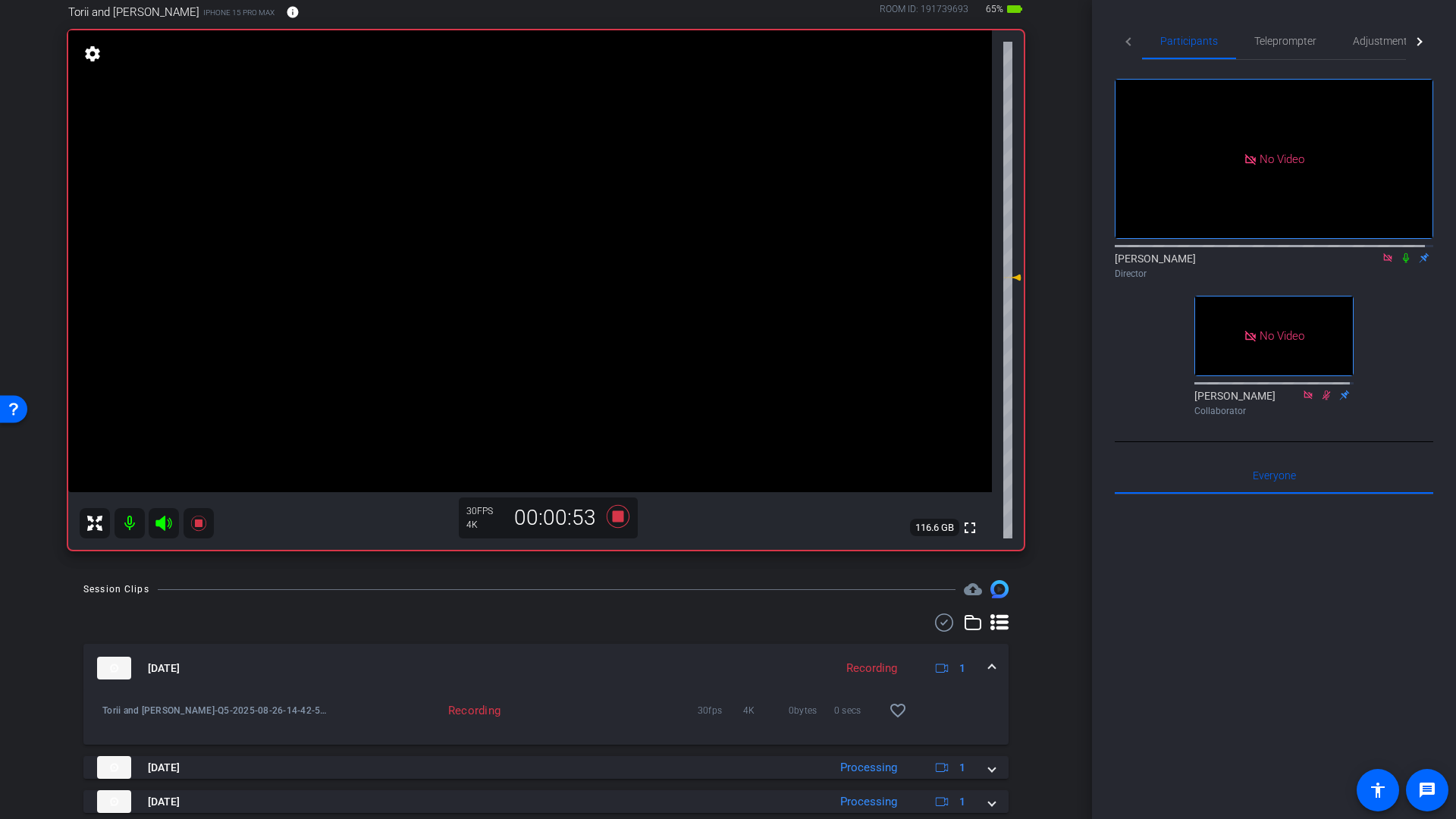
scroll to position [81, 0]
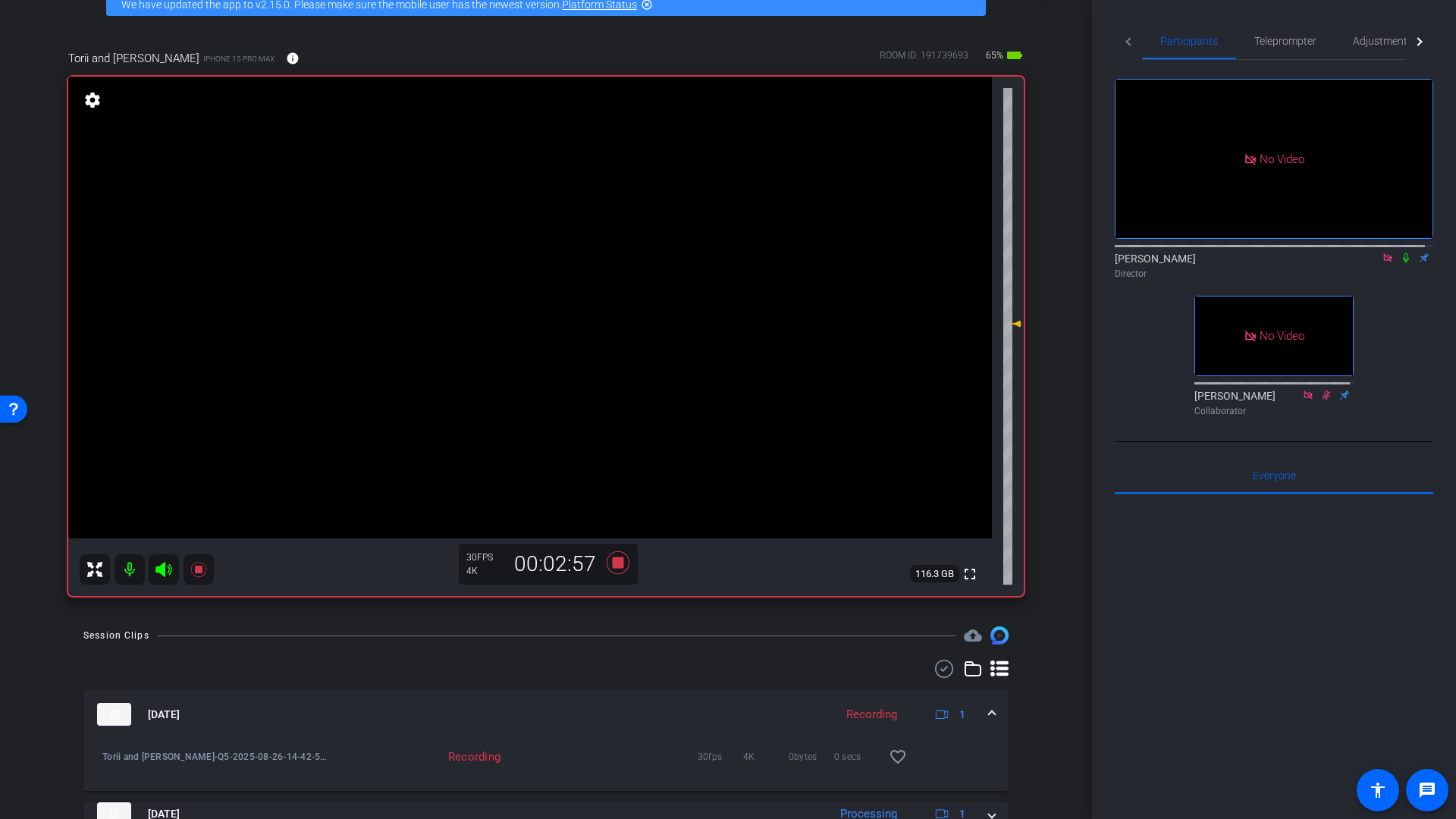
click at [1383, 261] on icon at bounding box center [1387, 257] width 8 height 8
click at [614, 564] on icon at bounding box center [617, 562] width 23 height 23
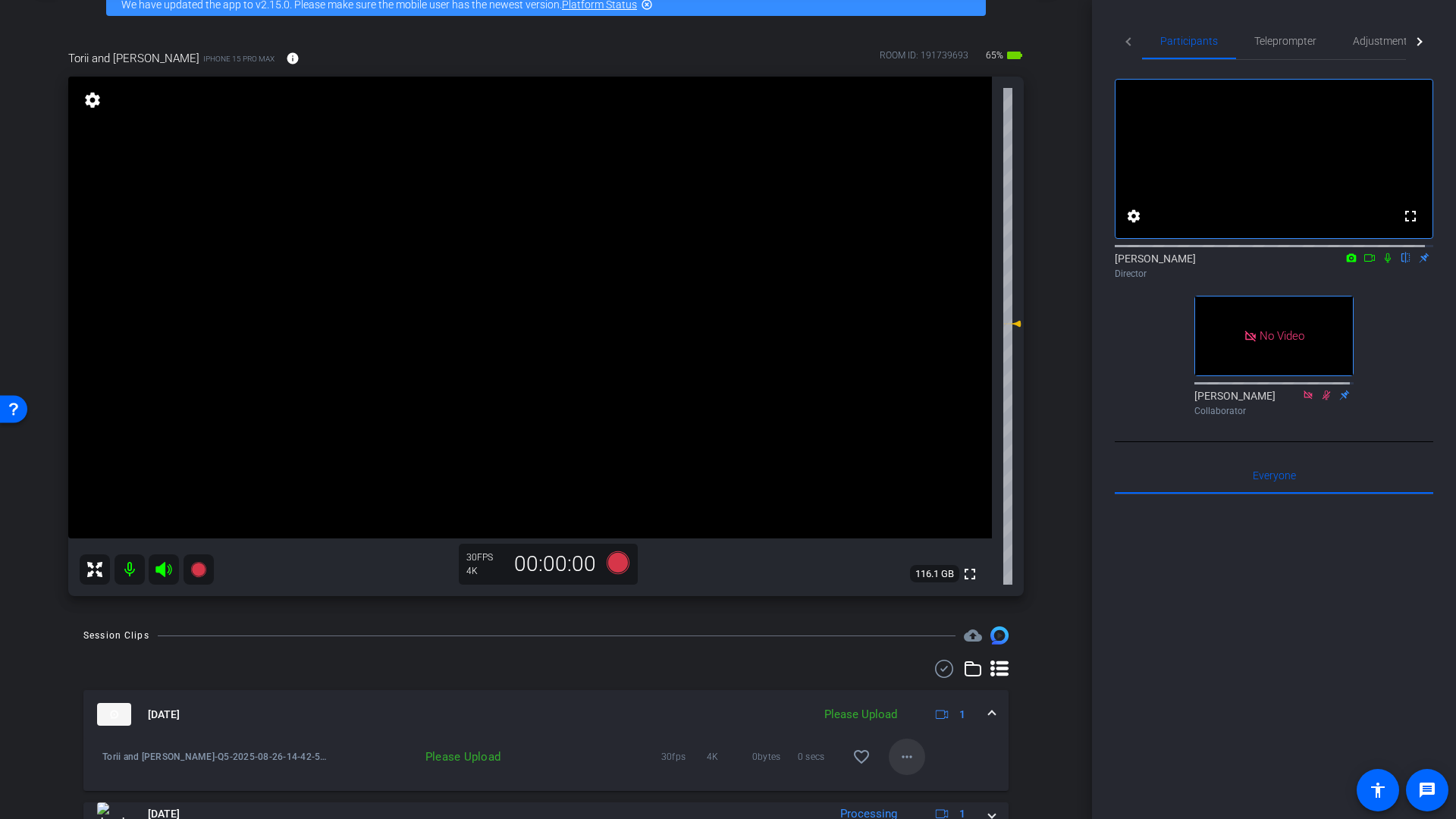
click at [900, 760] on mat-icon "more_horiz" at bounding box center [907, 757] width 18 height 18
click at [913, 687] on span "Upload" at bounding box center [923, 688] width 60 height 18
click at [611, 559] on icon at bounding box center [617, 562] width 23 height 23
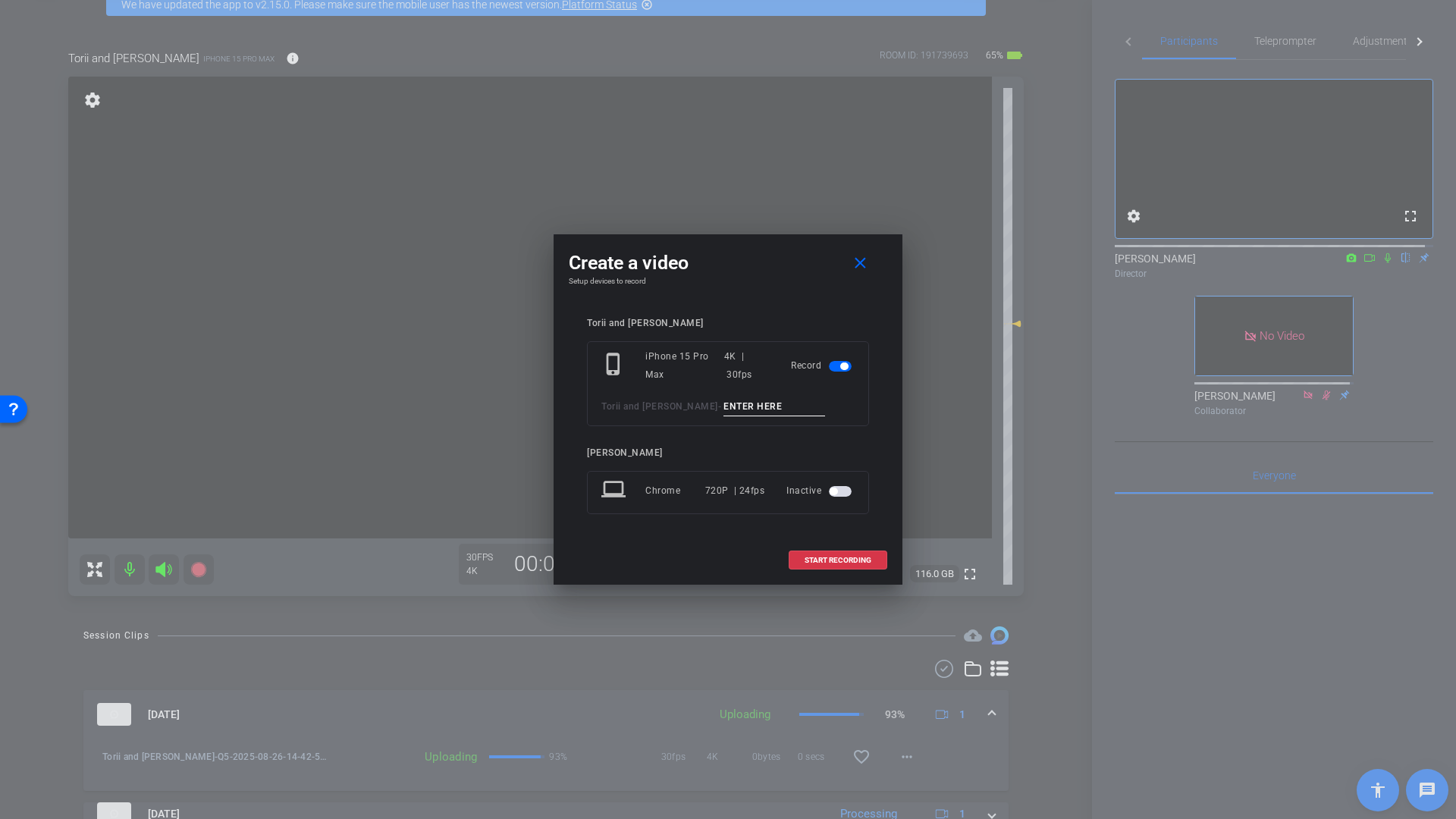
click at [724, 410] on input at bounding box center [774, 406] width 101 height 19
type input "Q8"
click at [829, 559] on span "START RECORDING" at bounding box center [838, 559] width 67 height 8
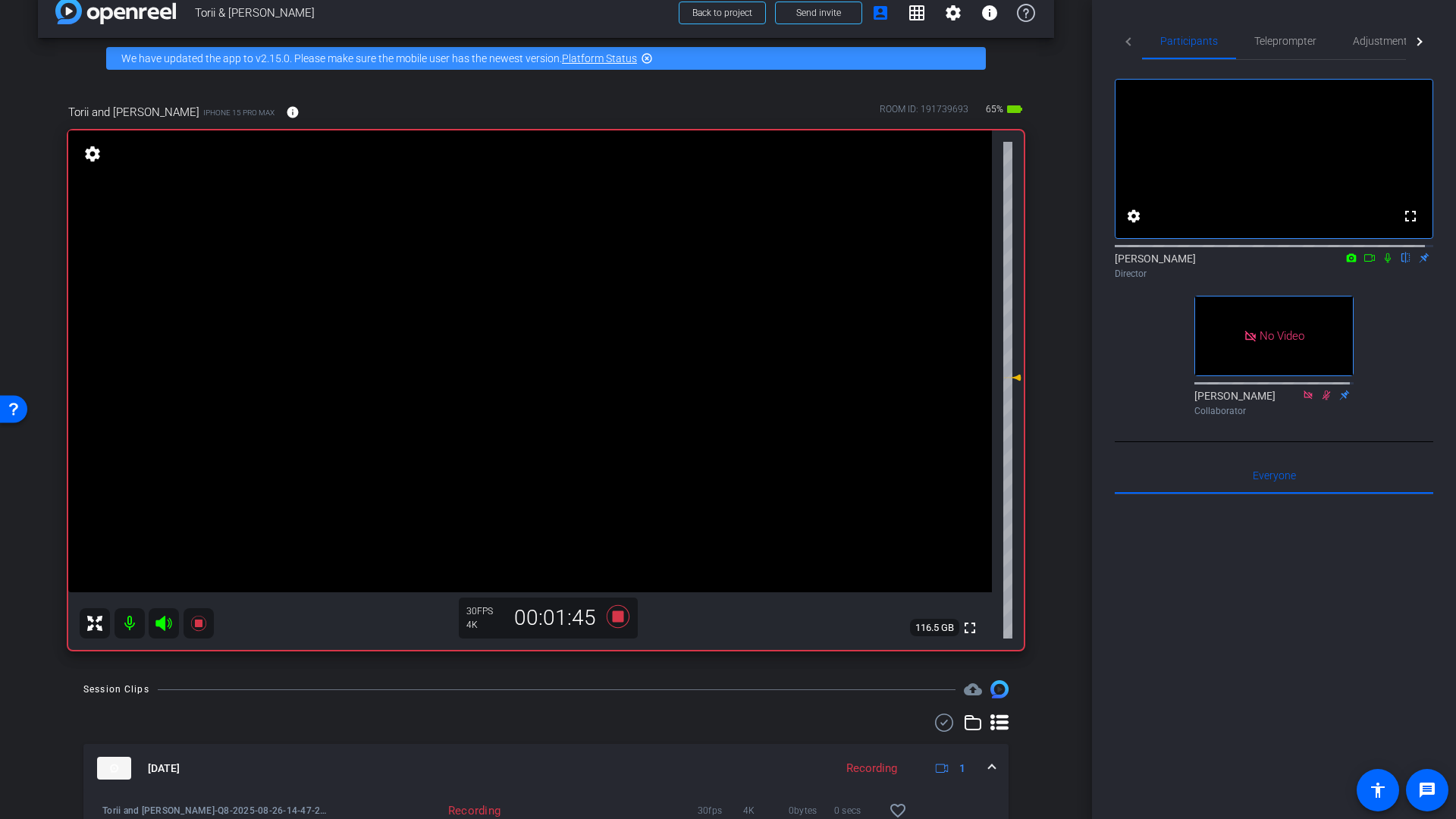
scroll to position [23, 0]
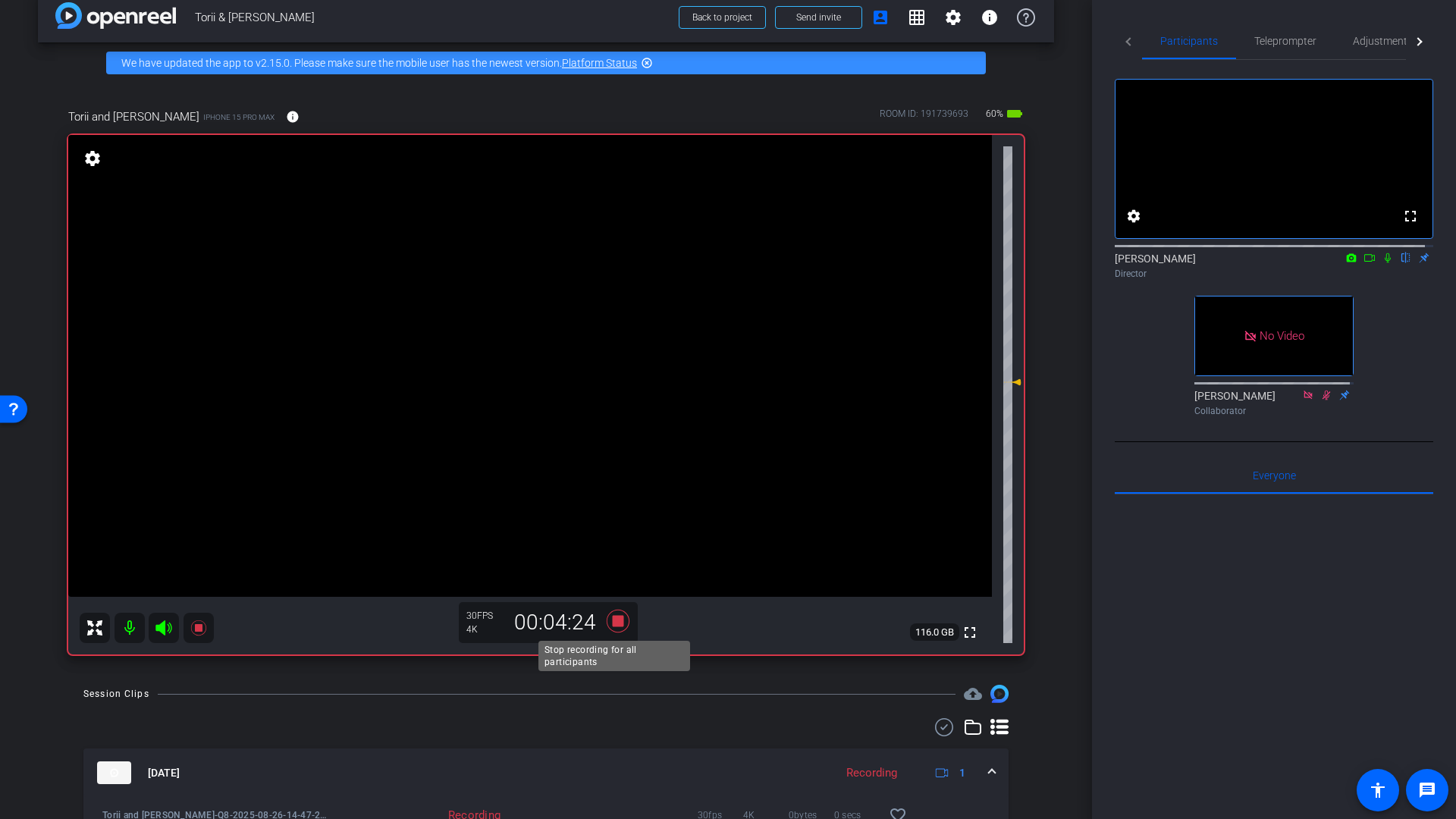
click at [613, 621] on icon at bounding box center [617, 621] width 23 height 23
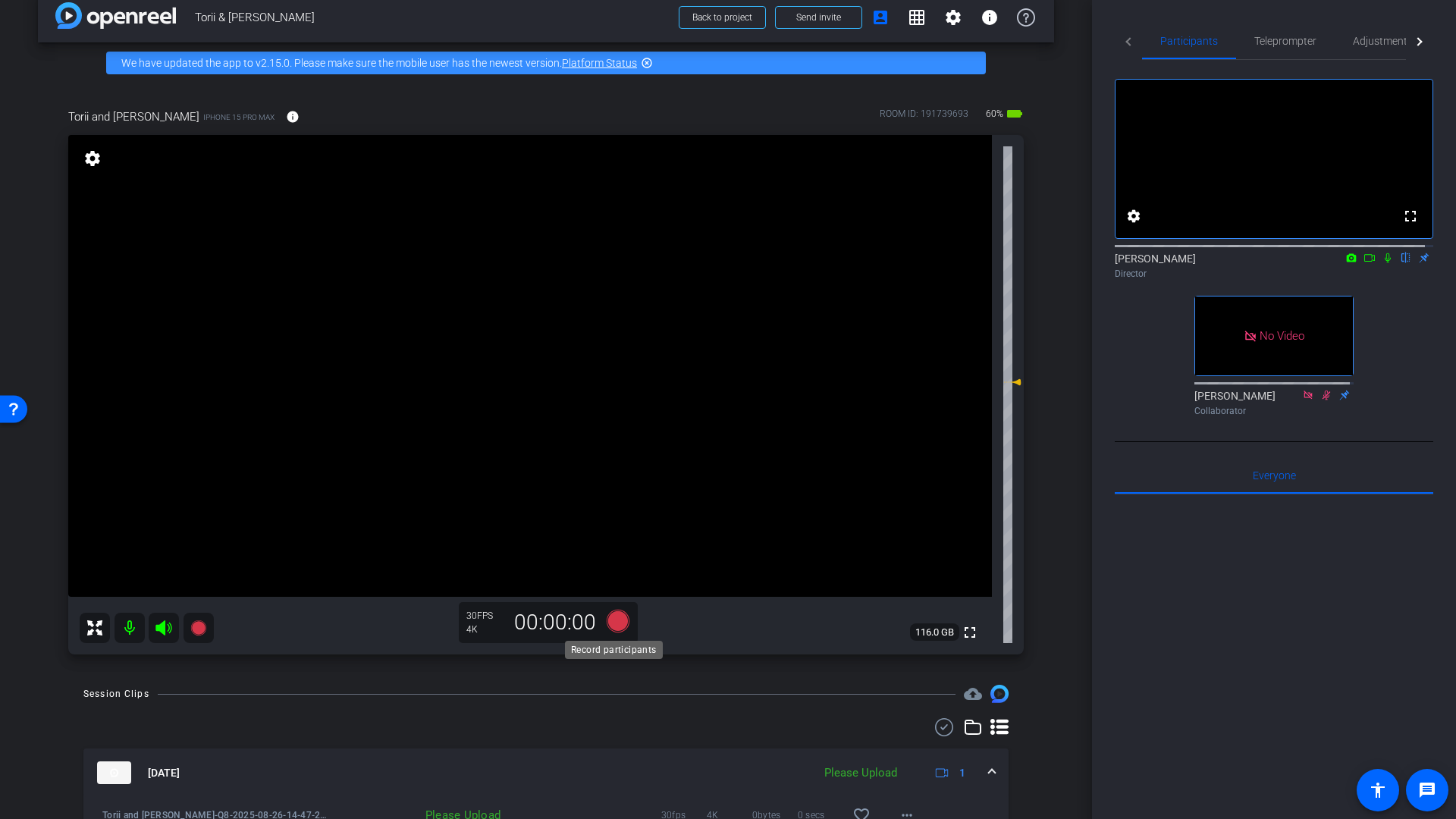
click at [619, 630] on icon at bounding box center [617, 621] width 36 height 28
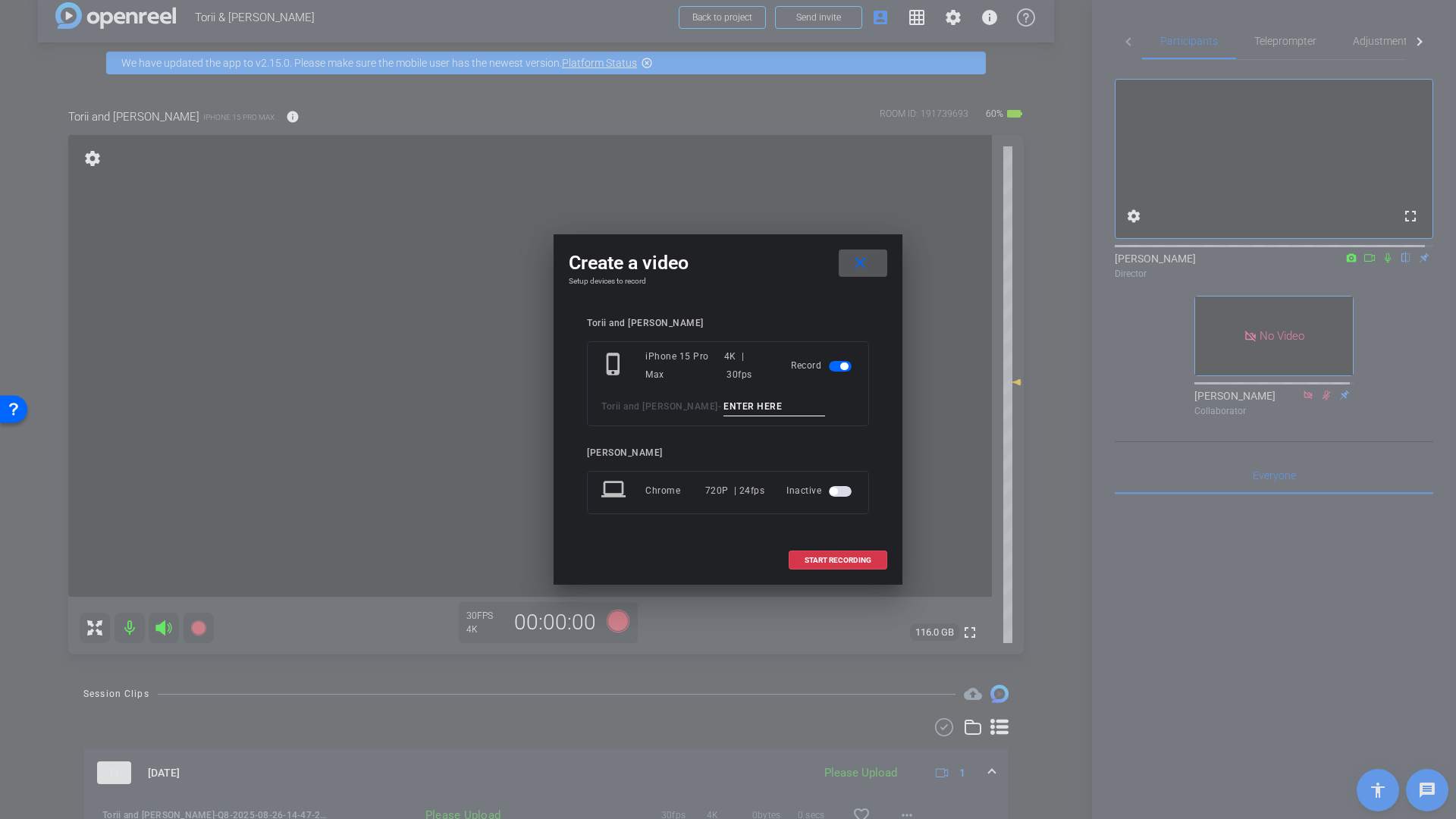
click at [738, 411] on input at bounding box center [774, 406] width 101 height 19
type input "Q11"
click at [844, 559] on span "START RECORDING" at bounding box center [838, 559] width 67 height 8
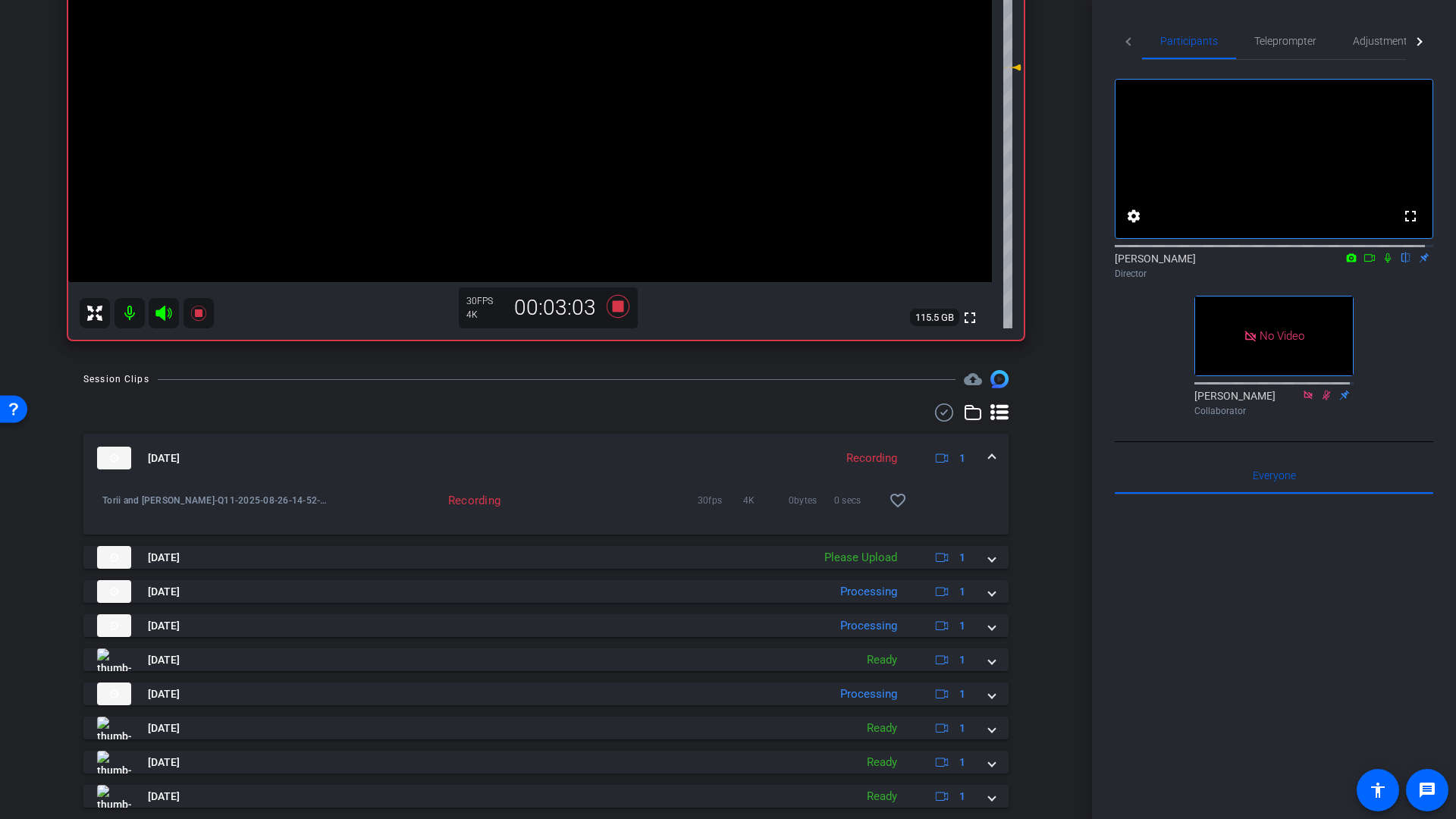
scroll to position [338, 0]
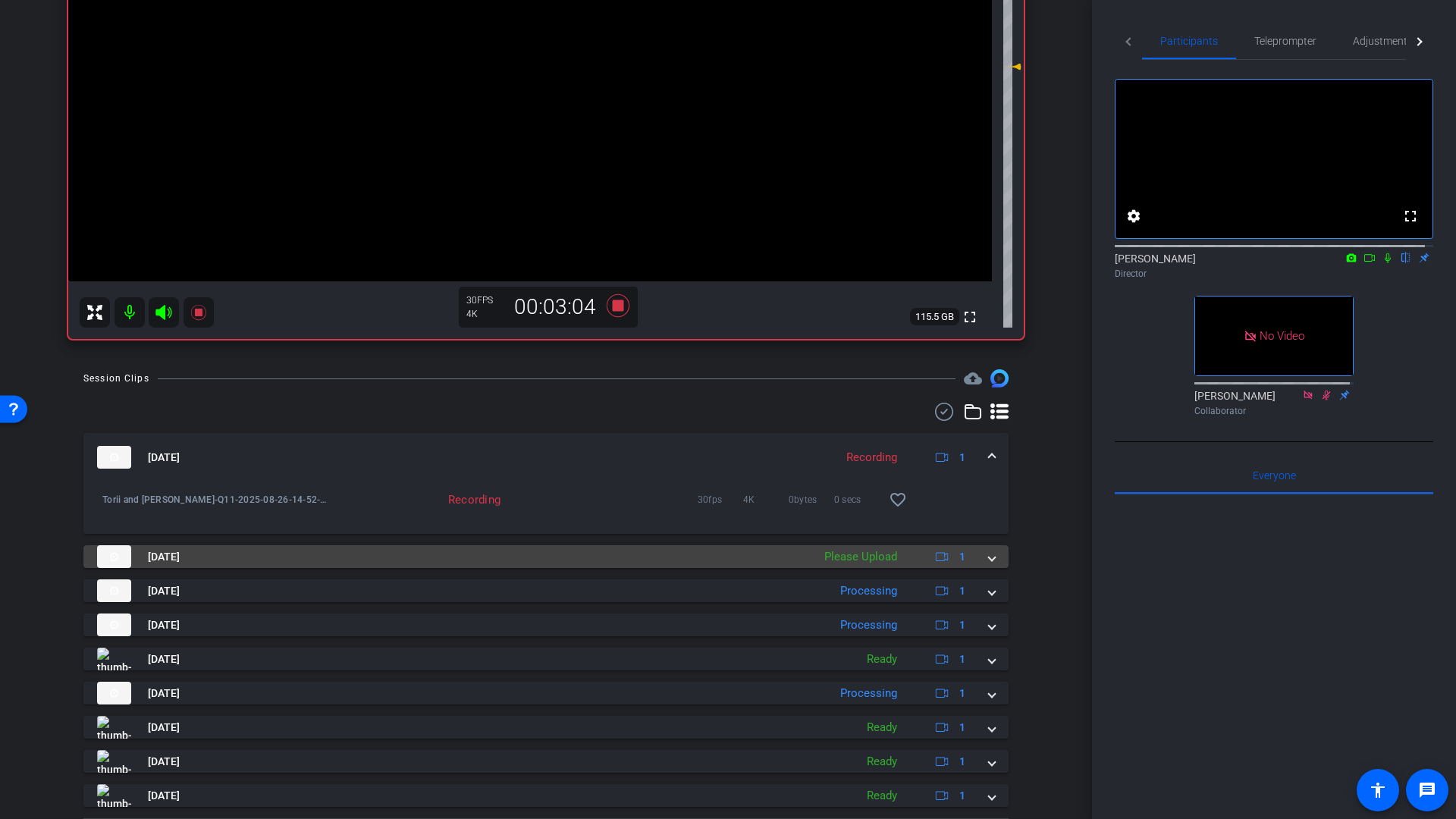
click at [989, 558] on span at bounding box center [991, 556] width 6 height 16
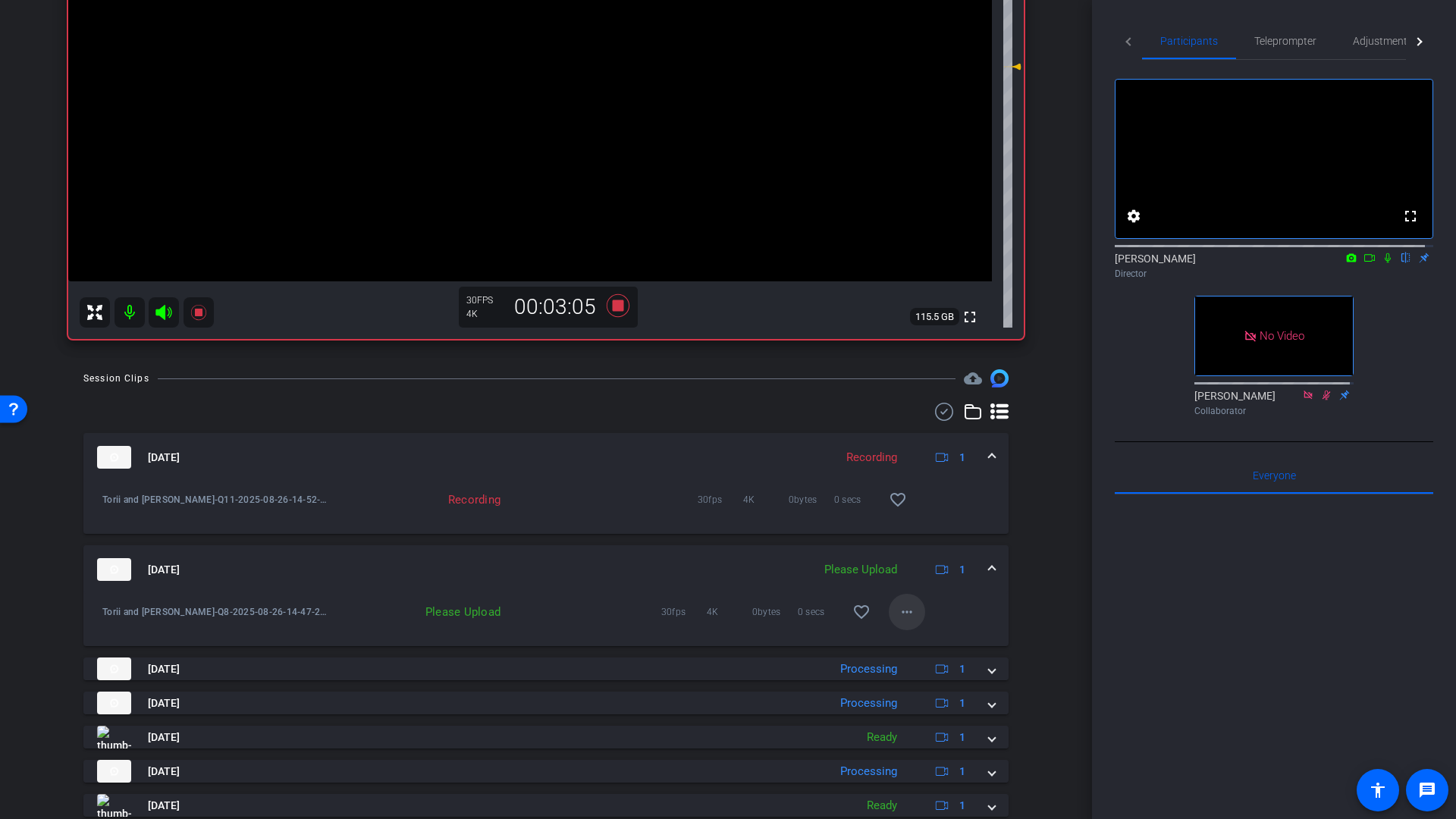
click at [905, 615] on mat-icon "more_horiz" at bounding box center [907, 612] width 18 height 18
click at [908, 644] on span "Upload" at bounding box center [923, 644] width 60 height 18
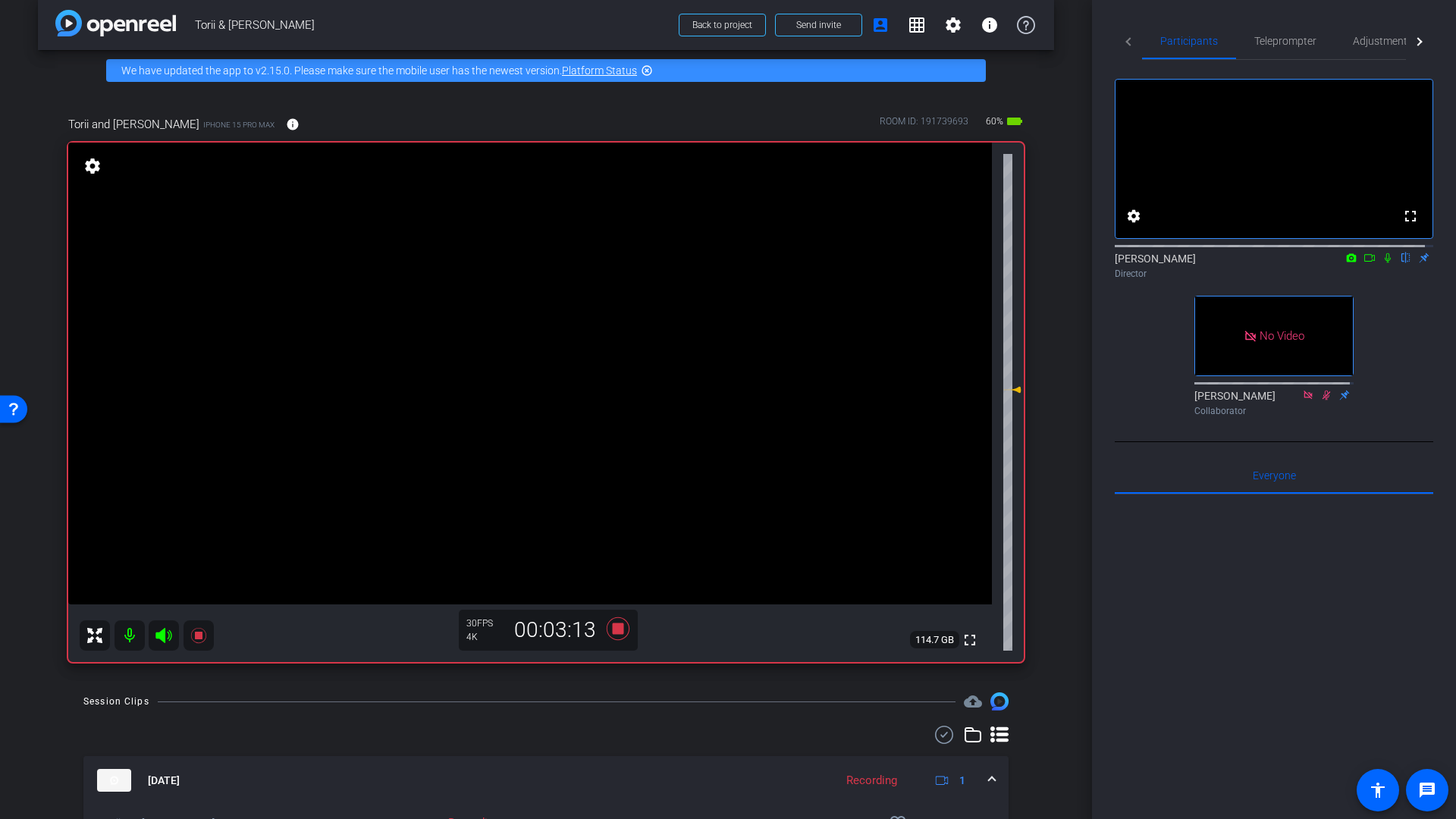
scroll to position [14, 0]
click at [619, 631] on icon at bounding box center [617, 629] width 23 height 23
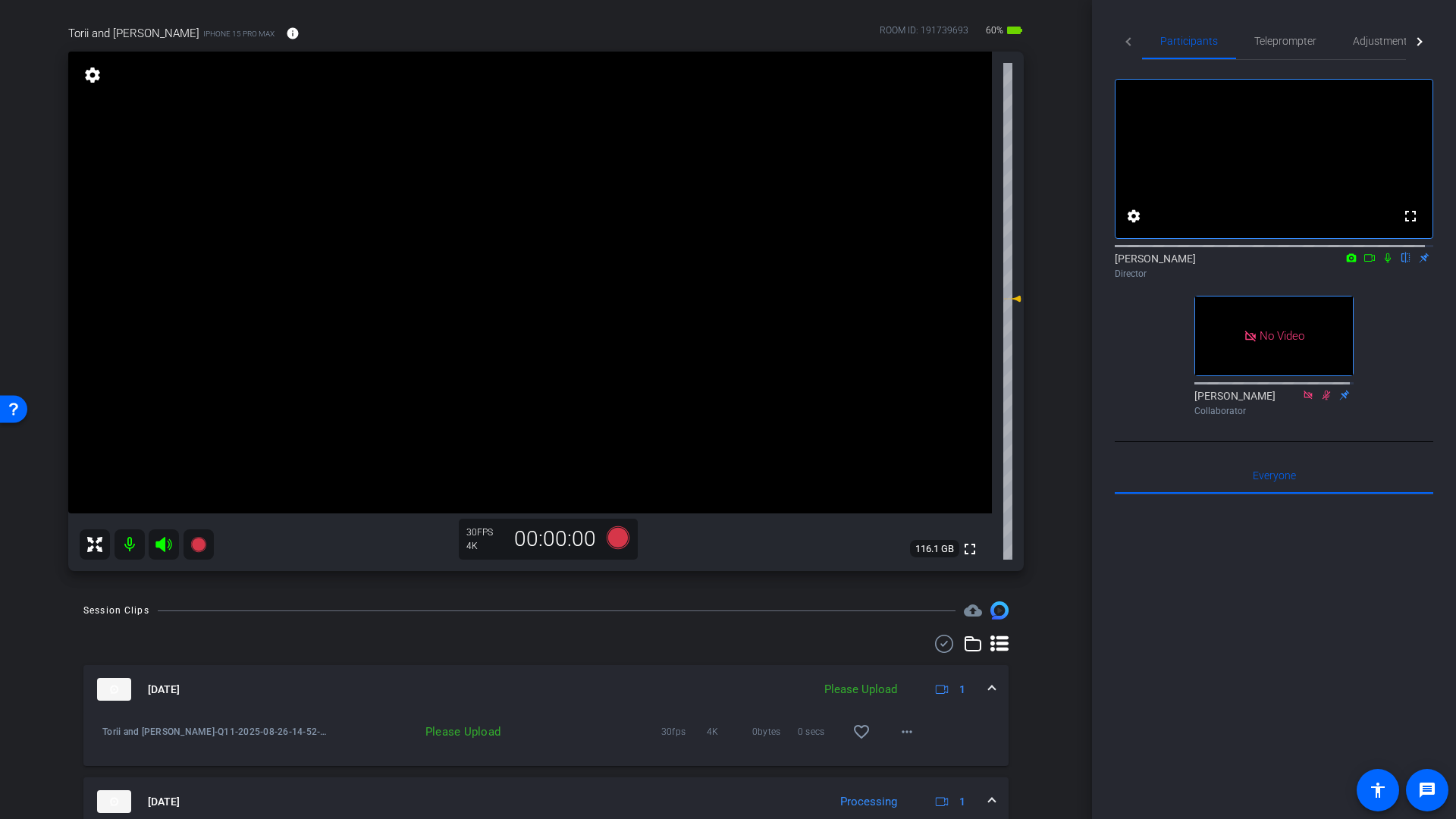
scroll to position [140, 0]
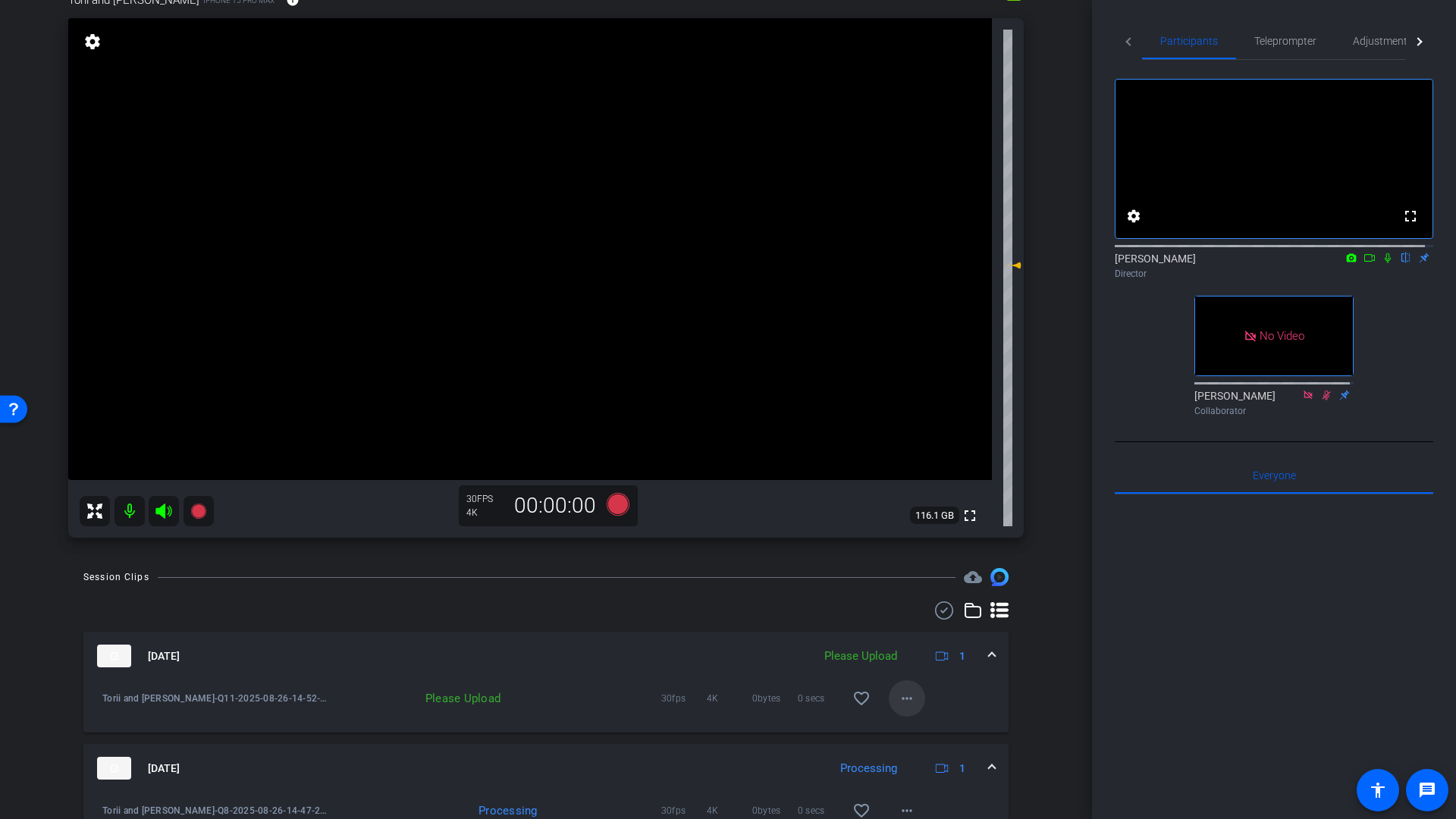
click at [898, 699] on mat-icon "more_horiz" at bounding box center [907, 698] width 18 height 18
click at [911, 732] on span "Upload" at bounding box center [923, 730] width 60 height 18
click at [617, 507] on icon at bounding box center [617, 503] width 23 height 23
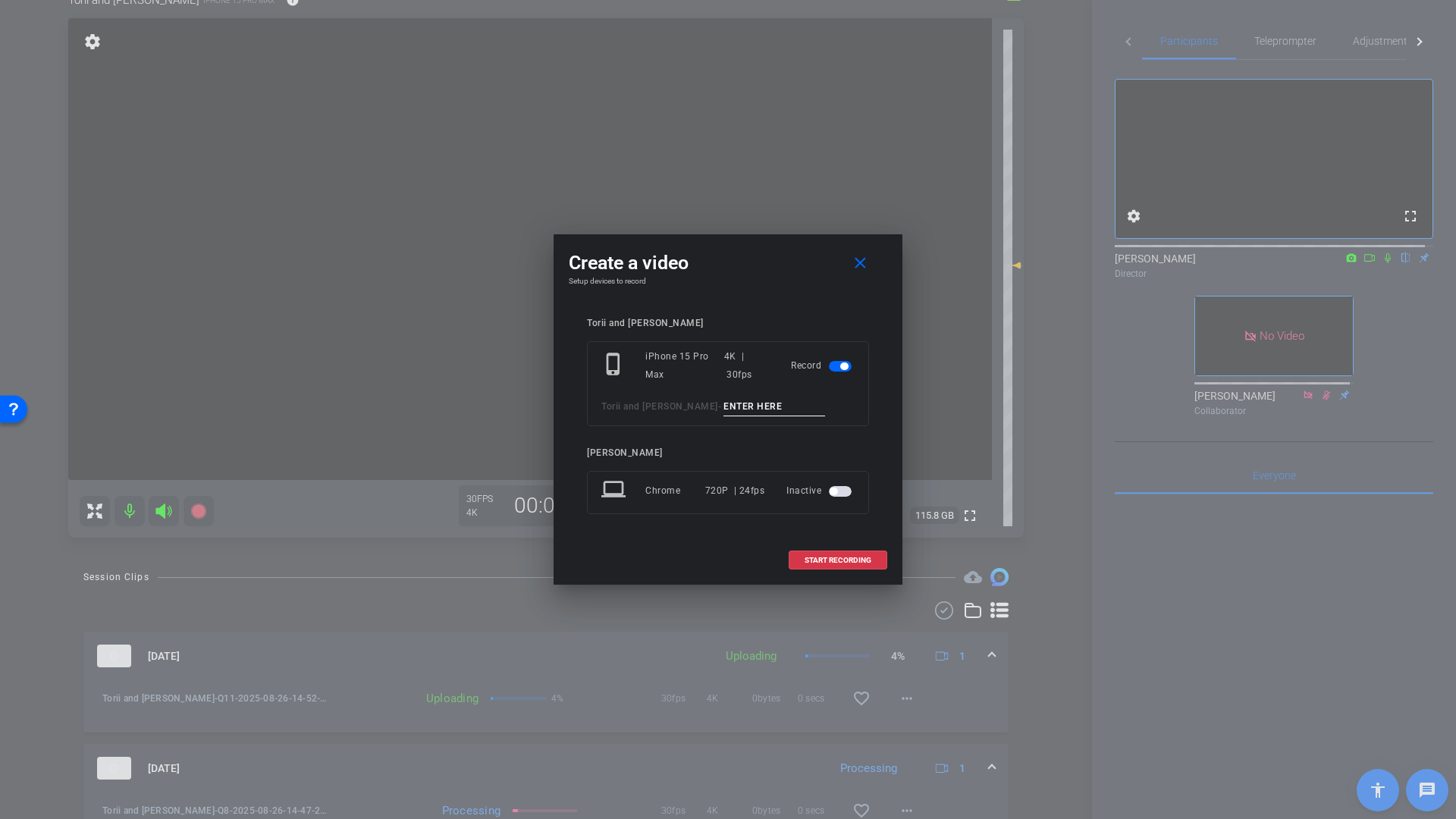
click at [747, 402] on input at bounding box center [774, 406] width 101 height 19
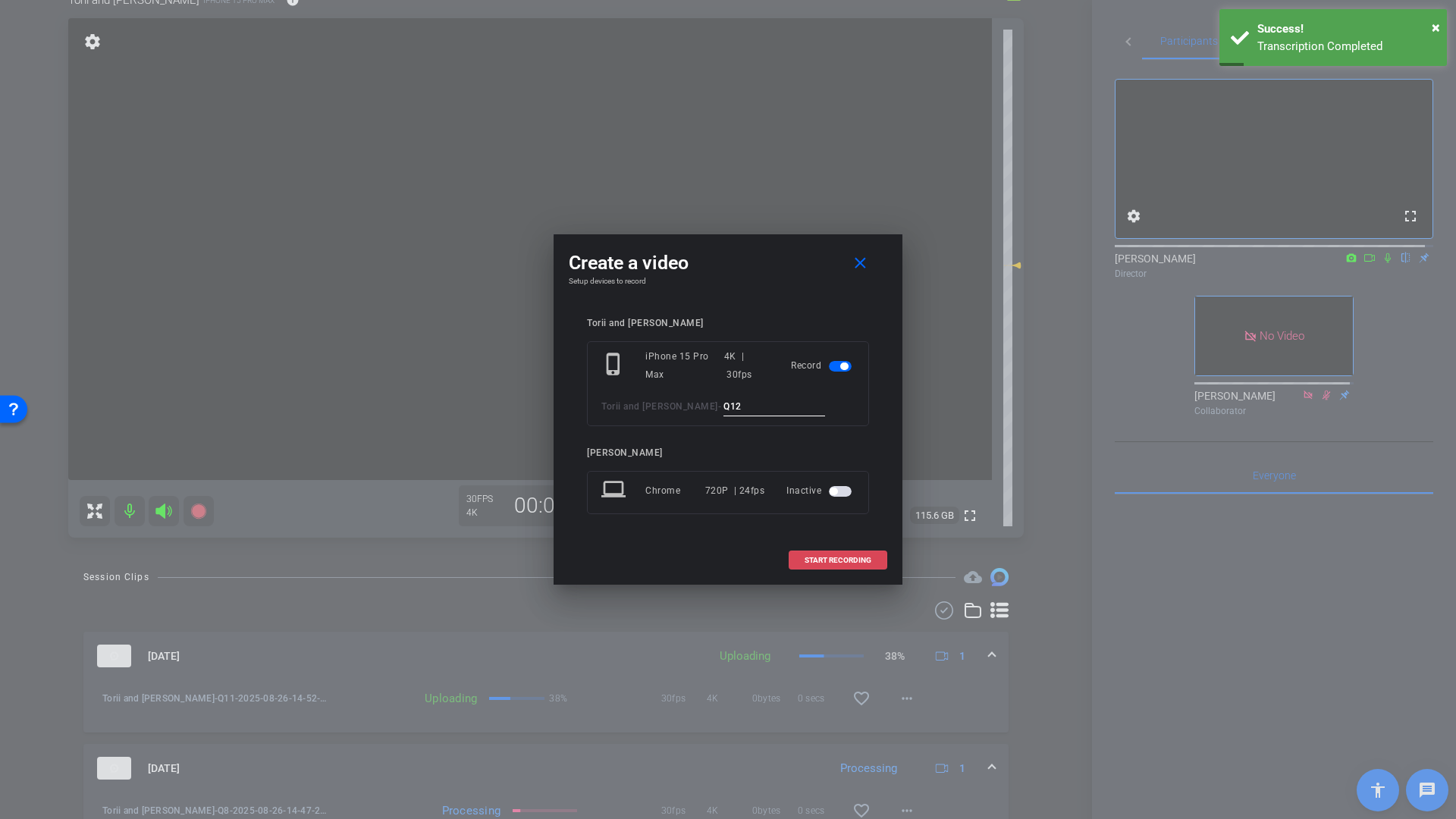
type input "Q12"
click at [845, 560] on span "START RECORDING" at bounding box center [838, 559] width 67 height 8
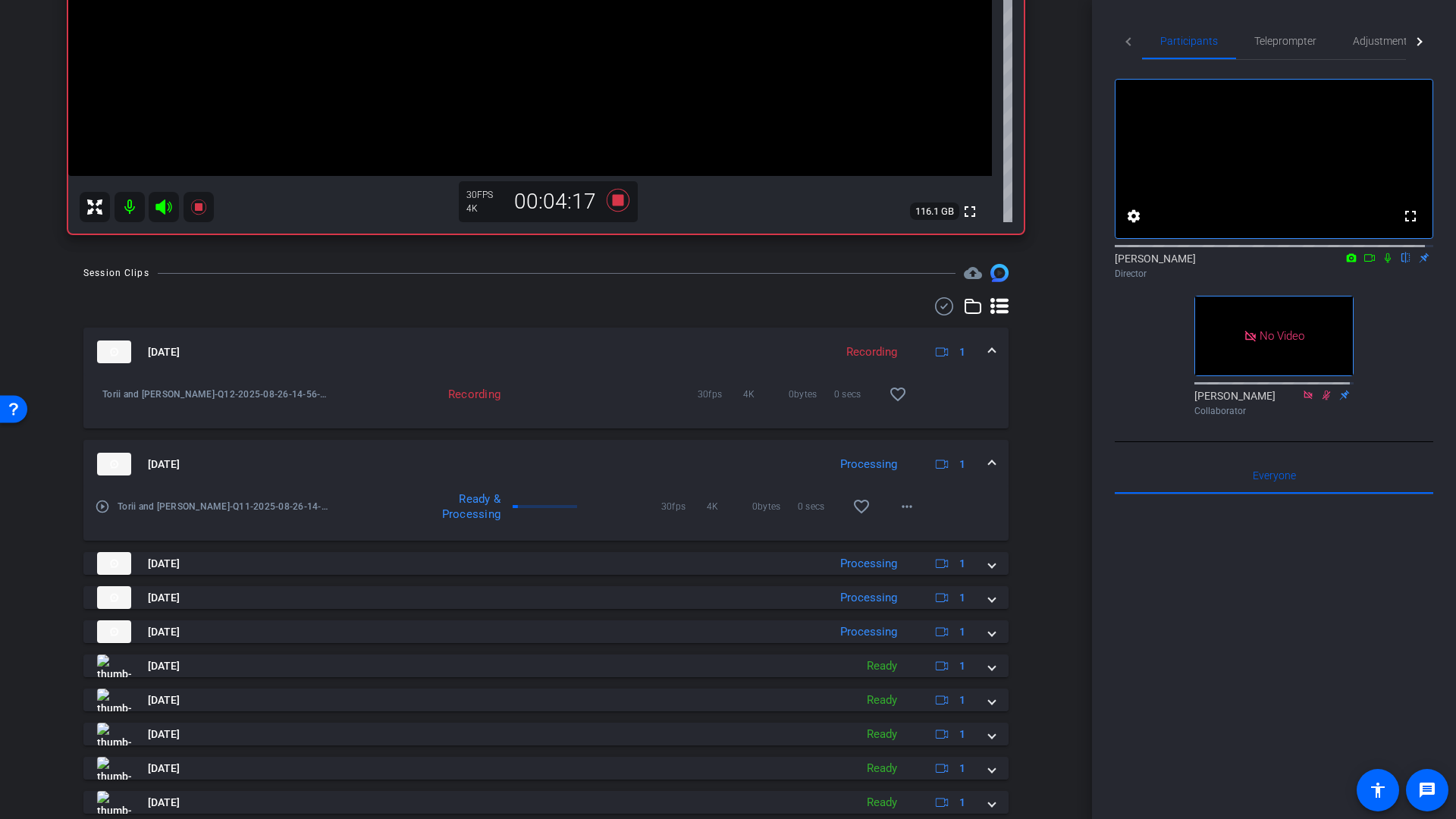
scroll to position [492, 0]
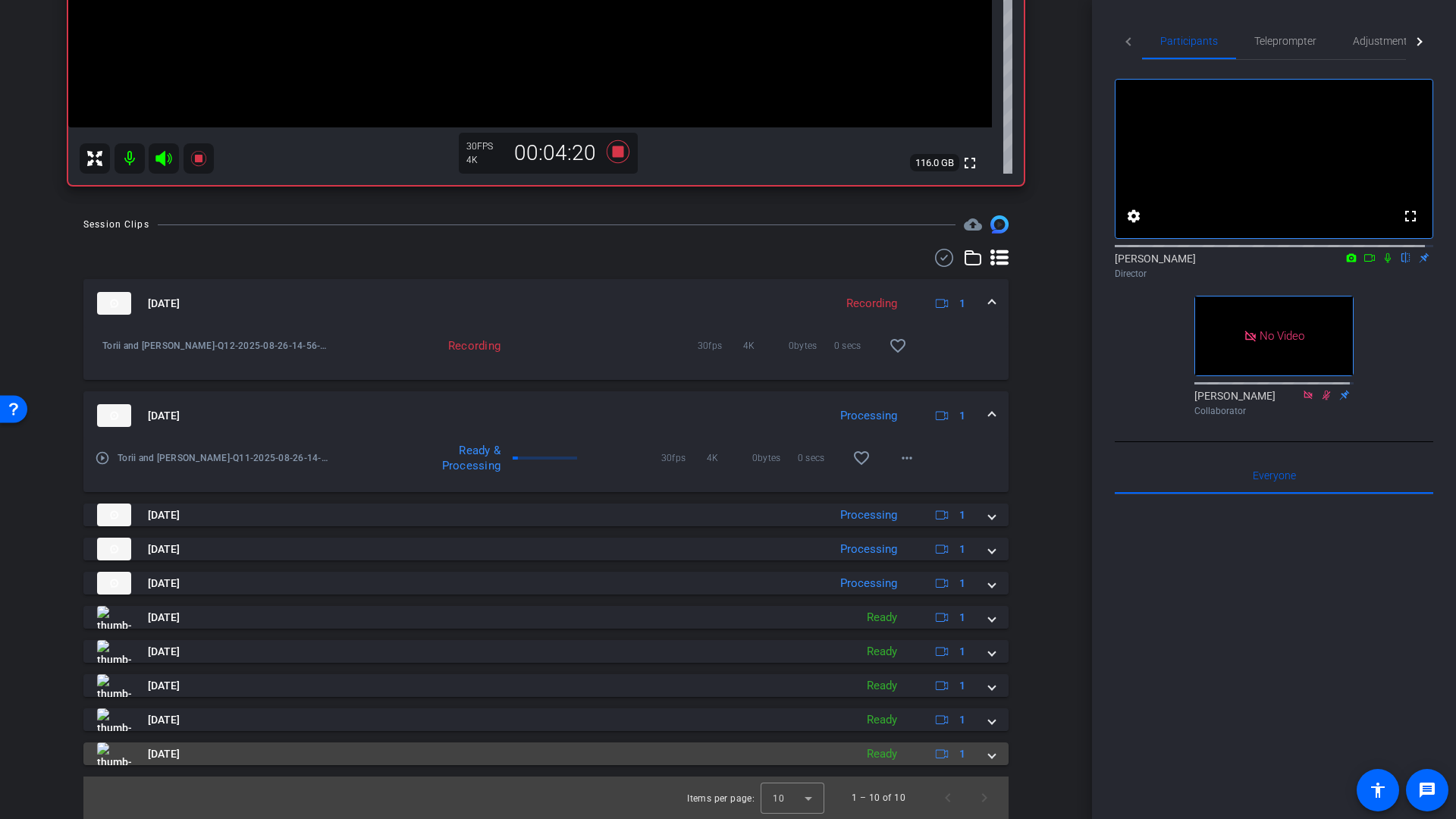
click at [989, 759] on span at bounding box center [991, 754] width 6 height 16
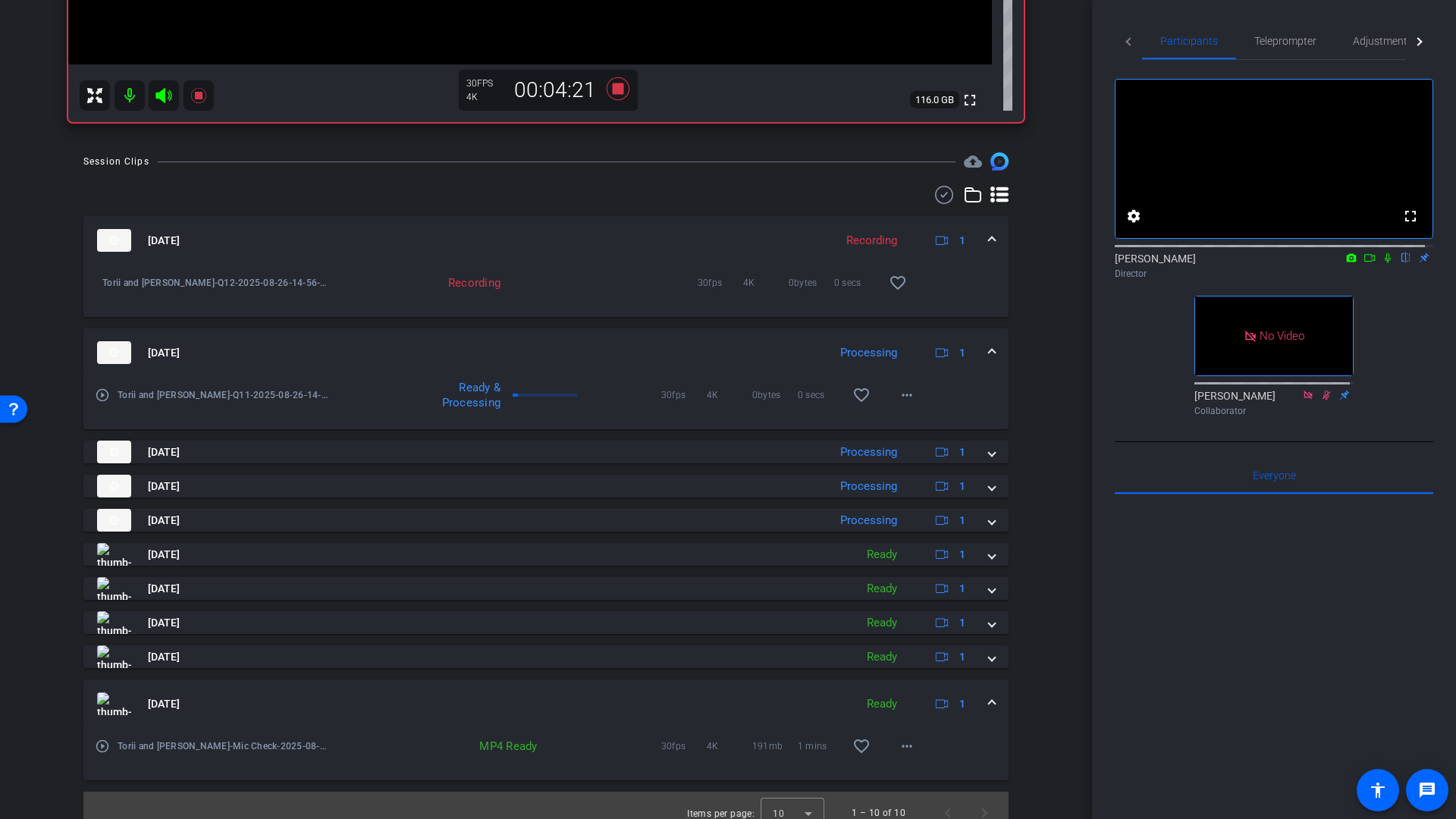
scroll to position [570, 0]
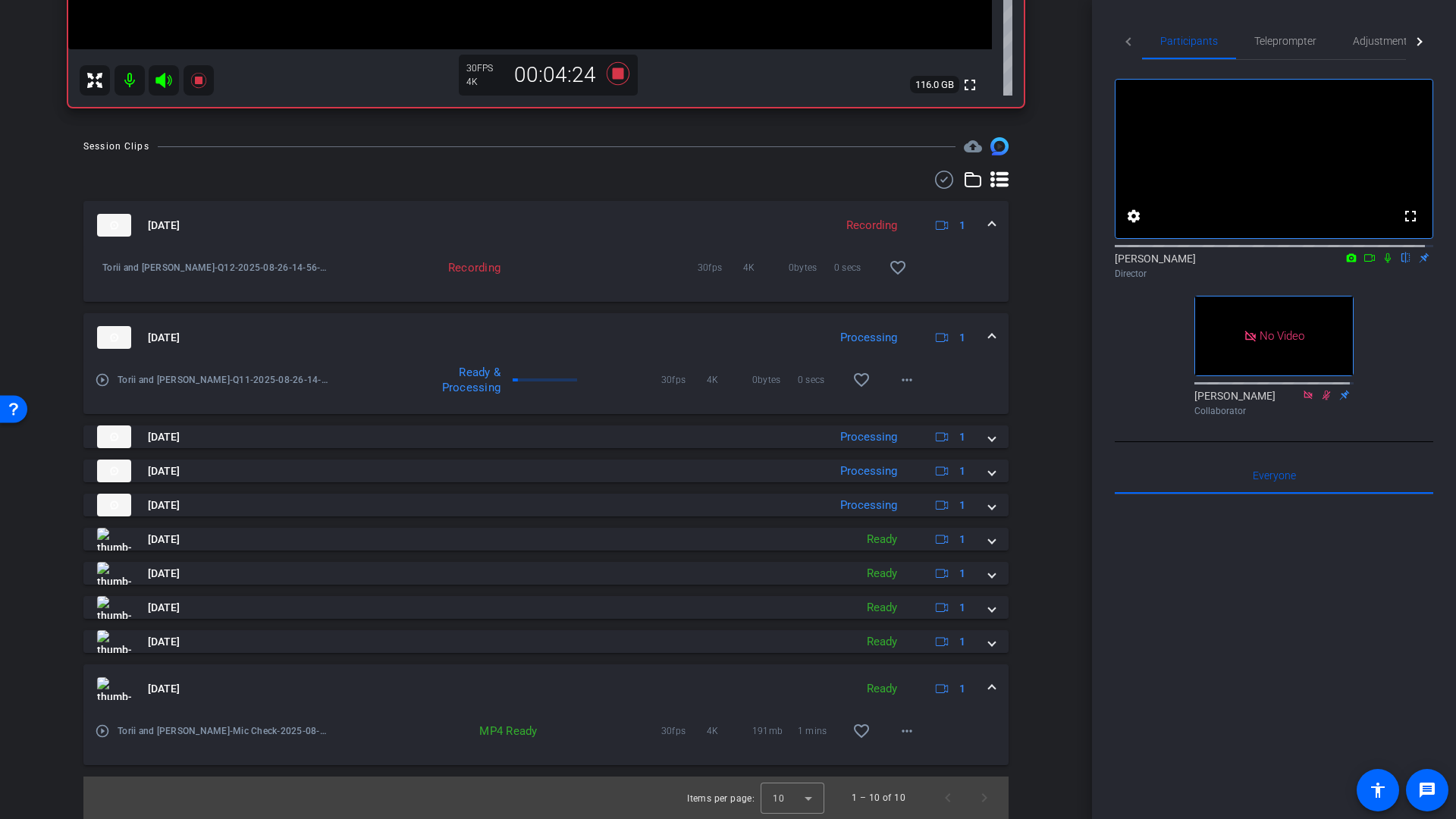
click at [979, 684] on div "Aug 26, 2025 Ready 1" at bounding box center [543, 688] width 892 height 23
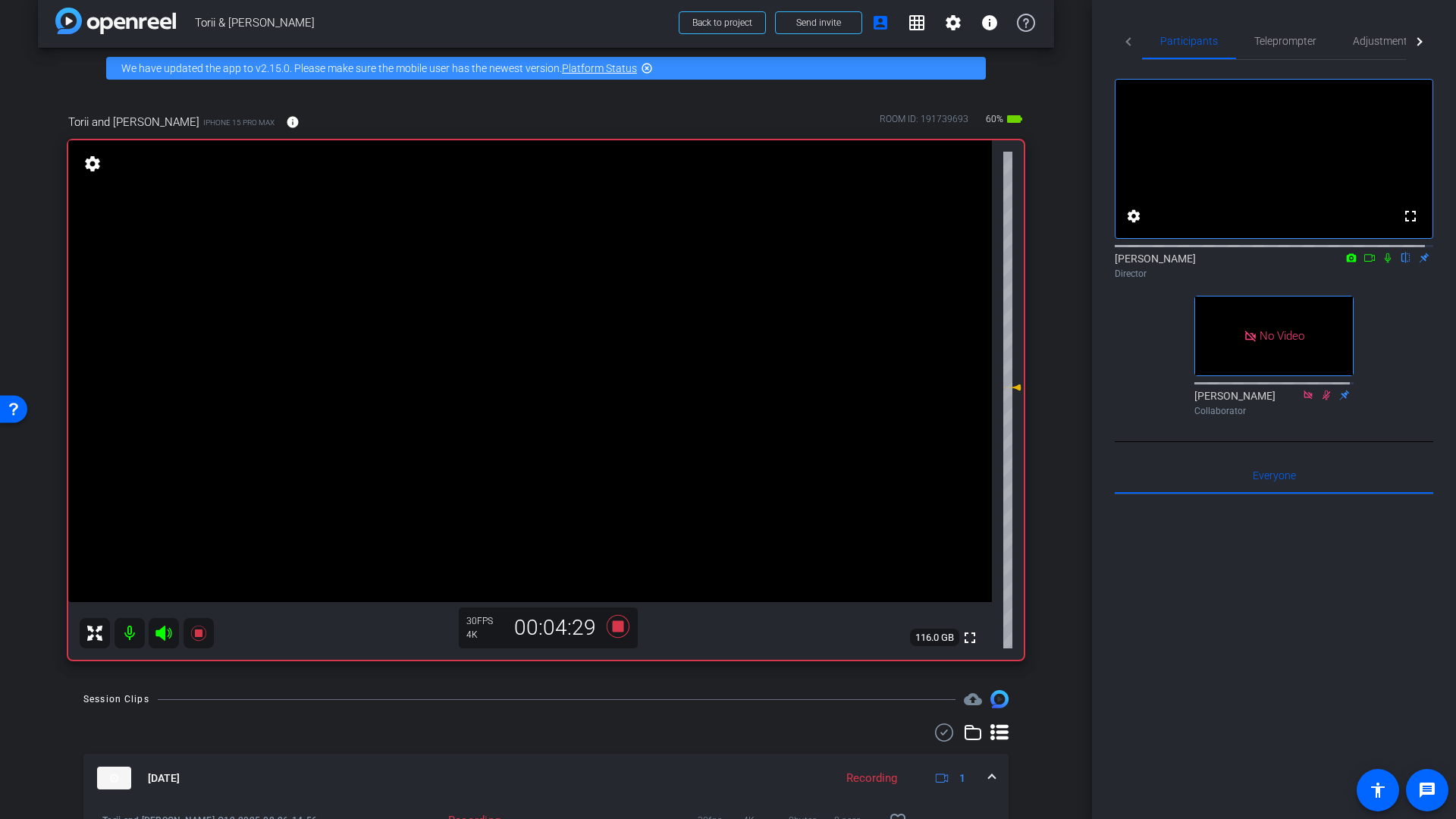
scroll to position [21, 0]
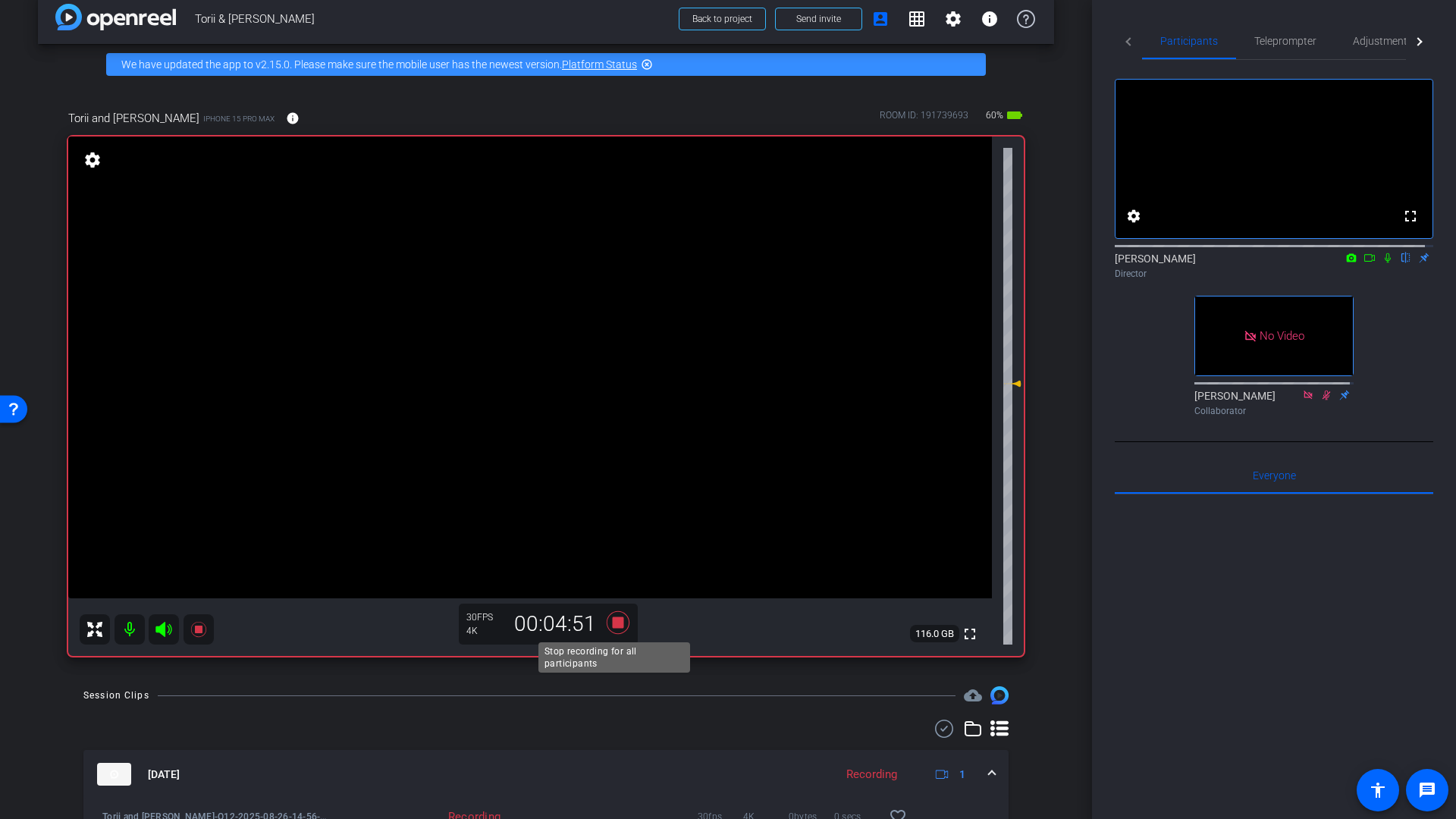
click at [615, 624] on icon at bounding box center [617, 622] width 23 height 23
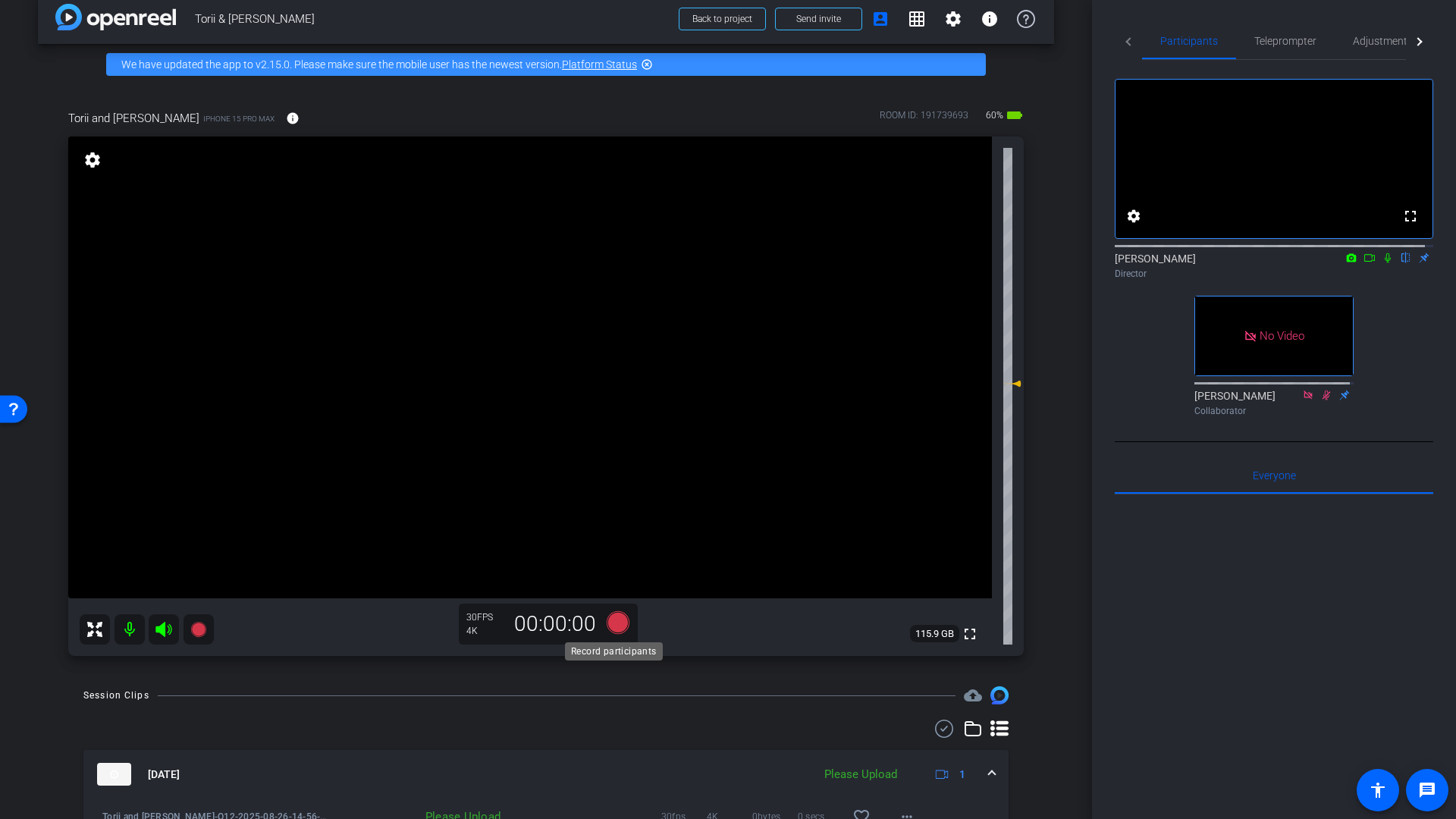
click at [613, 623] on icon at bounding box center [617, 622] width 23 height 23
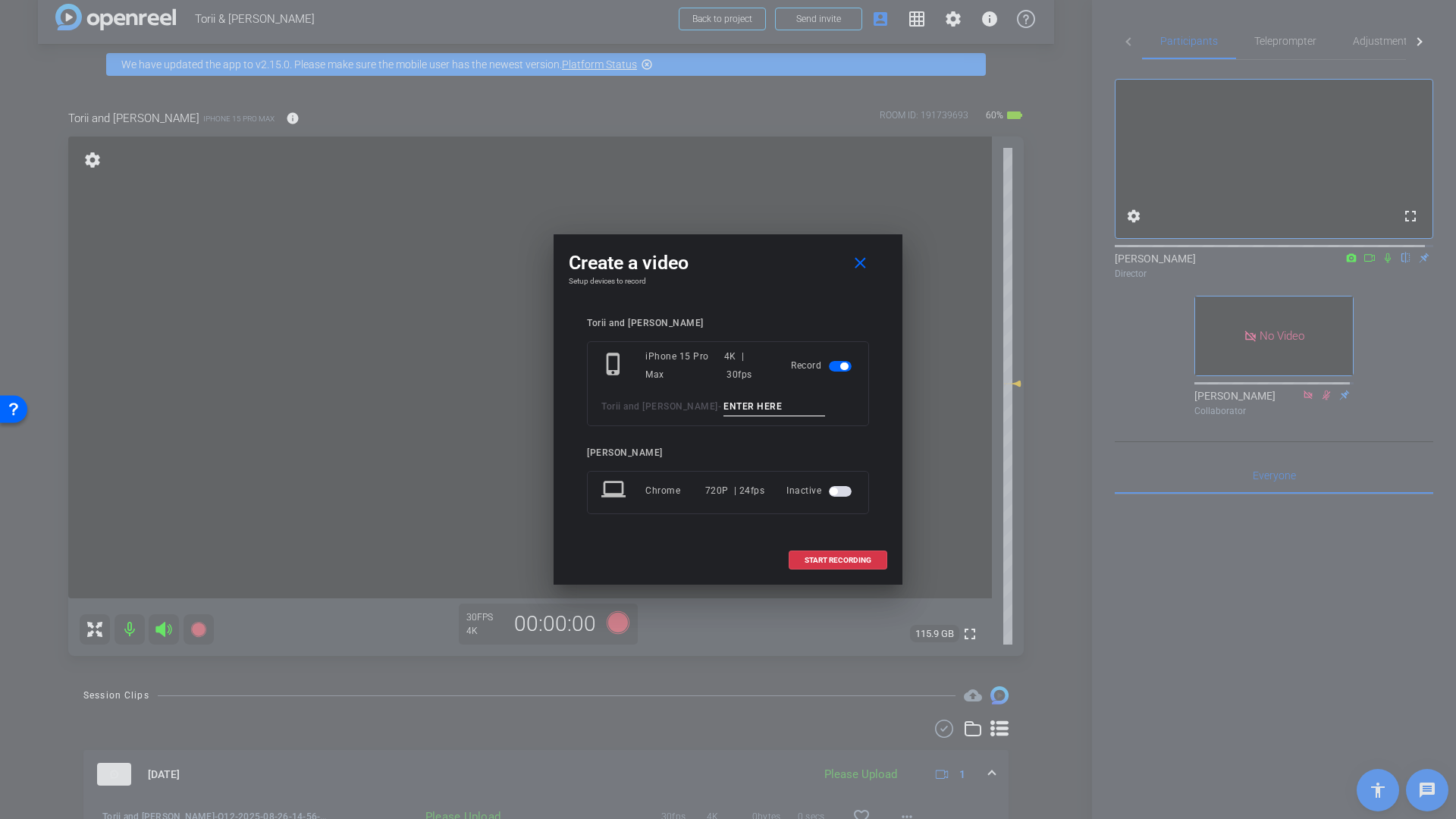
click at [741, 404] on input at bounding box center [774, 406] width 101 height 19
type input "Testimonial"
click at [840, 564] on span at bounding box center [838, 559] width 97 height 36
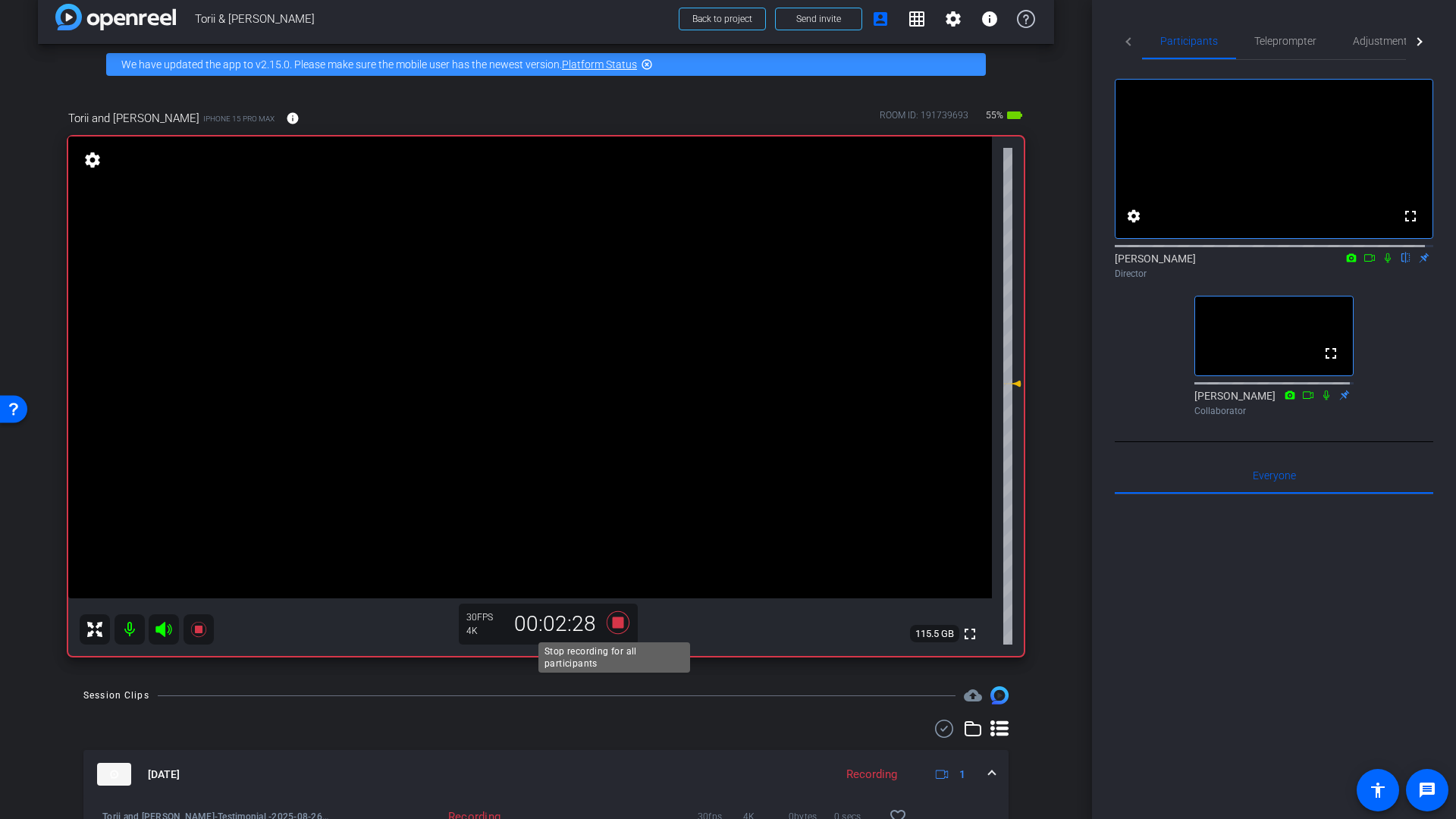
click at [614, 623] on icon at bounding box center [617, 622] width 23 height 23
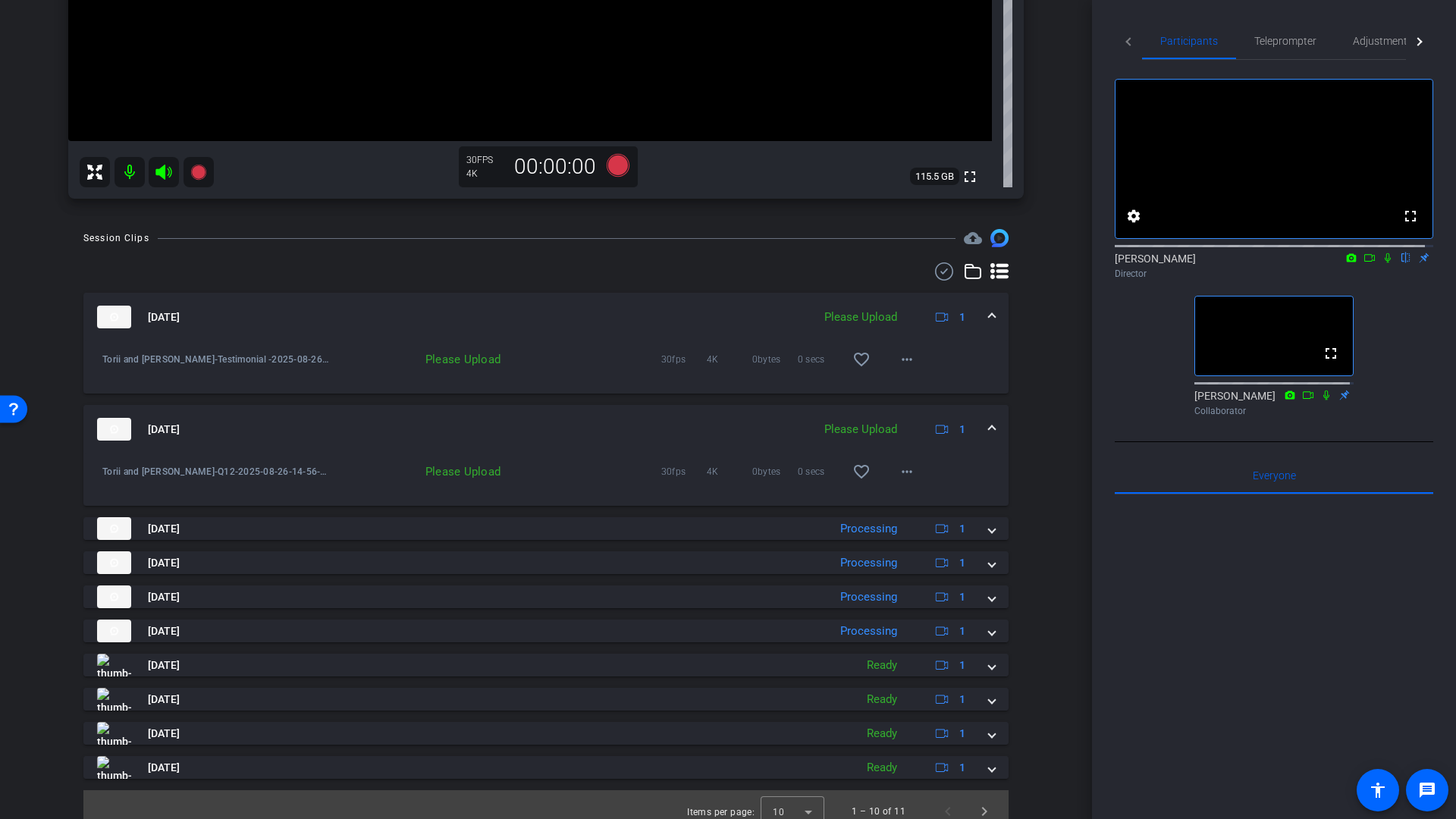
scroll to position [492, 0]
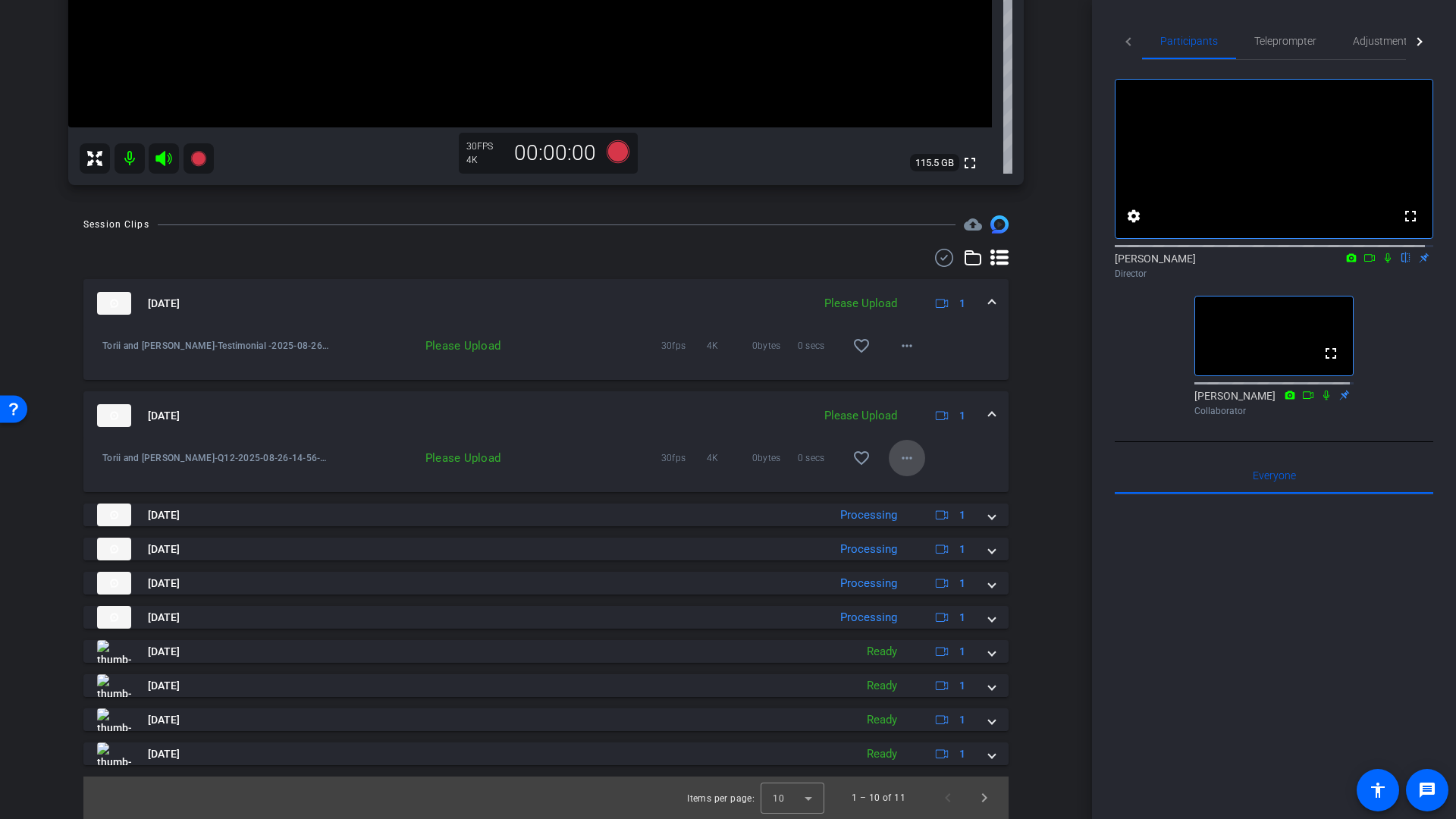
click at [900, 458] on mat-icon "more_horiz" at bounding box center [907, 458] width 18 height 18
click at [900, 492] on span "Upload" at bounding box center [923, 490] width 60 height 18
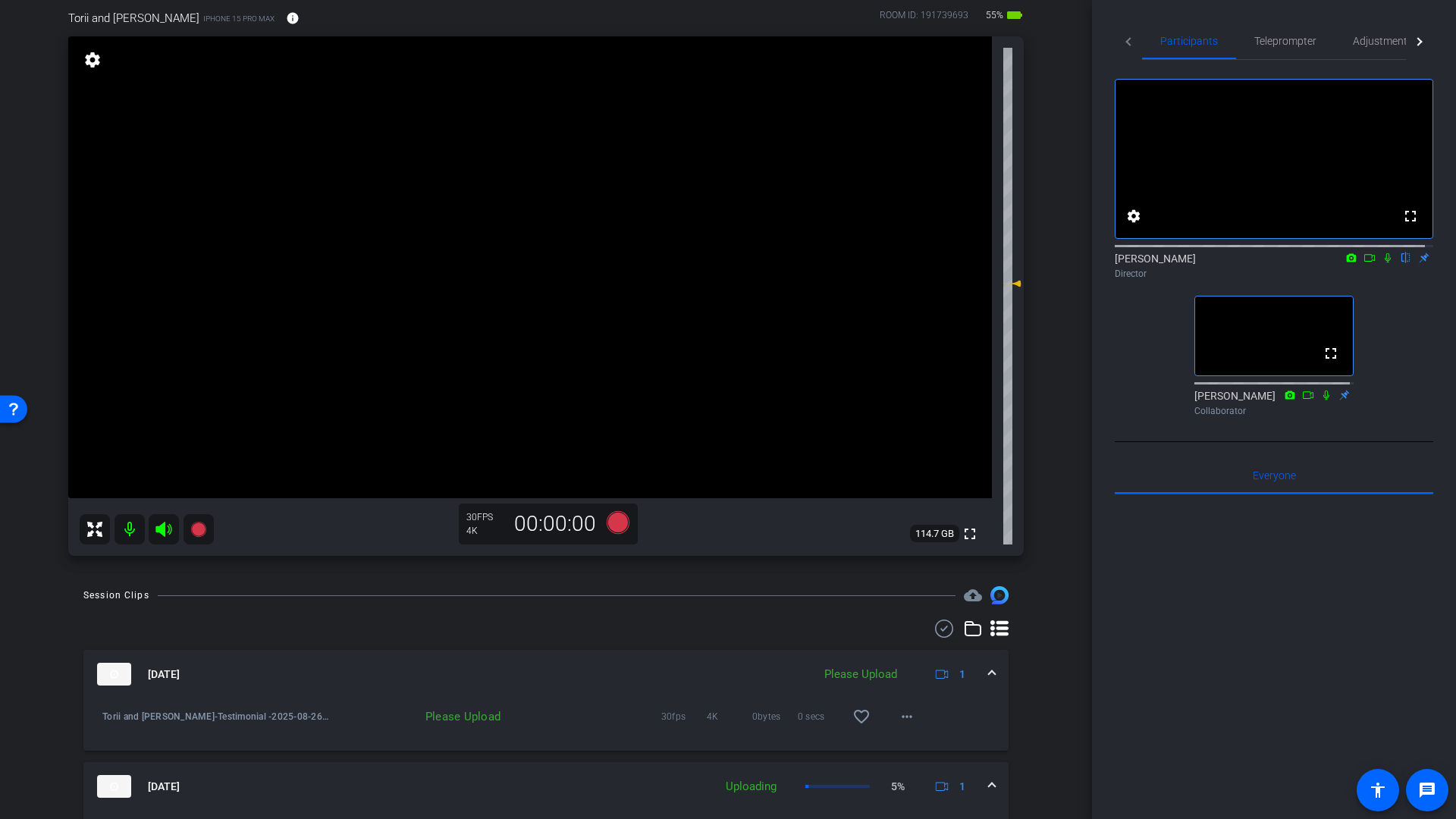
scroll to position [112, 0]
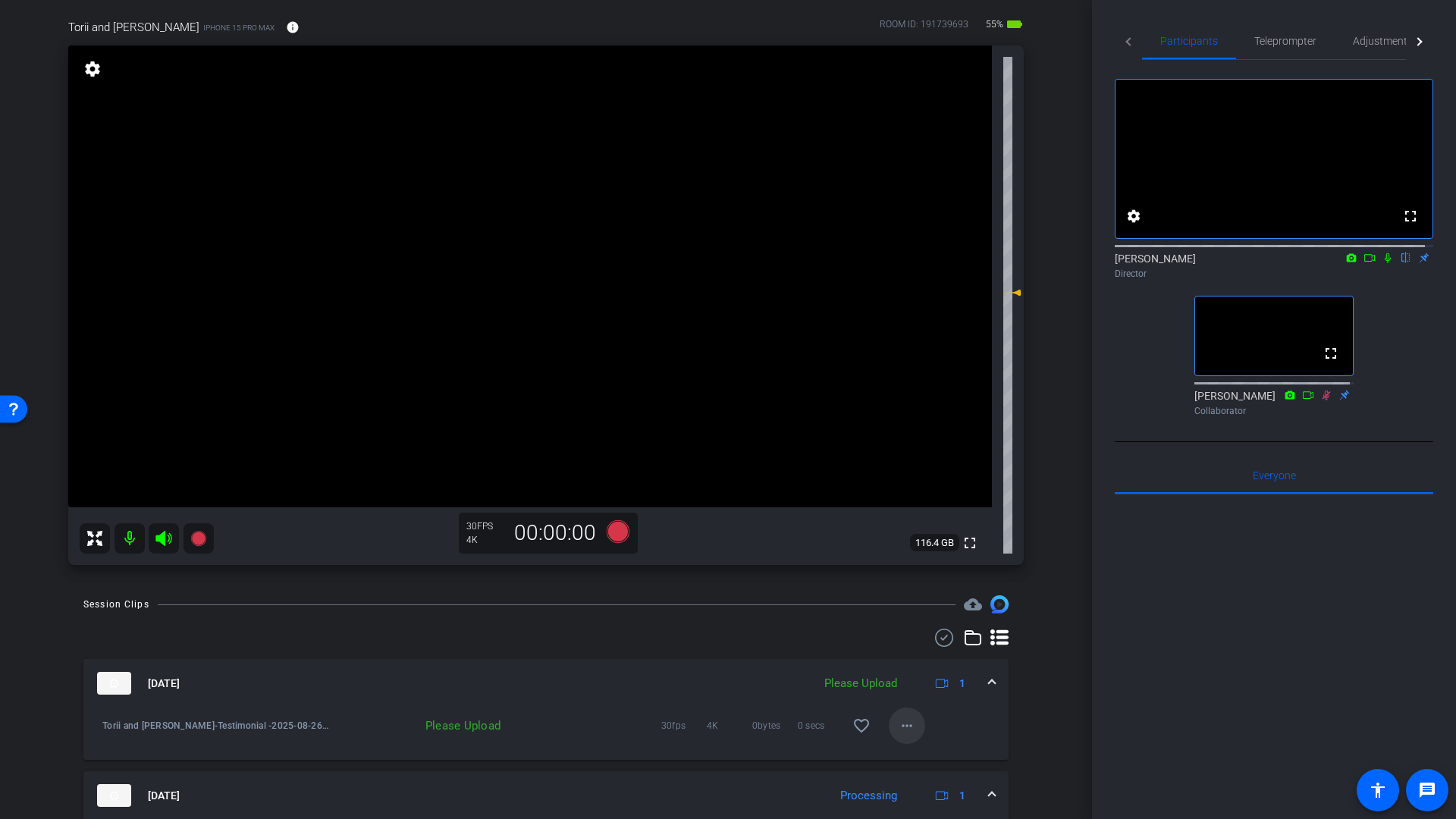
click at [902, 728] on mat-icon "more_horiz" at bounding box center [907, 725] width 18 height 18
click at [908, 755] on span "Upload" at bounding box center [923, 757] width 60 height 18
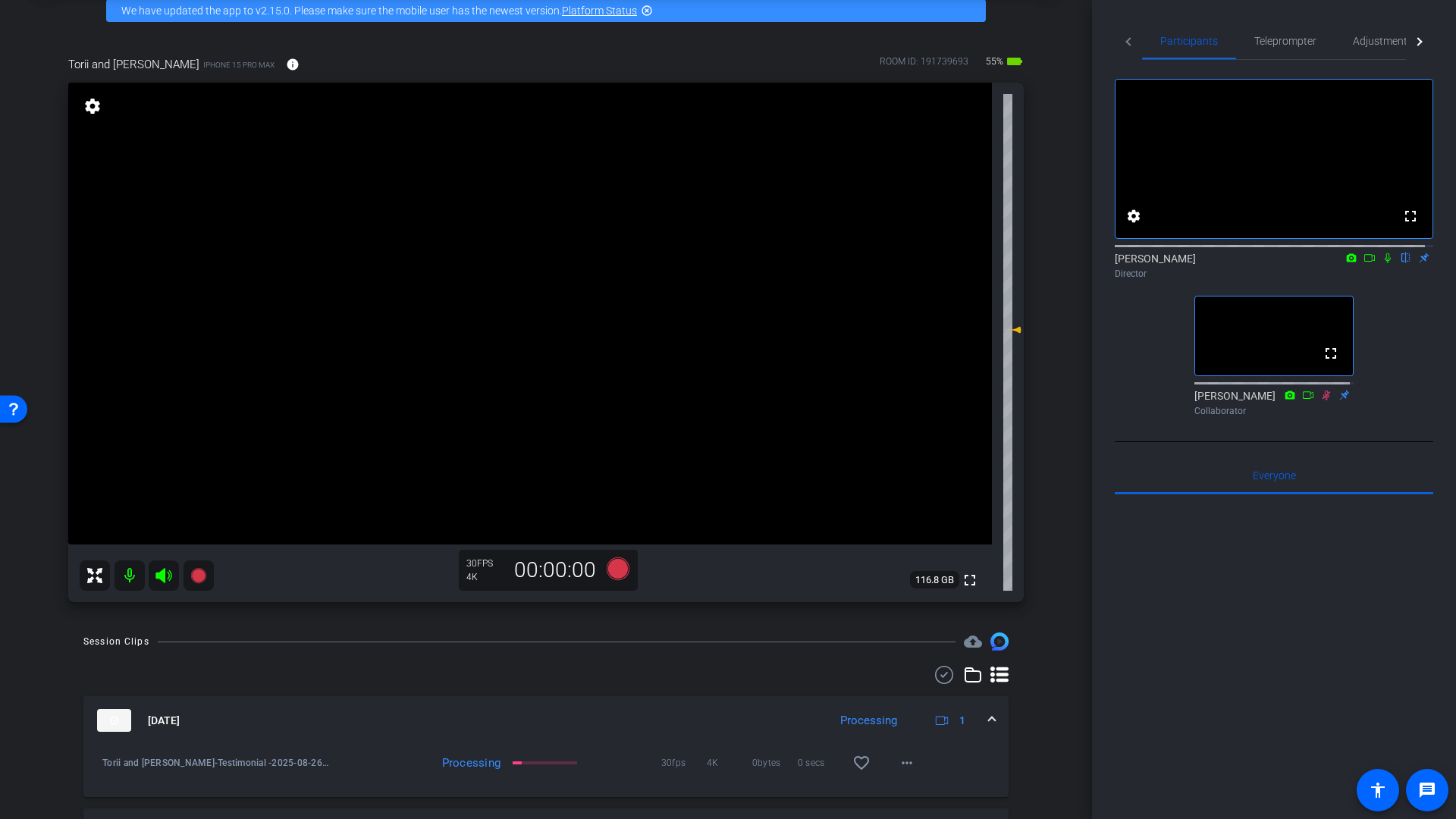
scroll to position [73, 0]
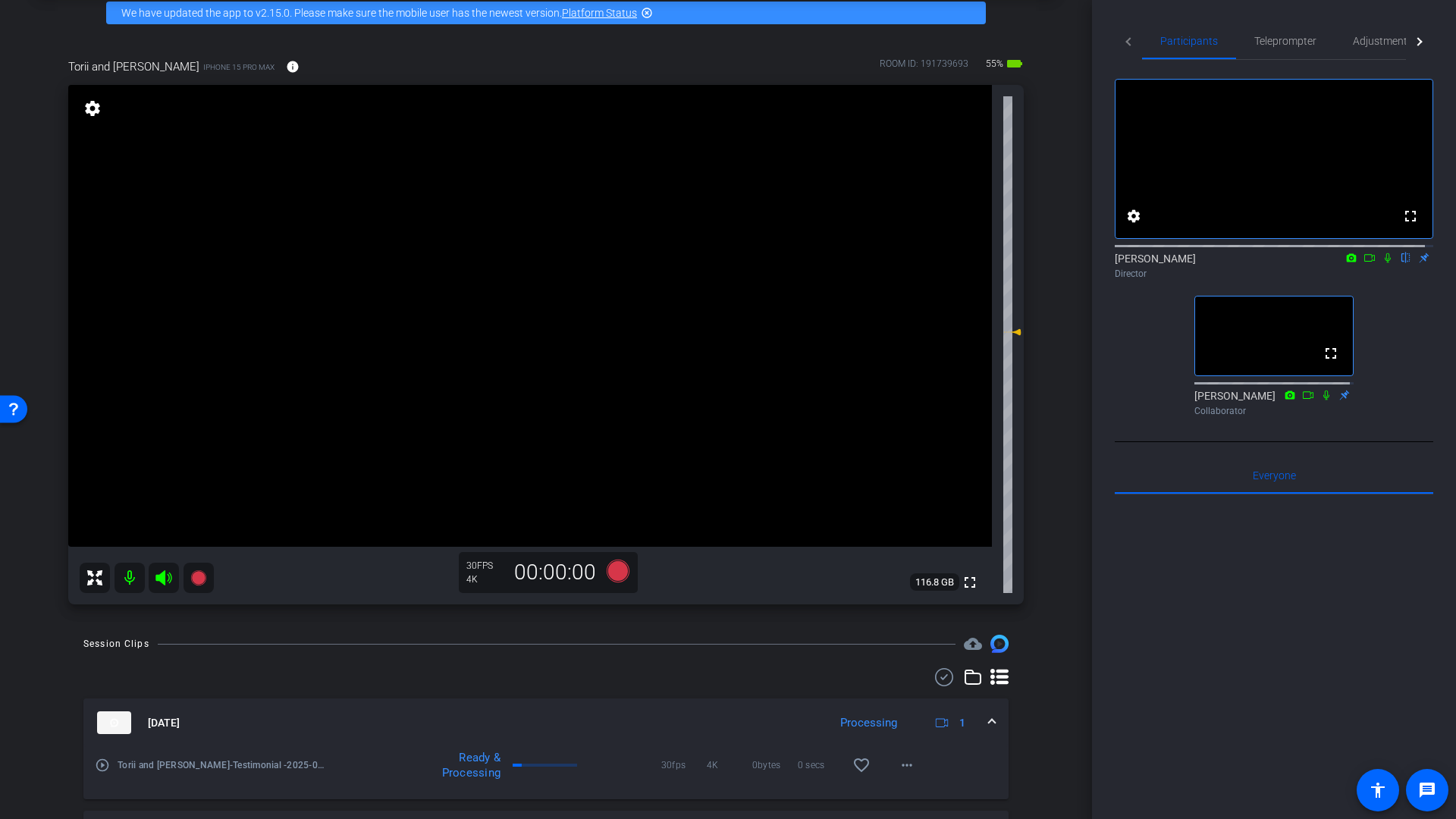
drag, startPoint x: 1382, startPoint y: 271, endPoint x: 1390, endPoint y: 354, distance: 83.4
click at [1382, 263] on icon at bounding box center [1387, 257] width 12 height 11
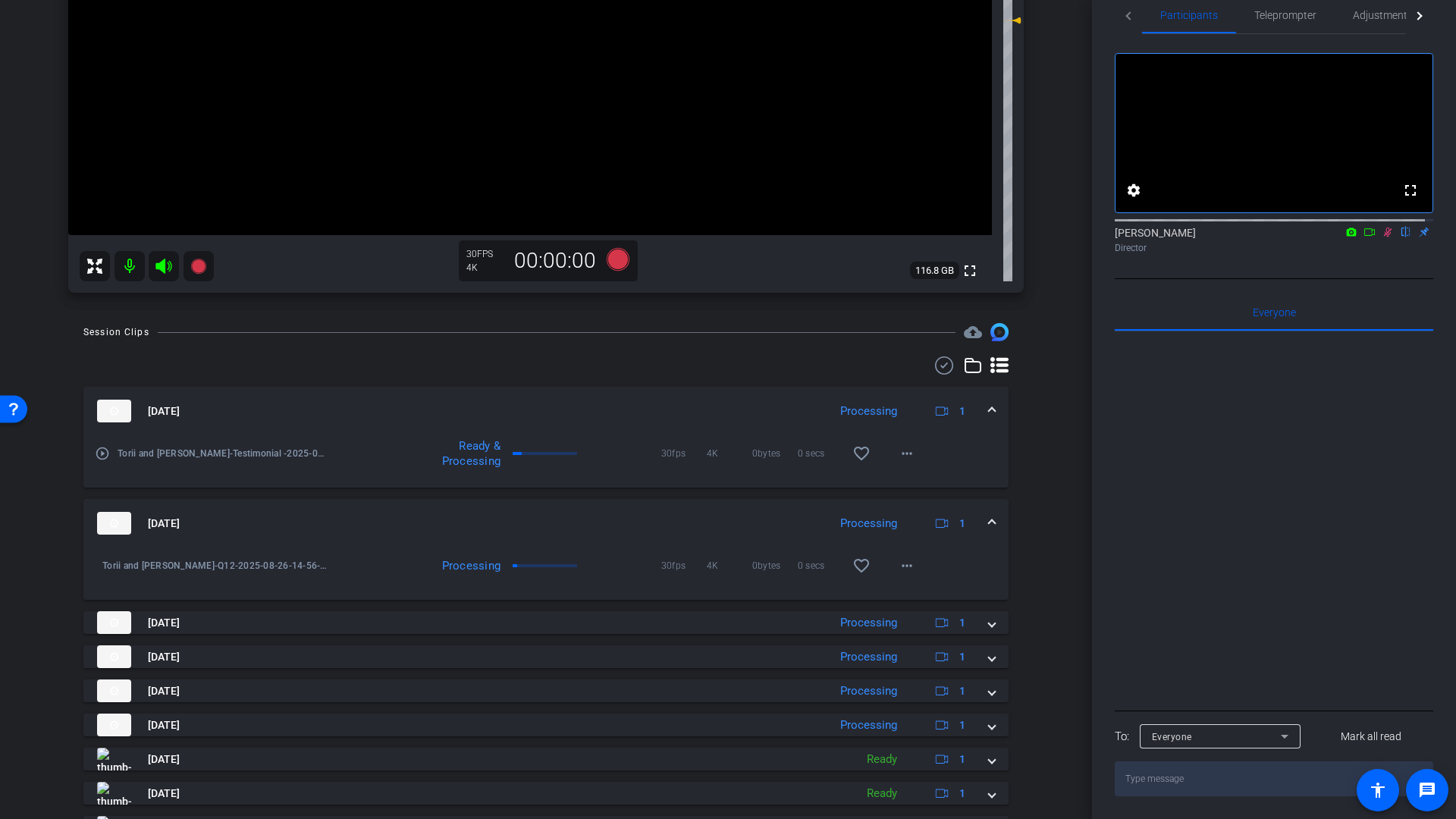
scroll to position [388, 0]
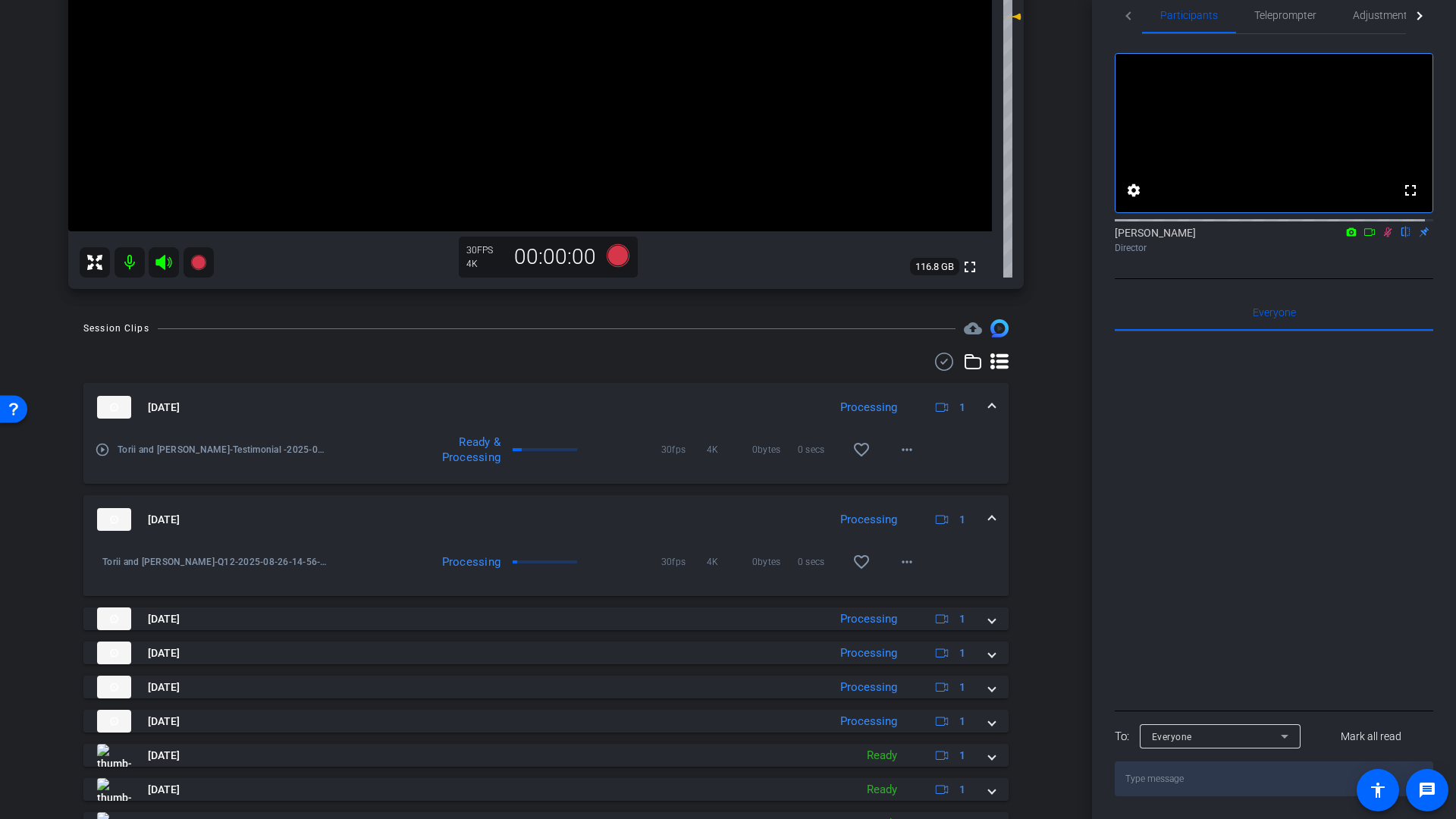
click at [129, 260] on mat-icon at bounding box center [130, 262] width 30 height 30
drag, startPoint x: 162, startPoint y: 263, endPoint x: 201, endPoint y: 276, distance: 41.1
click at [163, 263] on icon at bounding box center [163, 262] width 16 height 15
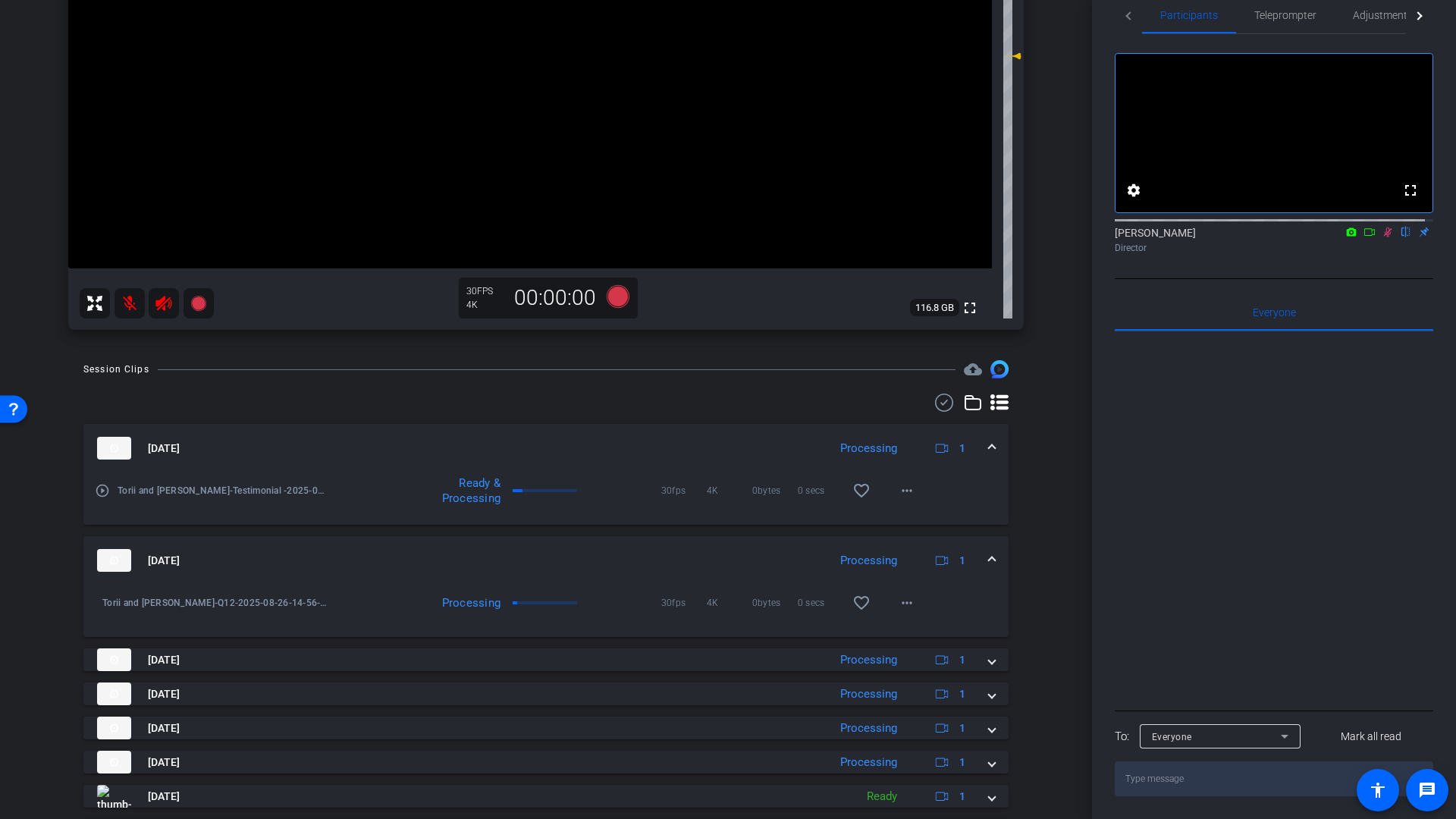
scroll to position [331, 0]
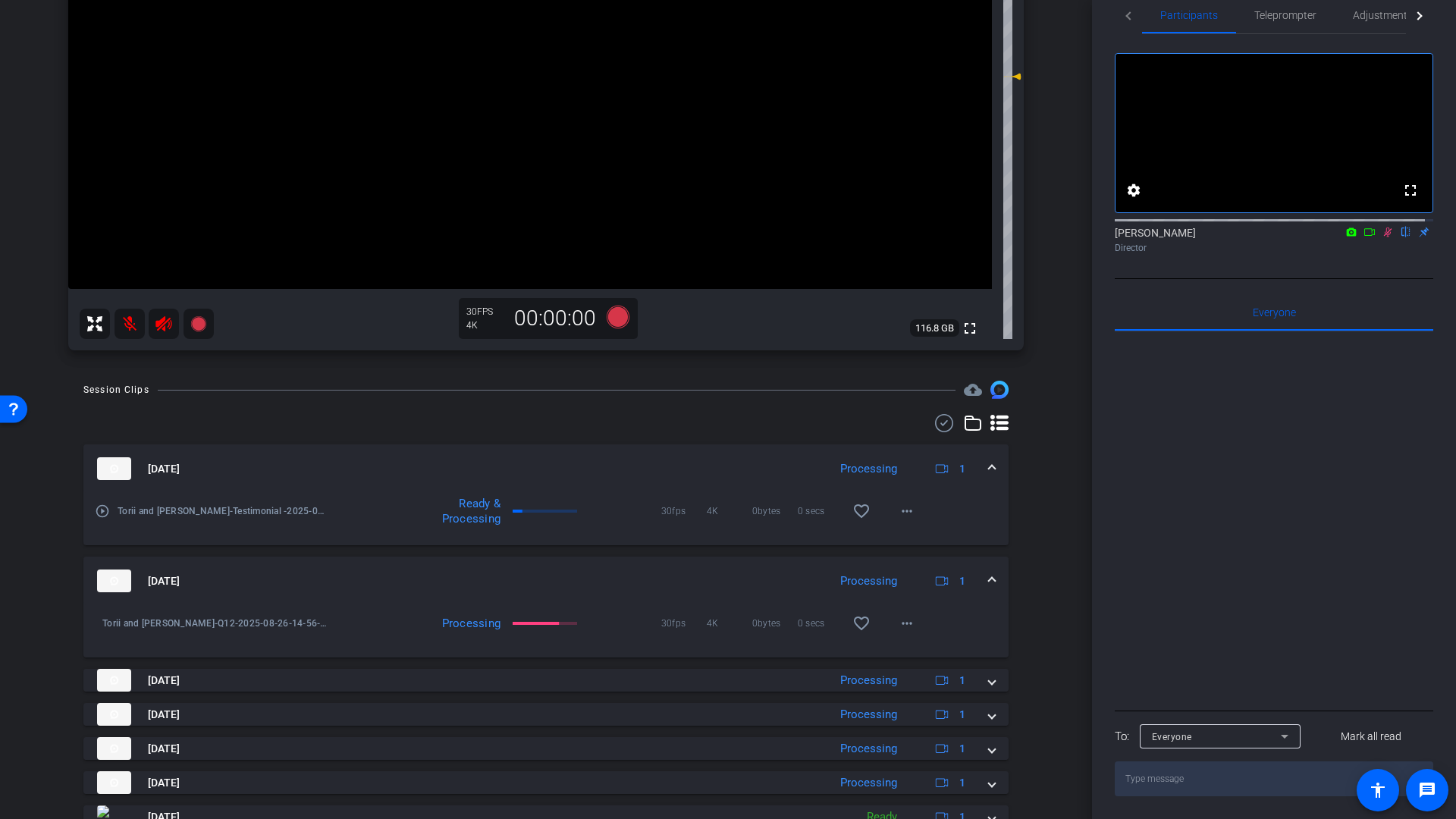
click at [1364, 230] on icon at bounding box center [1370, 232] width 12 height 11
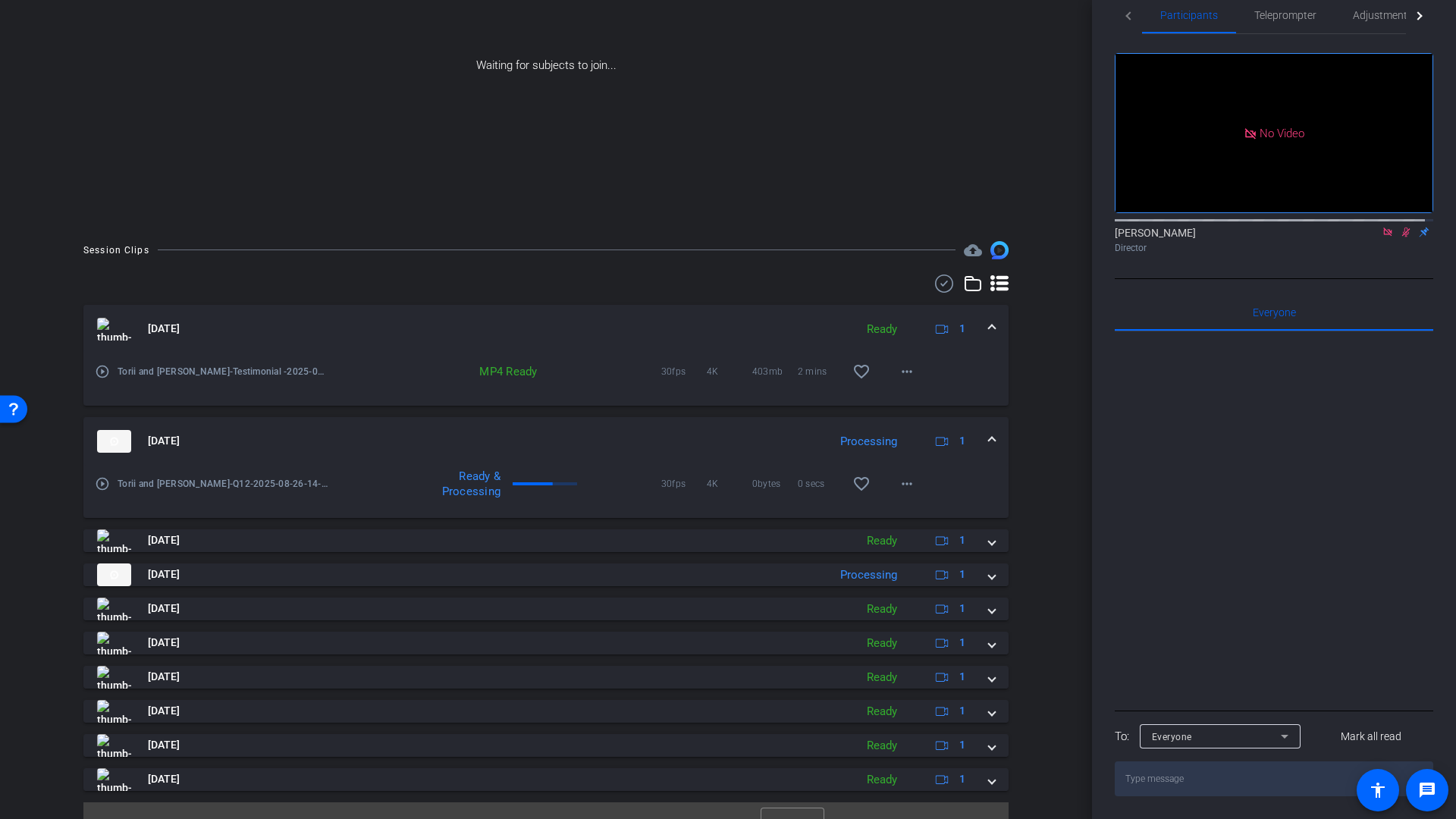
scroll to position [227, 0]
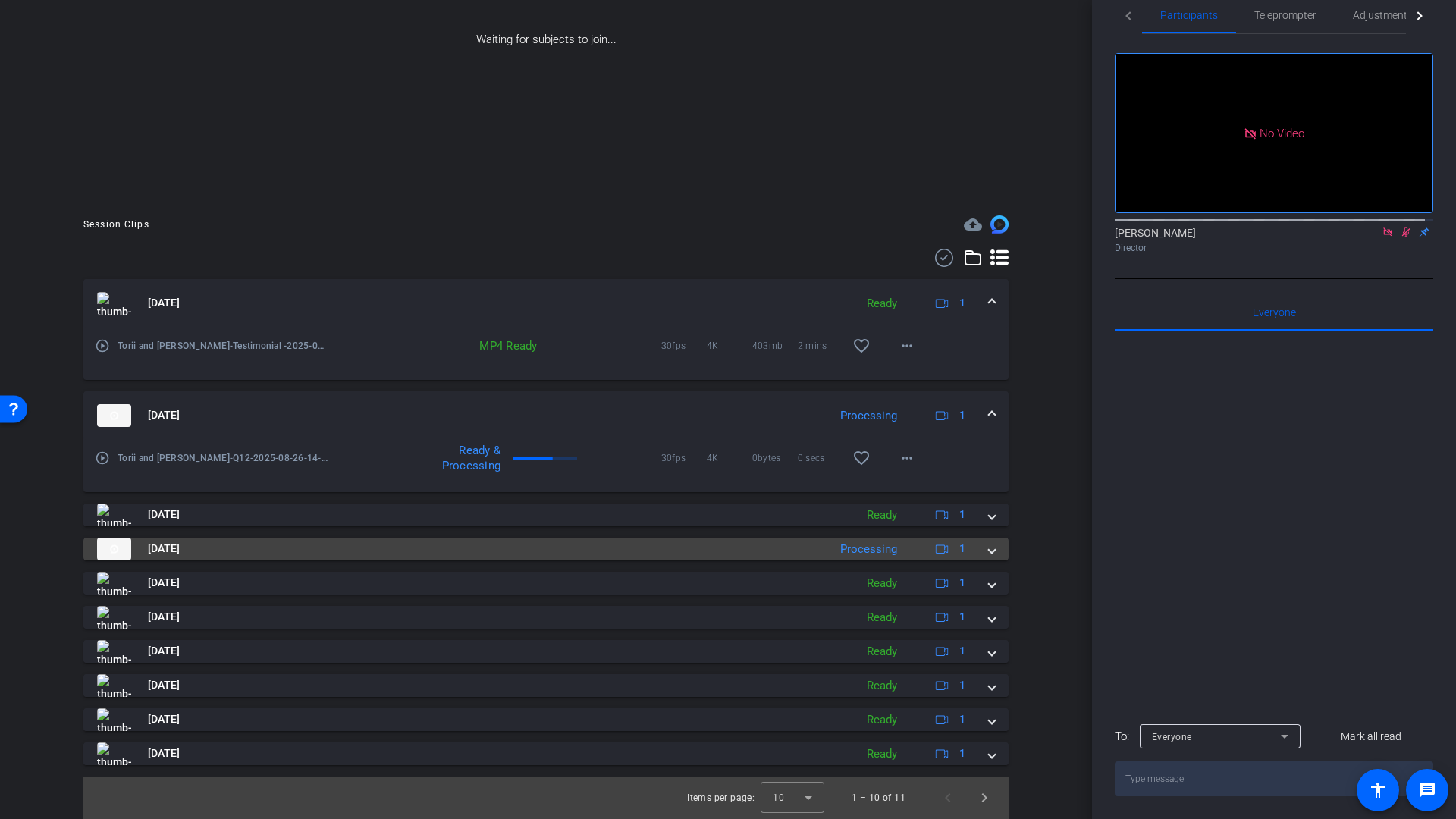
click at [989, 550] on span at bounding box center [991, 548] width 6 height 16
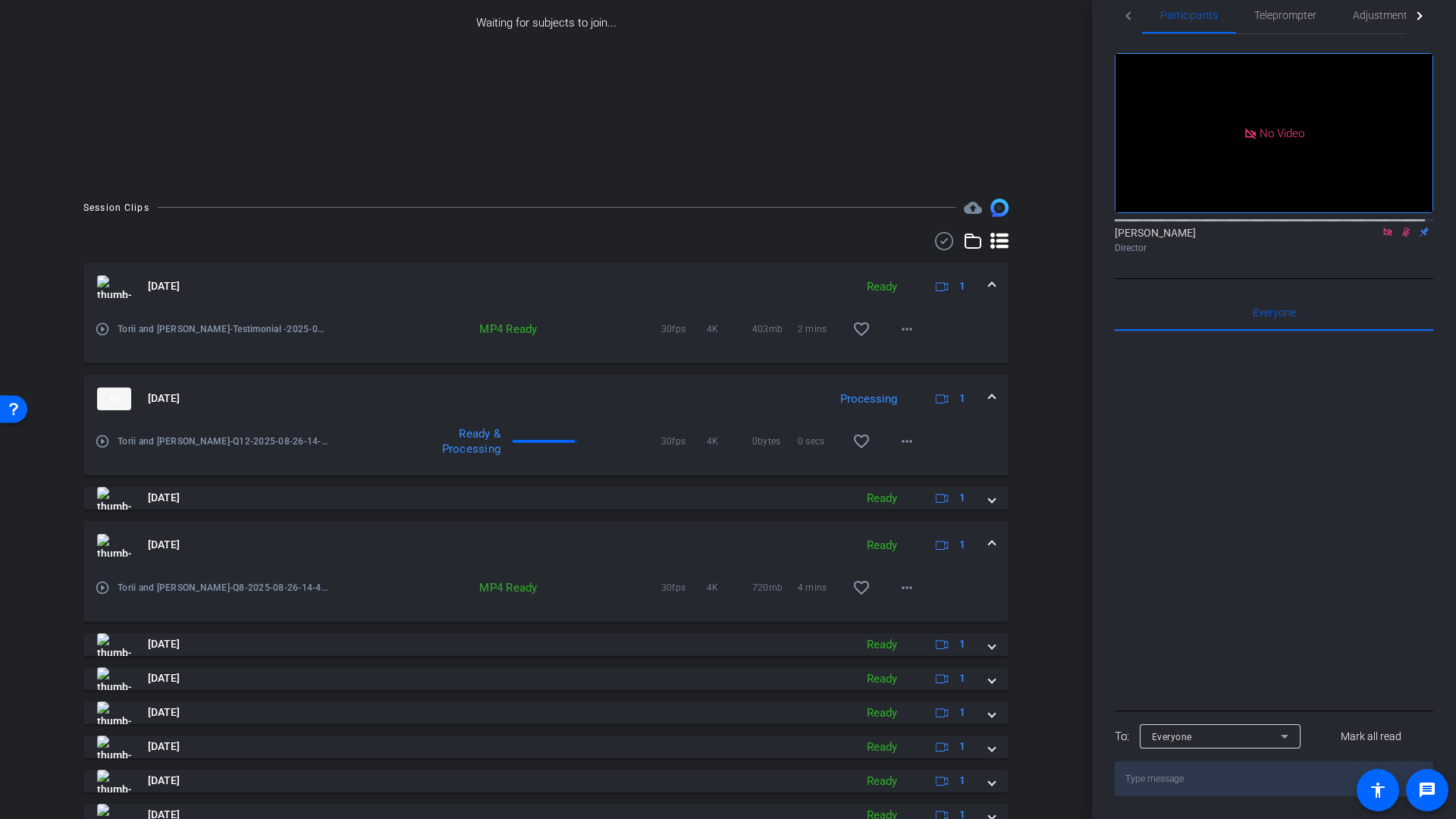
scroll to position [305, 0]
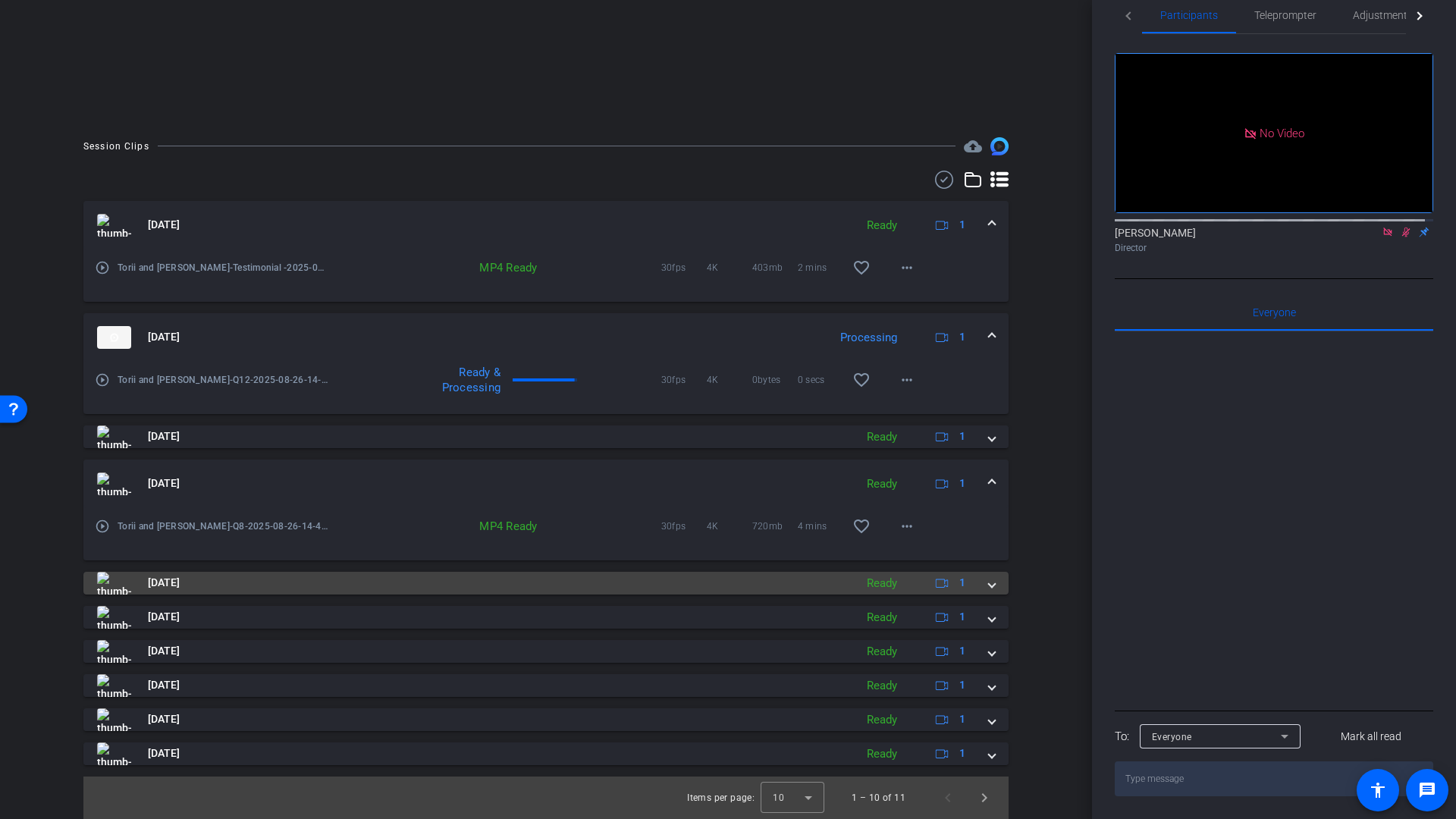
click at [180, 584] on span "Aug 26, 2025" at bounding box center [164, 582] width 32 height 16
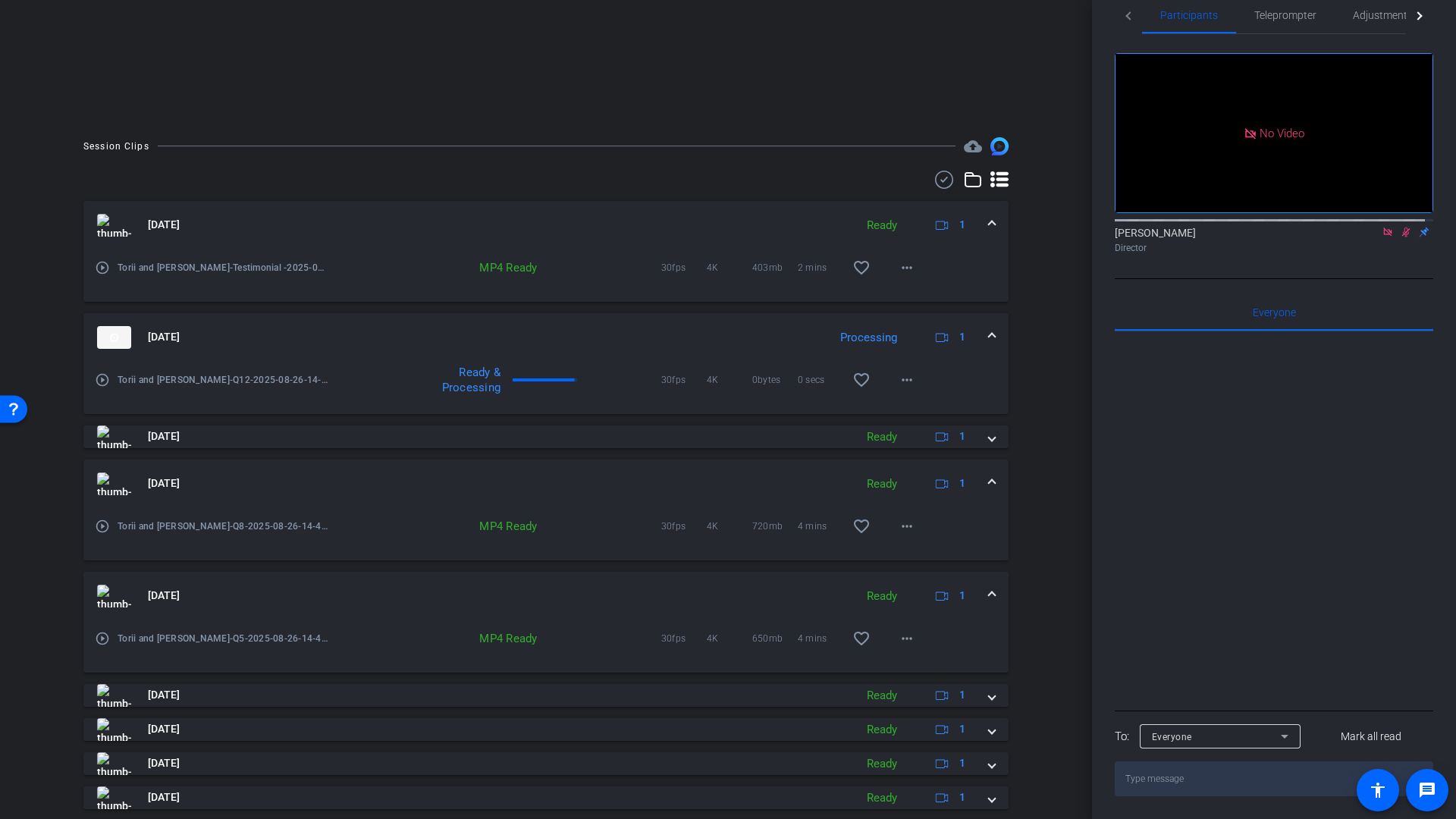
click at [103, 637] on mat-icon "play_circle_outline" at bounding box center [102, 638] width 15 height 15
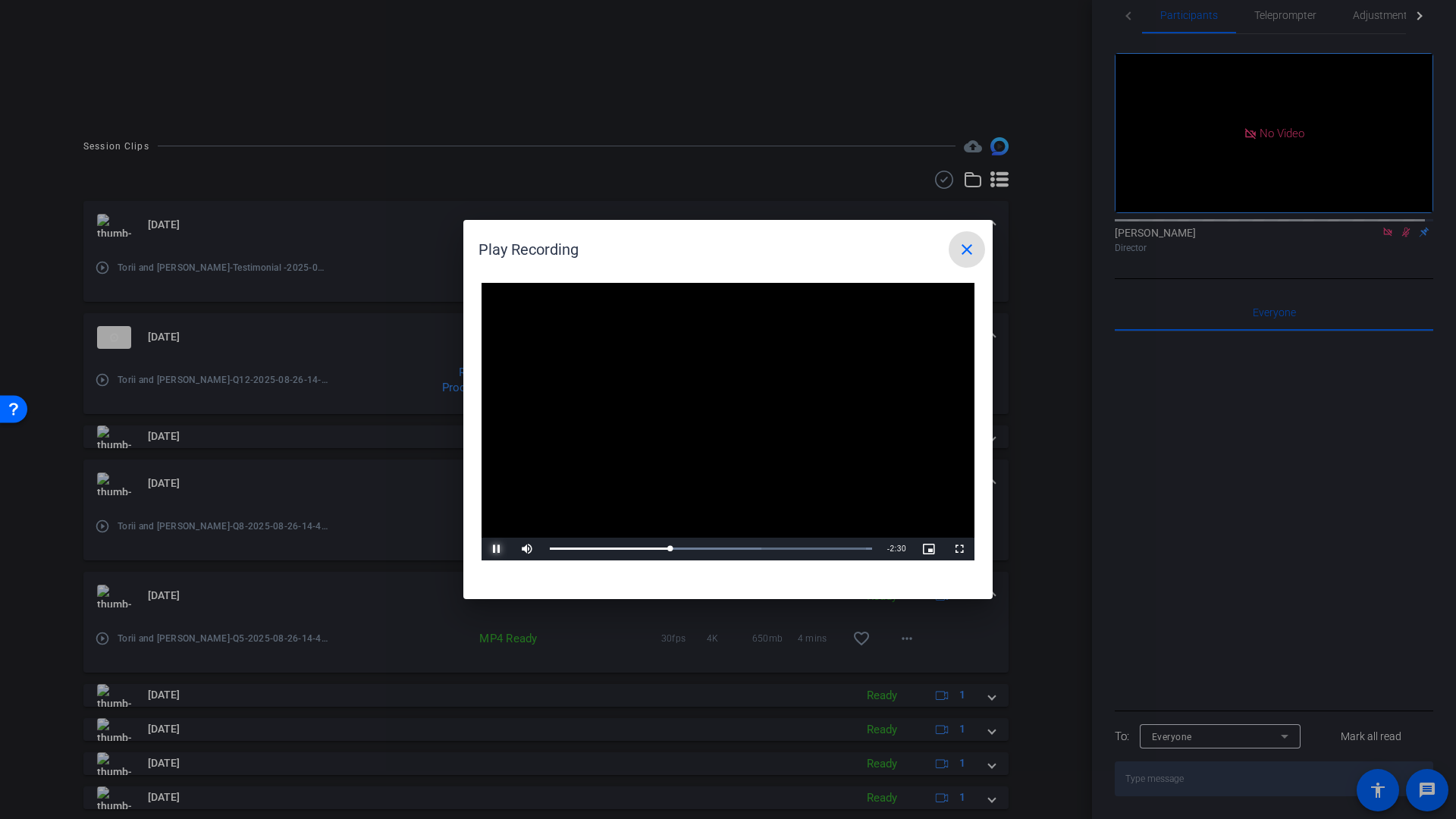
click at [496, 549] on span "Video Player" at bounding box center [497, 549] width 30 height 0
click at [961, 250] on mat-icon "close" at bounding box center [967, 250] width 18 height 18
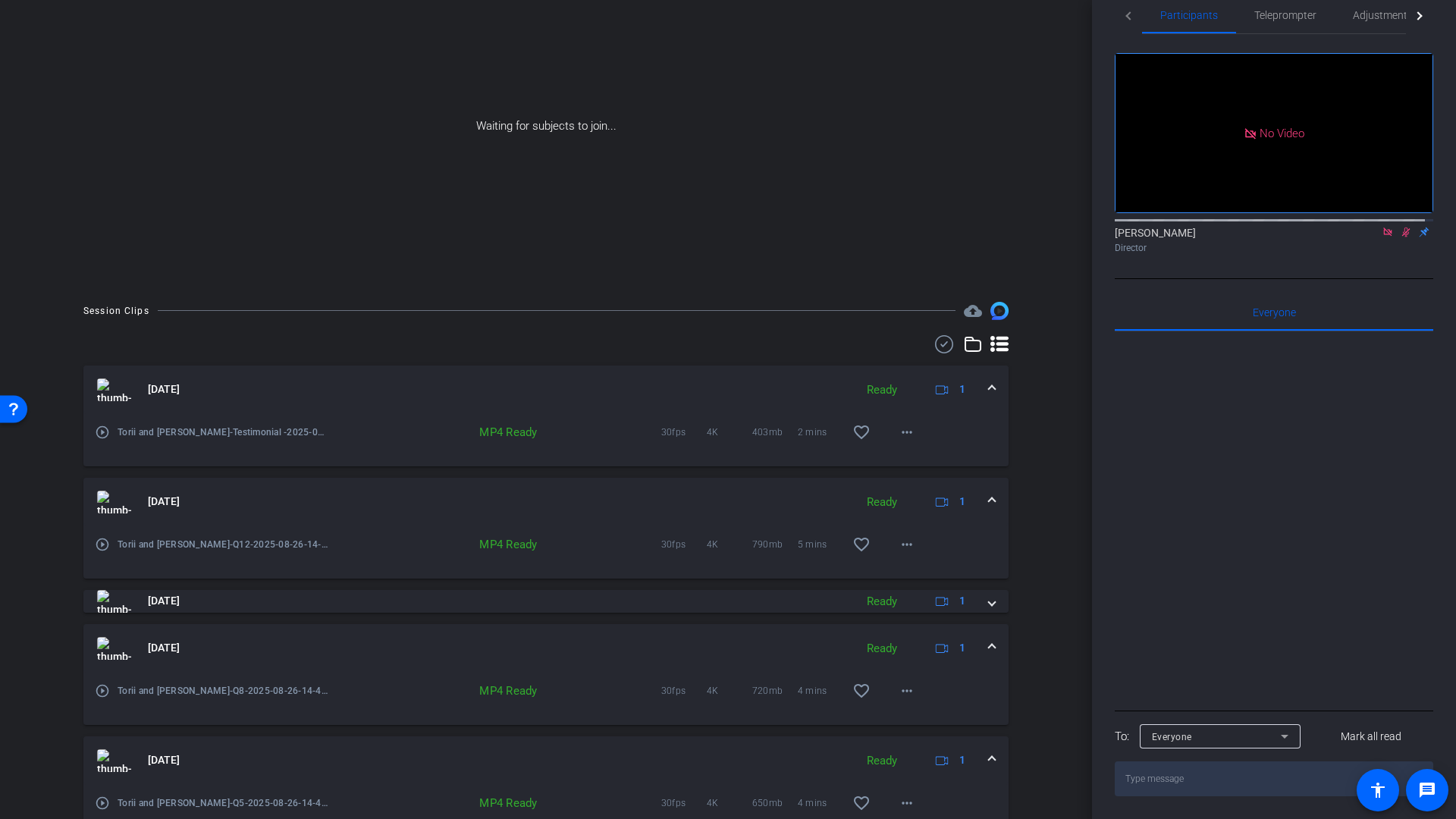
scroll to position [0, 0]
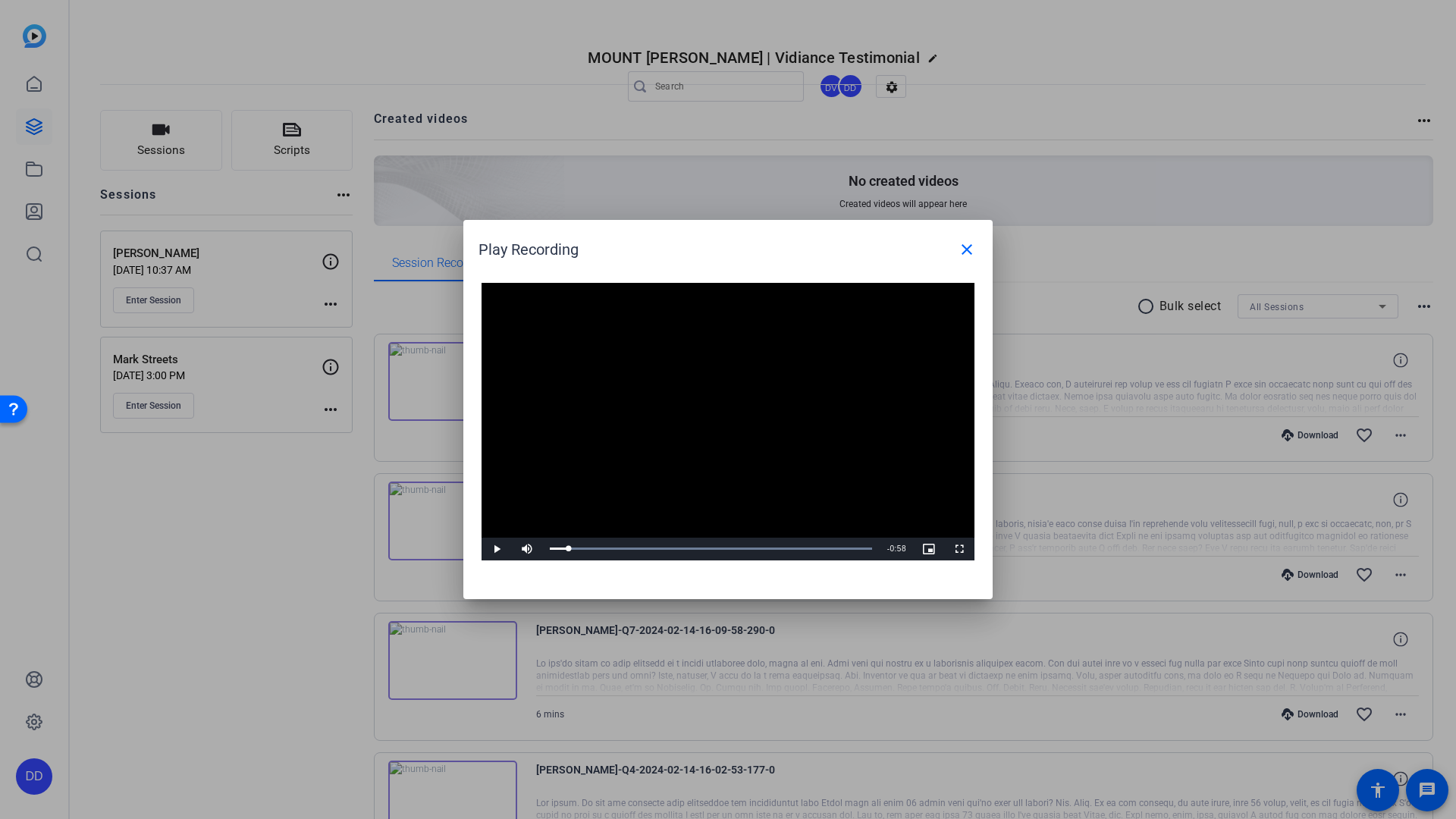
scroll to position [993, 0]
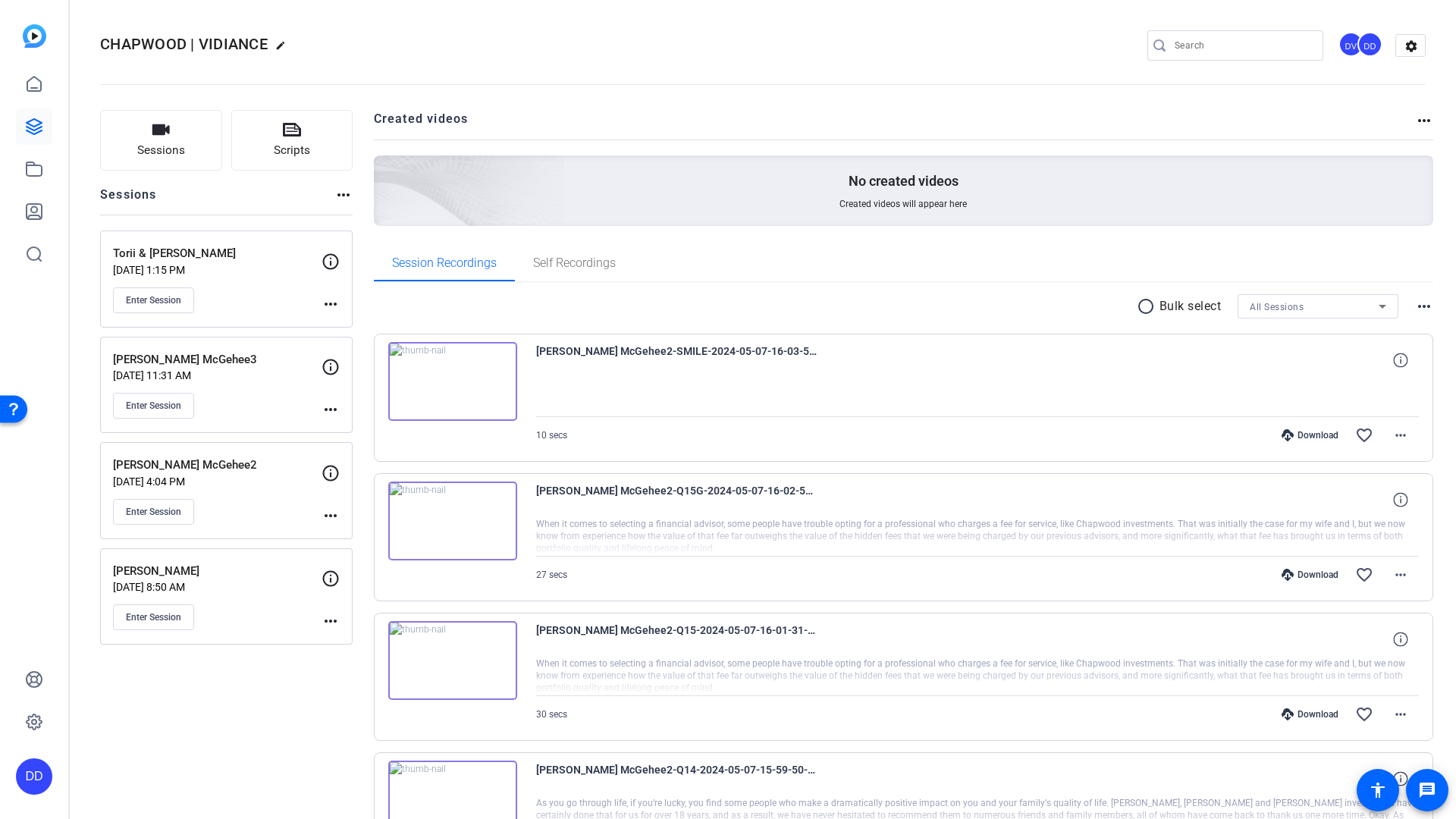
click at [183, 260] on p "Torii & [PERSON_NAME]" at bounding box center [217, 253] width 209 height 18
